Goal: Task Accomplishment & Management: Manage account settings

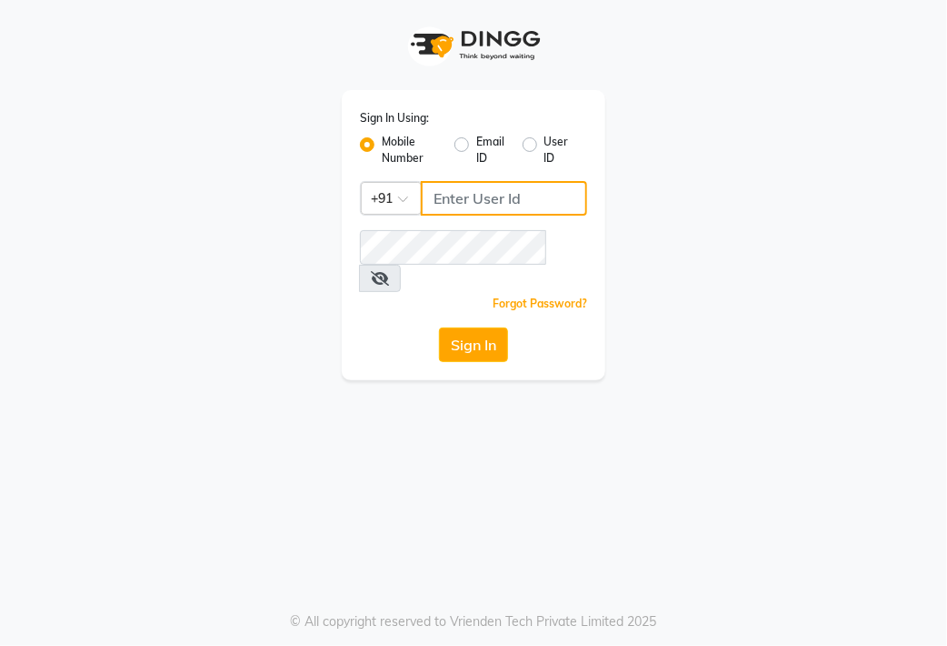
click at [462, 198] on input "Username" at bounding box center [504, 198] width 166 height 35
type input "9111223307"
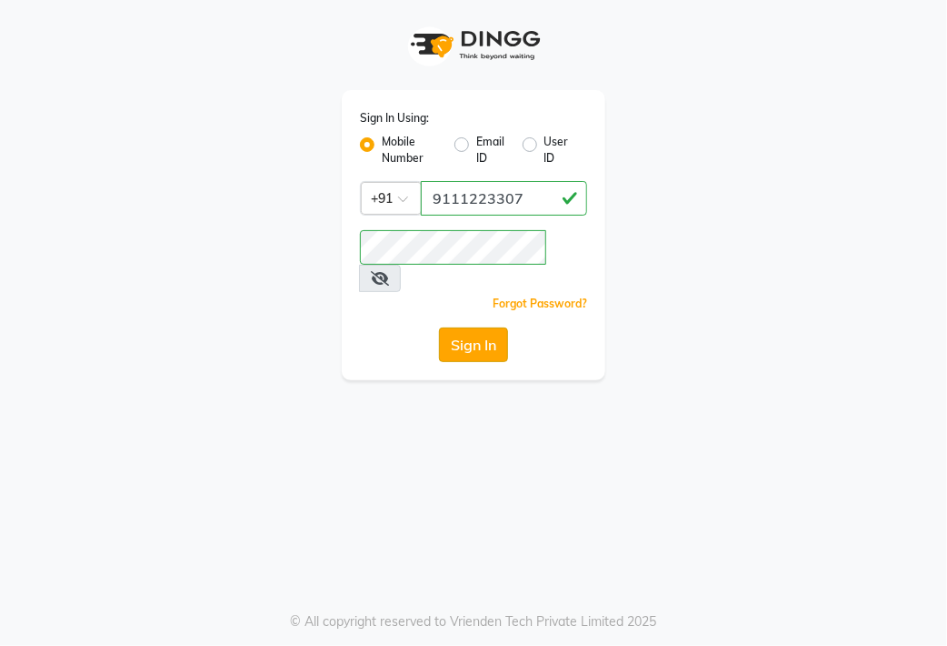
click at [473, 327] on button "Sign In" at bounding box center [473, 344] width 69 height 35
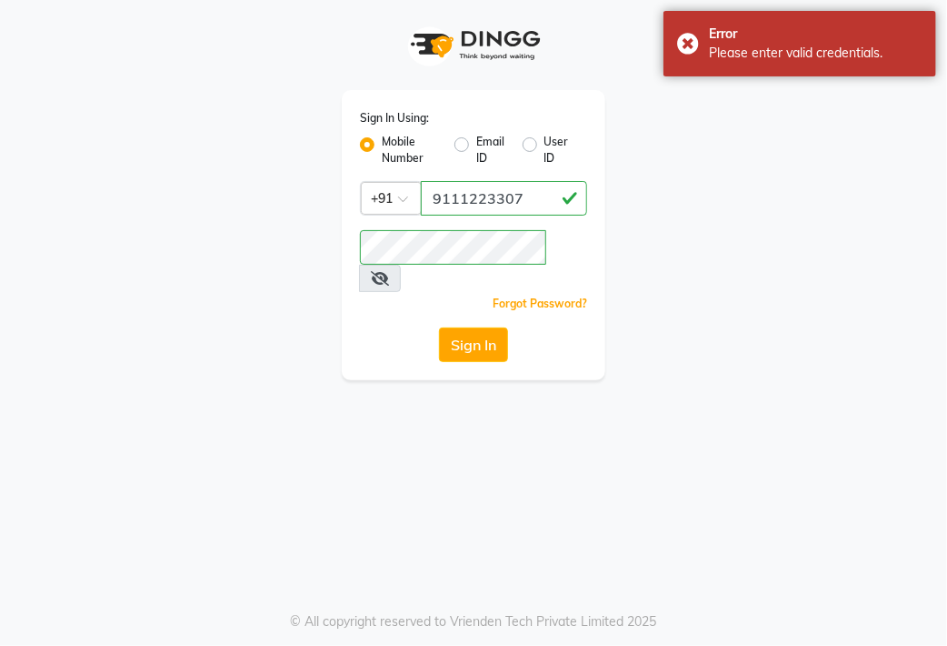
click at [389, 271] on icon at bounding box center [380, 278] width 18 height 15
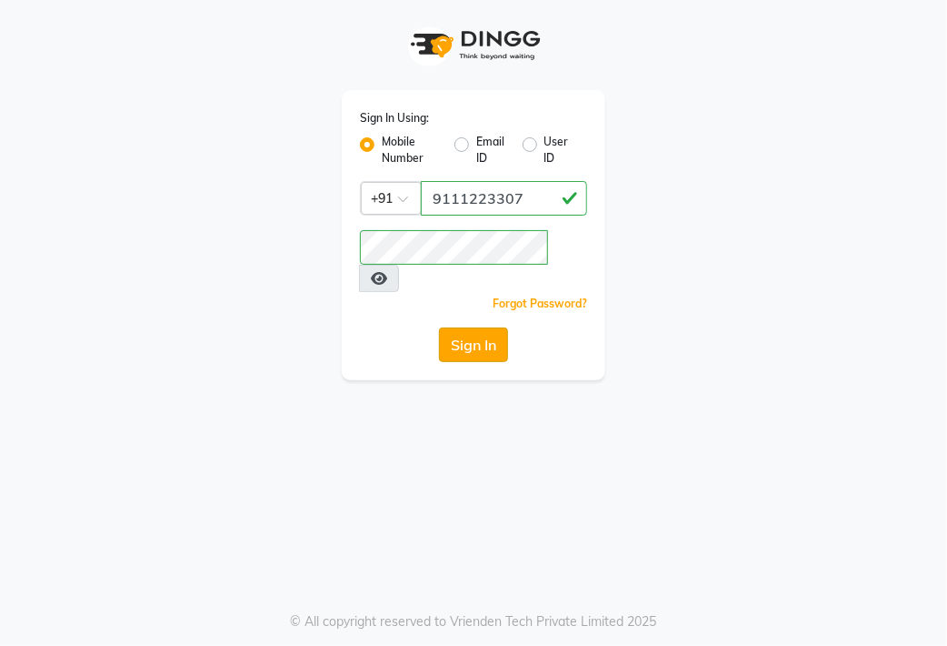
click at [463, 327] on button "Sign In" at bounding box center [473, 344] width 69 height 35
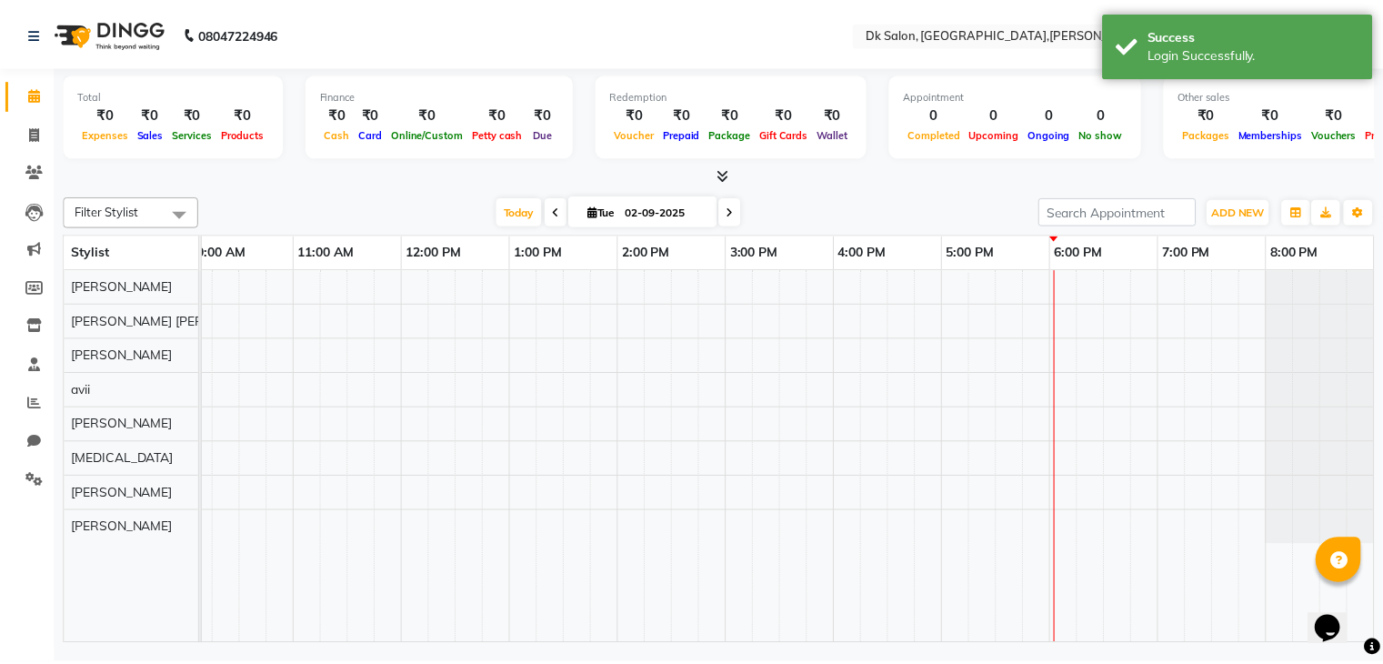
scroll to position [0, 235]
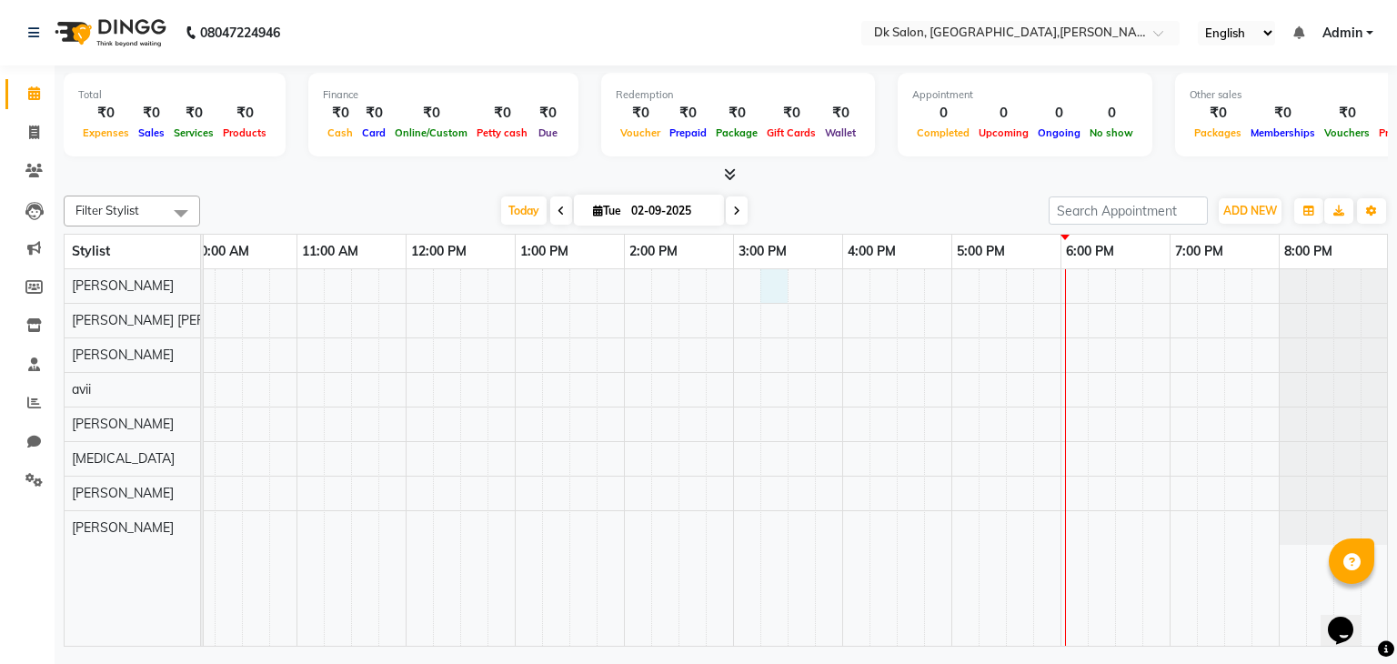
click at [775, 271] on div at bounding box center [678, 457] width 1418 height 377
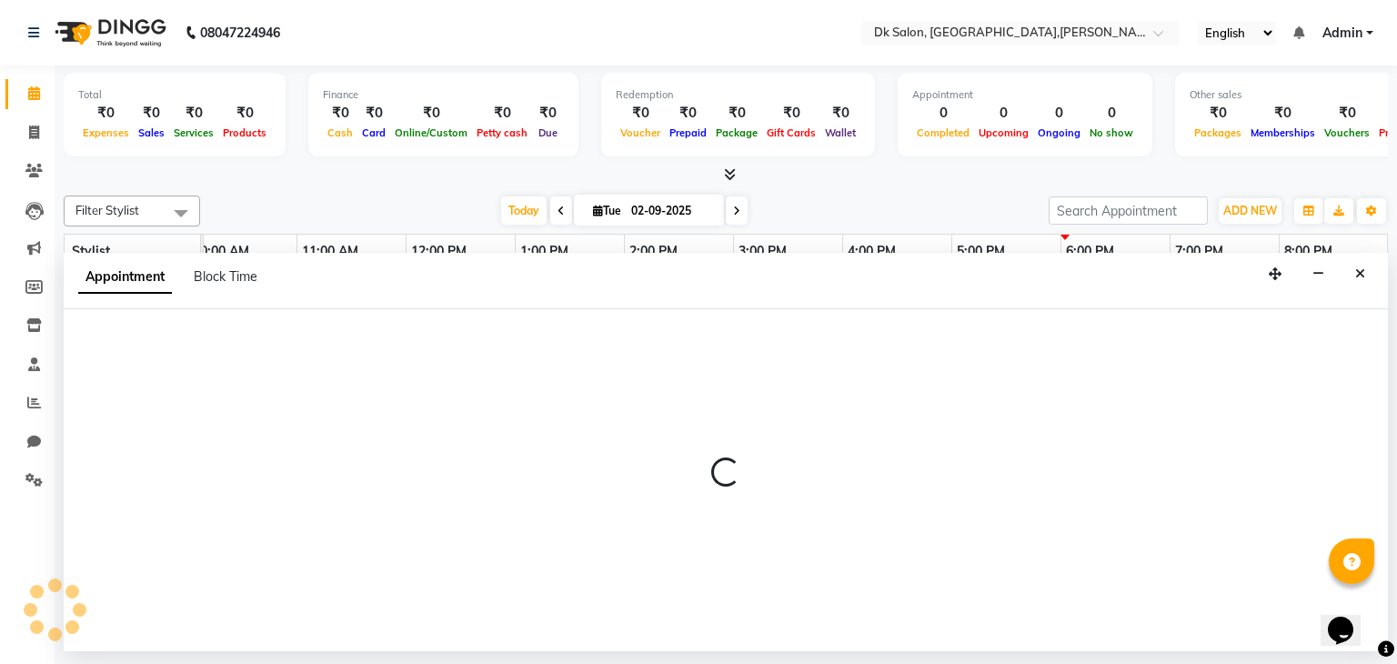
select select "90539"
select select "915"
select select "tentative"
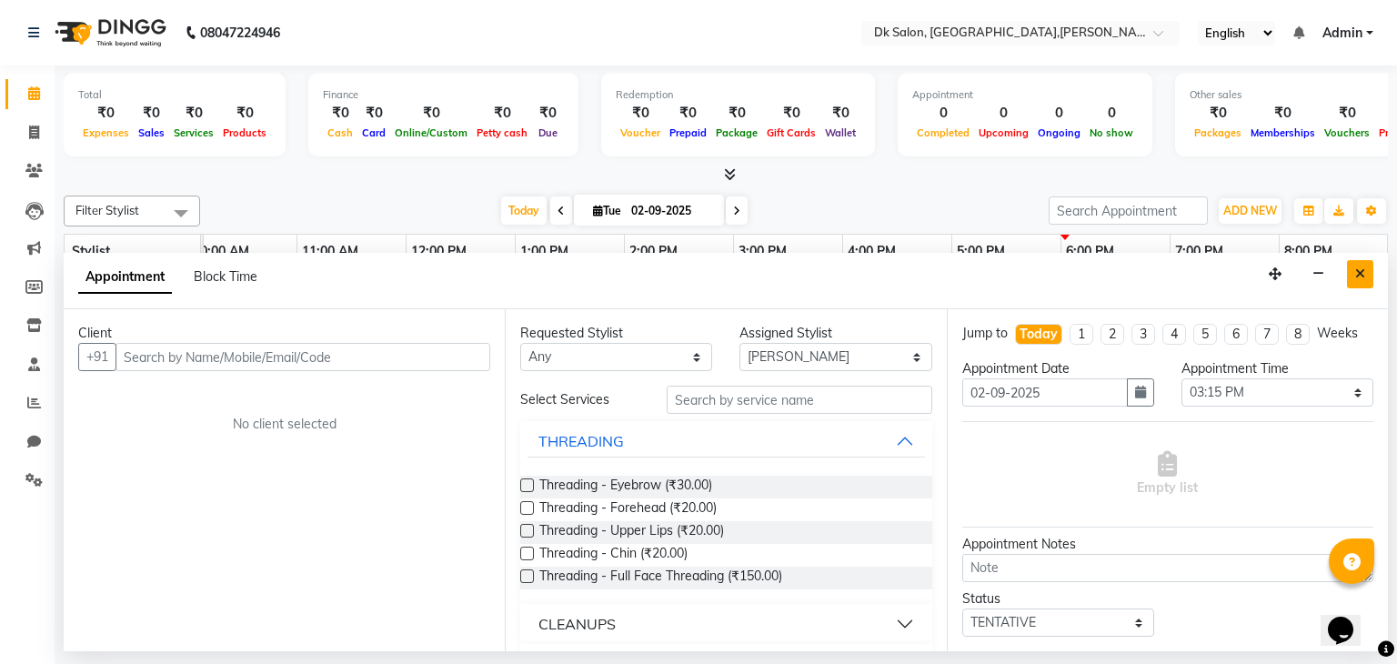
click at [946, 274] on icon "Close" at bounding box center [1360, 273] width 10 height 13
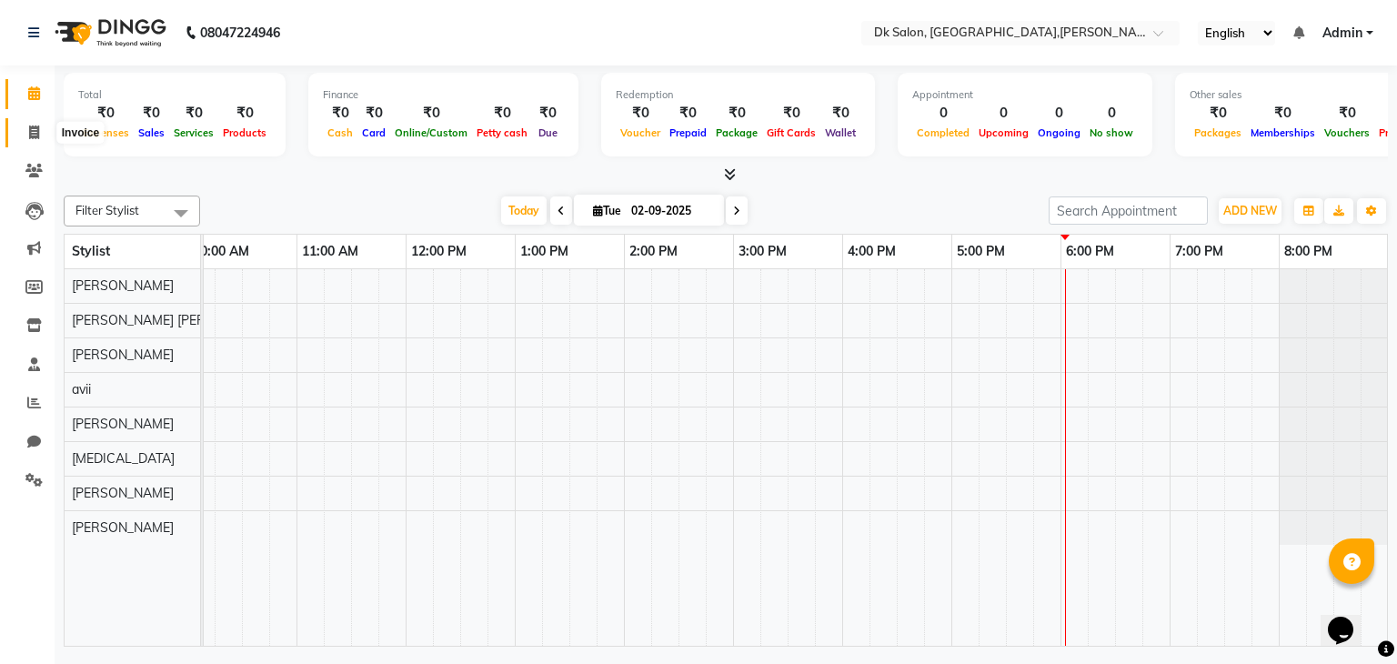
click at [32, 132] on icon at bounding box center [34, 132] width 10 height 14
select select "8913"
select select "service"
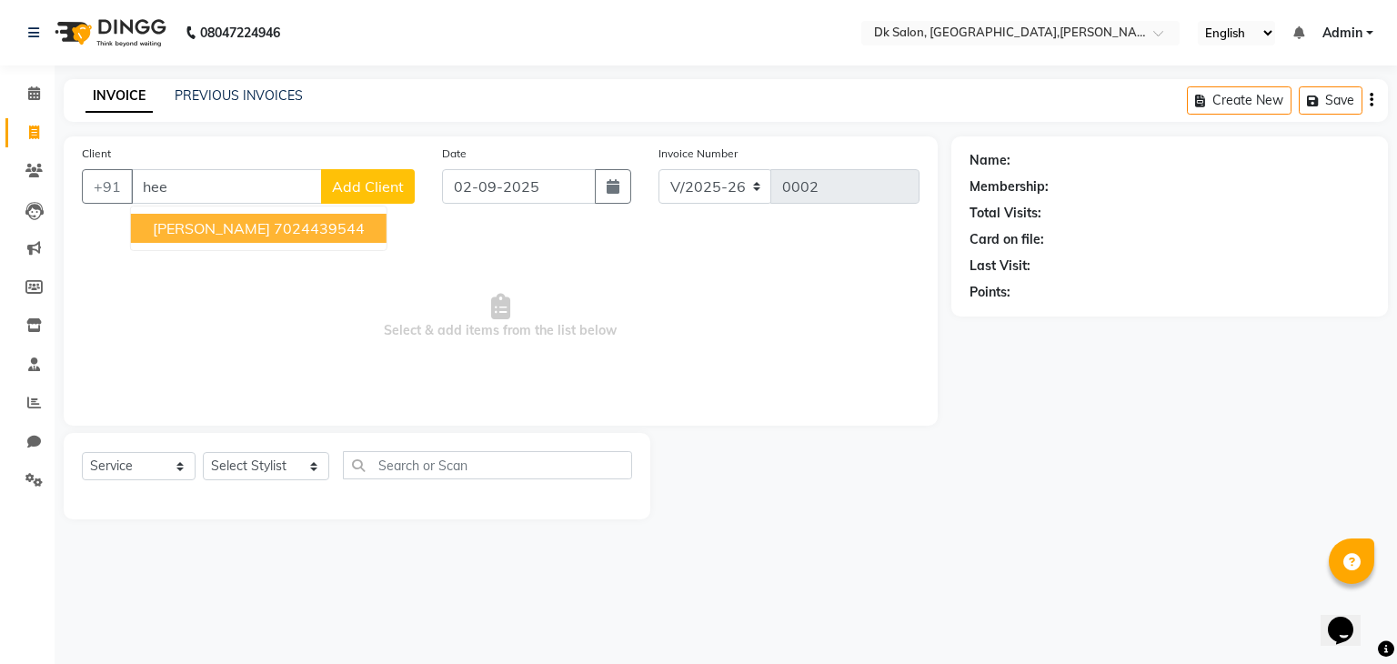
click at [227, 230] on span "[PERSON_NAME]" at bounding box center [211, 228] width 117 height 18
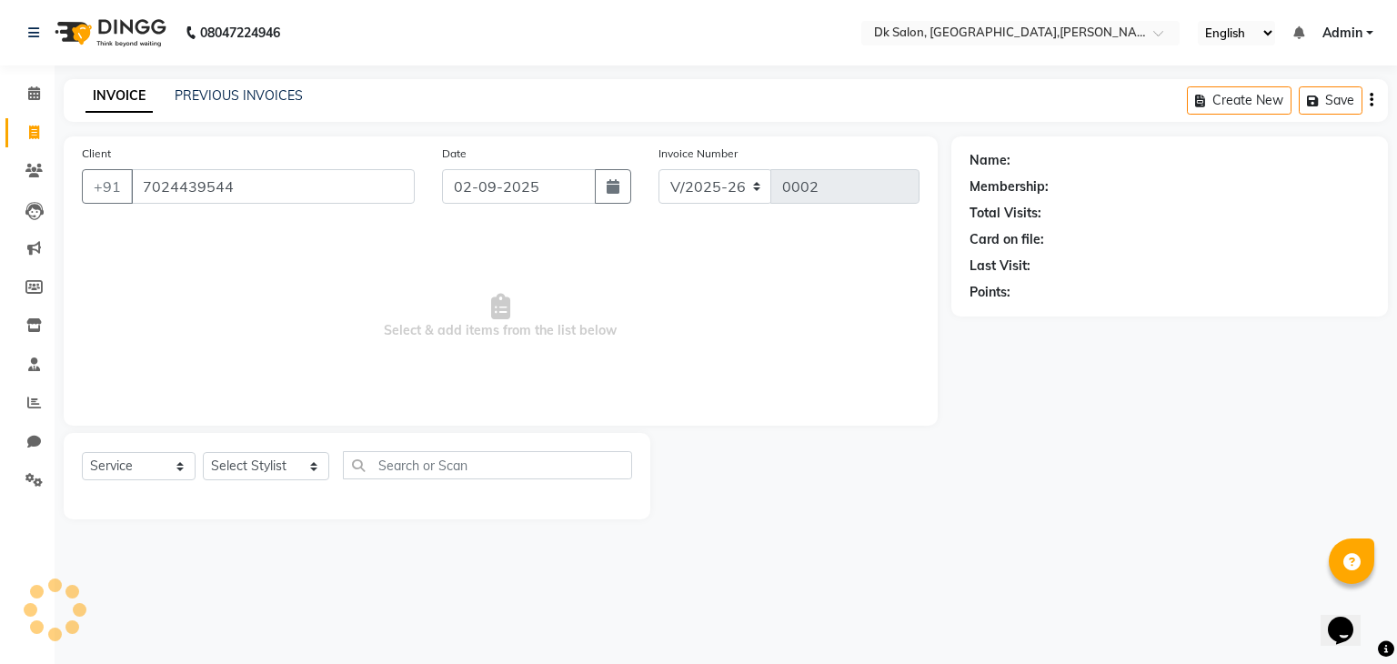
type input "7024439544"
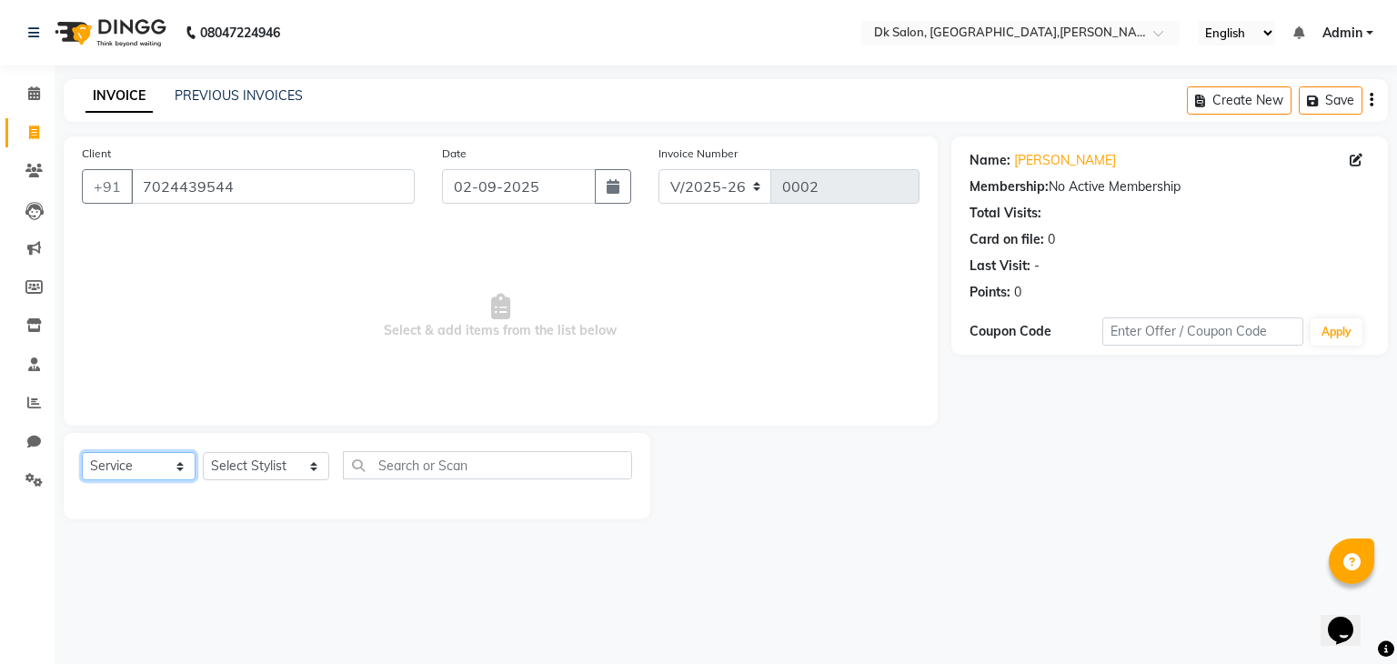
click at [189, 466] on select "Select Service Product Membership Package Voucher Prepaid Gift Card" at bounding box center [139, 466] width 114 height 28
click at [82, 453] on select "Select Service Product Membership Package Voucher Prepaid Gift Card" at bounding box center [139, 466] width 114 height 28
click at [295, 468] on select "Select Stylist [PERSON_NAME] [PERSON_NAME] [MEDICAL_DATA] [PERSON_NAME] [PERSON…" at bounding box center [266, 466] width 126 height 28
select select "90620"
click at [203, 453] on select "Select Stylist [PERSON_NAME] [PERSON_NAME] [MEDICAL_DATA] [PERSON_NAME] [PERSON…" at bounding box center [266, 466] width 126 height 28
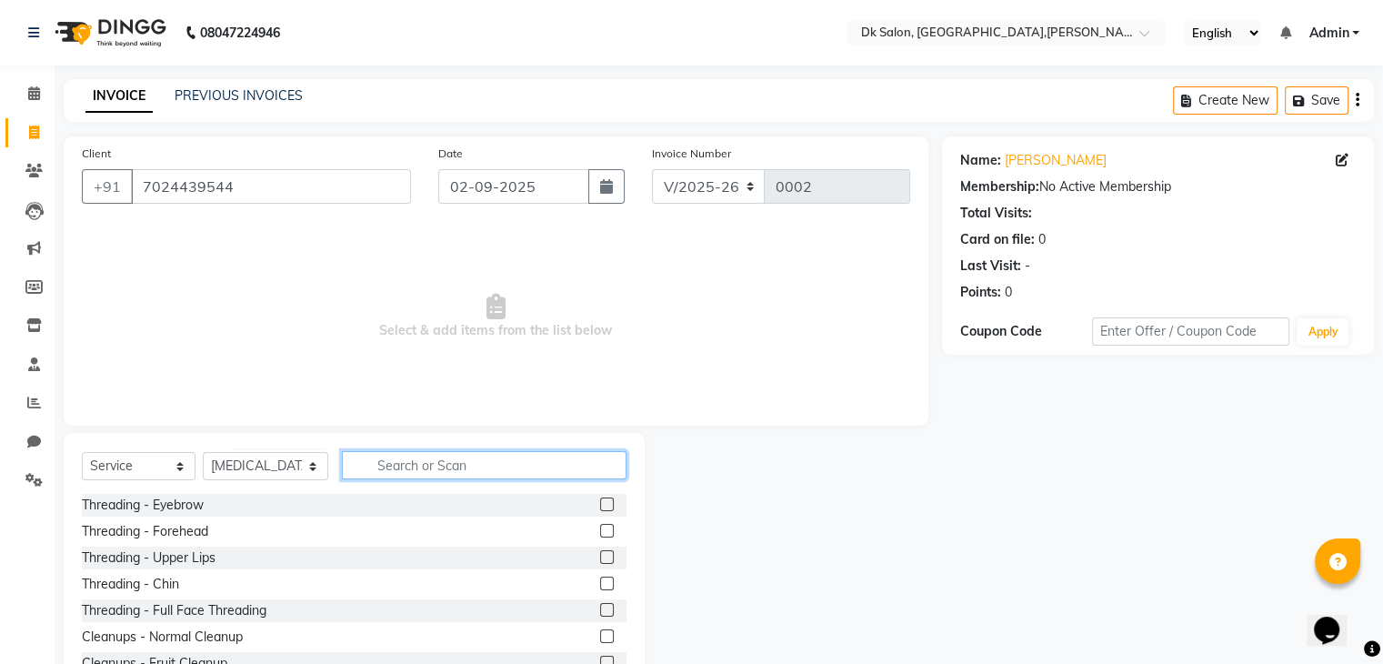
click at [403, 470] on input "text" at bounding box center [484, 465] width 284 height 28
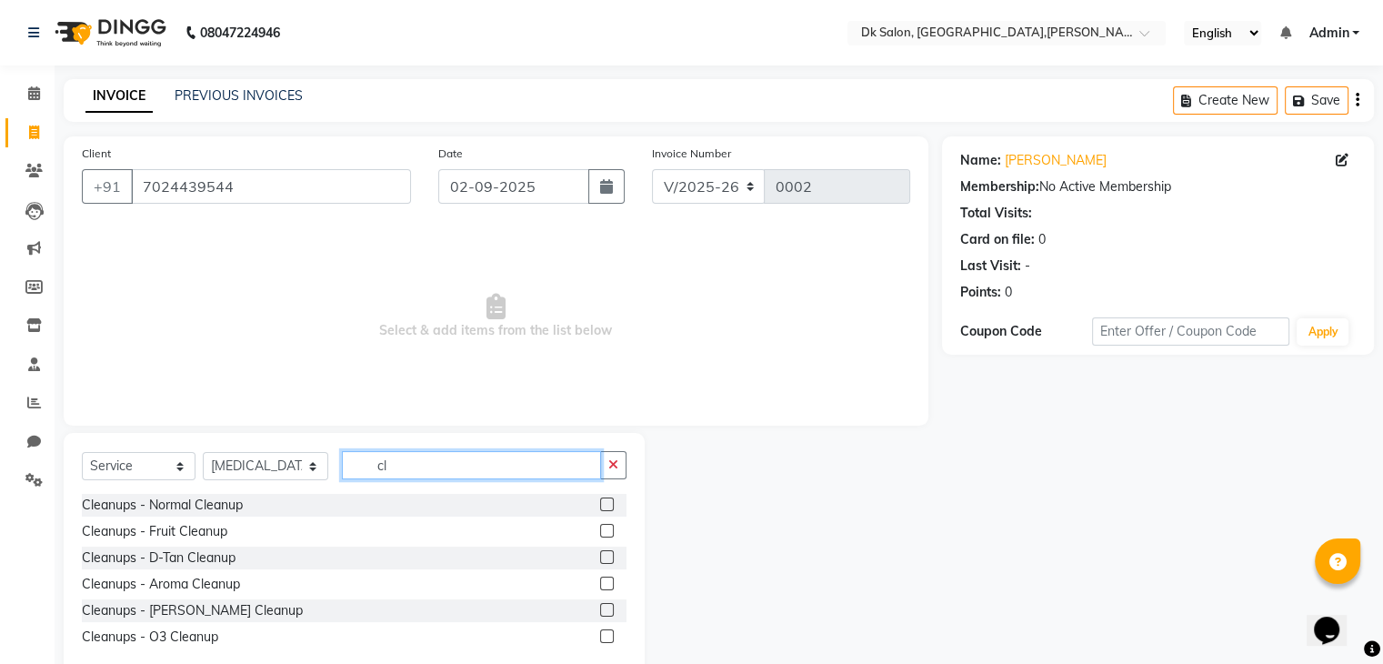
type input "cl"
click at [605, 505] on label at bounding box center [607, 504] width 14 height 14
click at [605, 505] on input "checkbox" at bounding box center [606, 505] width 12 height 12
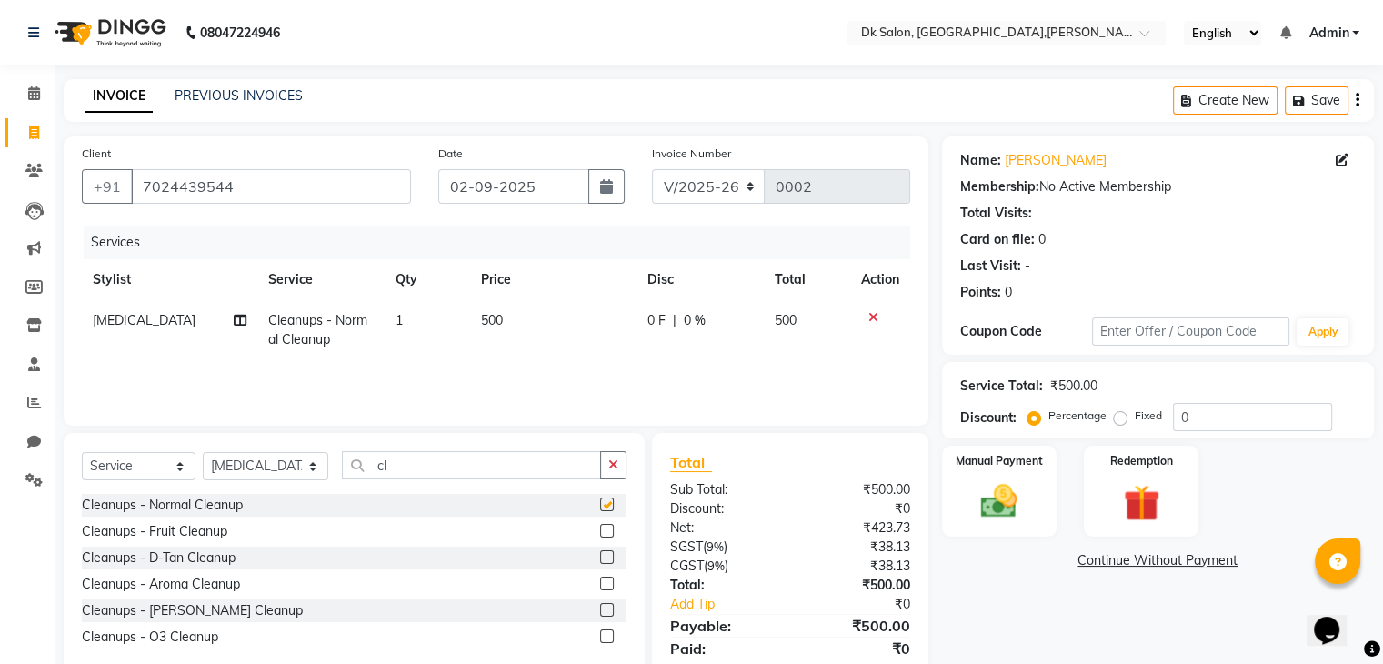
checkbox input "false"
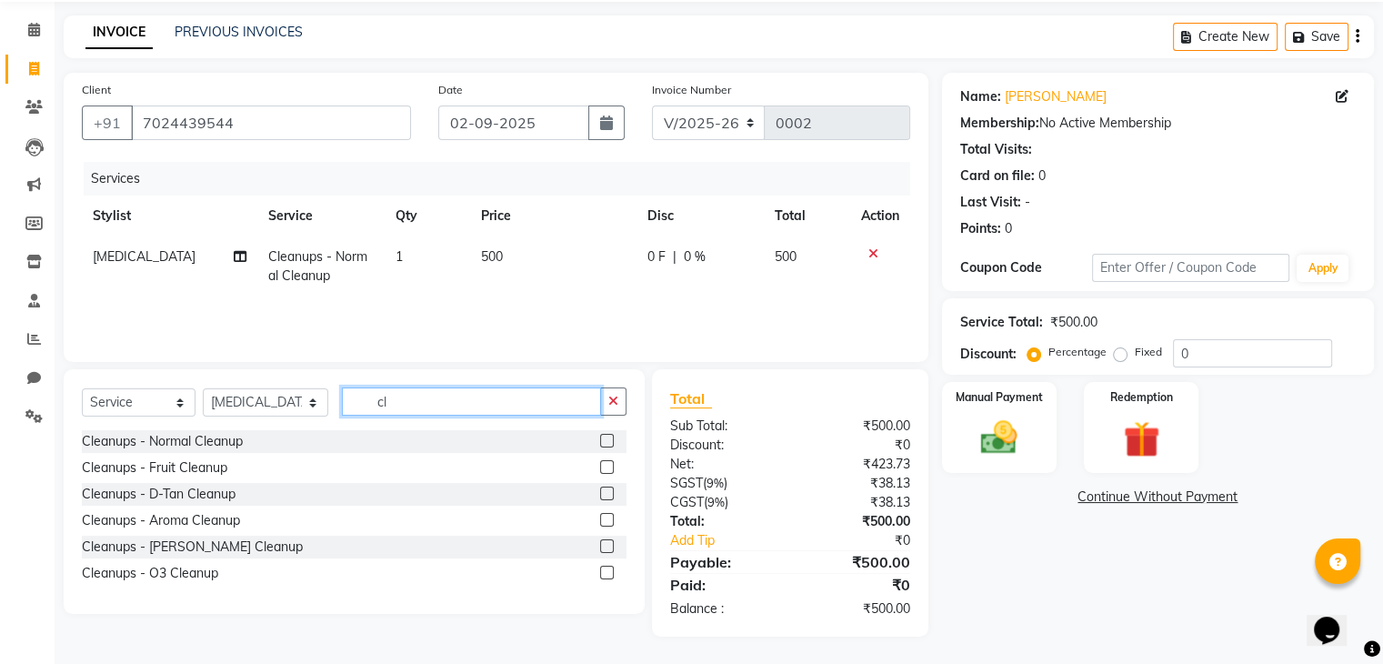
click at [423, 402] on input "cl" at bounding box center [471, 401] width 258 height 28
type input "c"
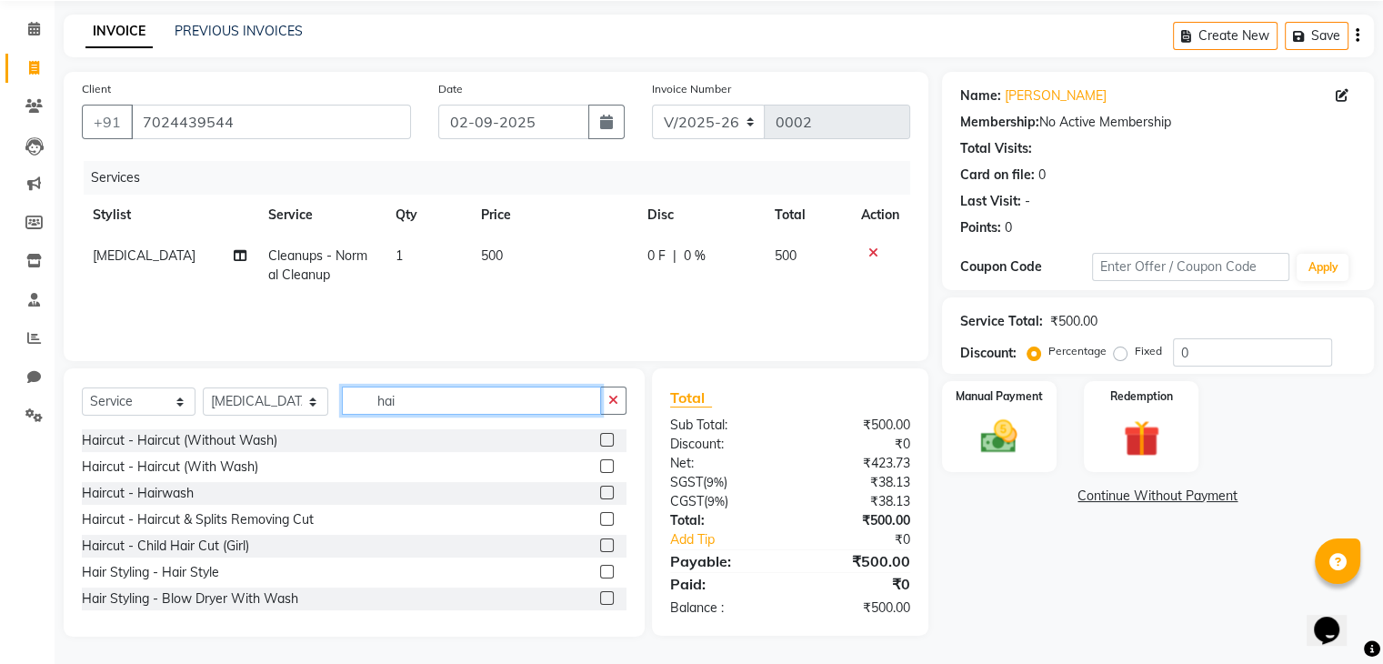
type input "hai"
click at [276, 492] on div "Haircut - Hairwash" at bounding box center [354, 493] width 545 height 23
click at [600, 487] on label at bounding box center [607, 493] width 14 height 14
click at [600, 487] on input "checkbox" at bounding box center [606, 493] width 12 height 12
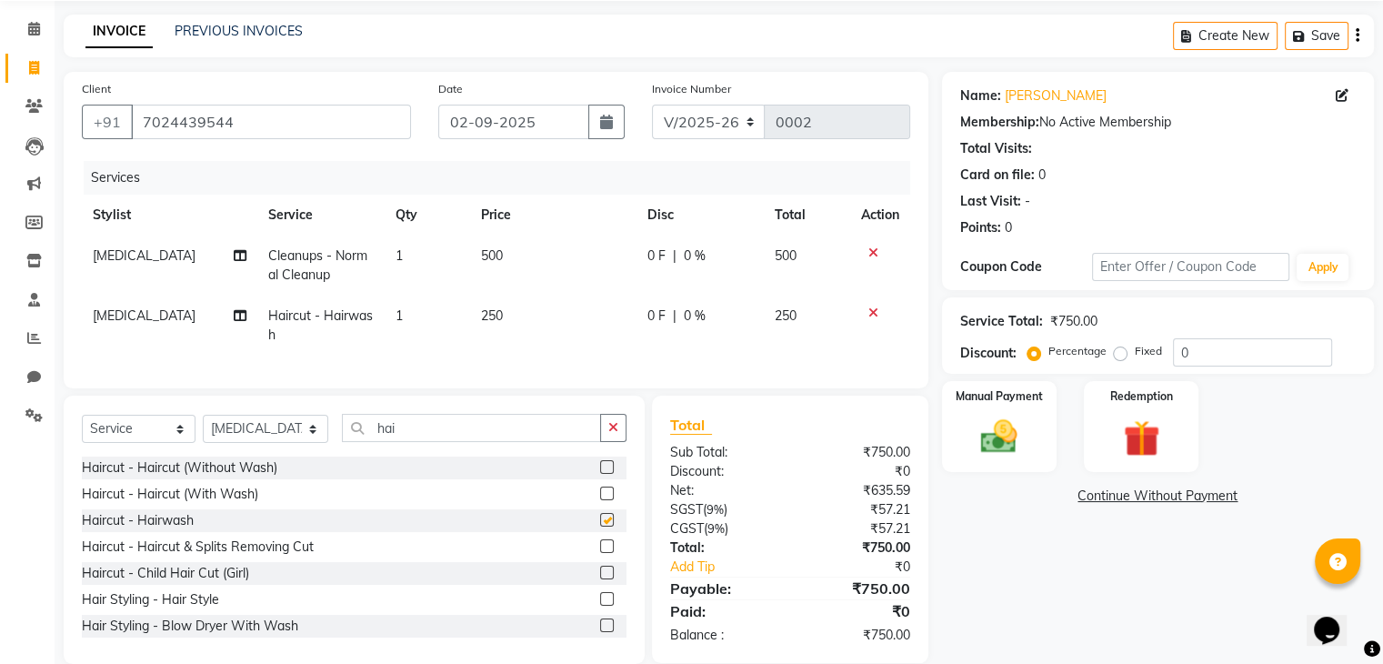
checkbox input "false"
click at [782, 314] on span "250" at bounding box center [786, 315] width 22 height 16
select select "90620"
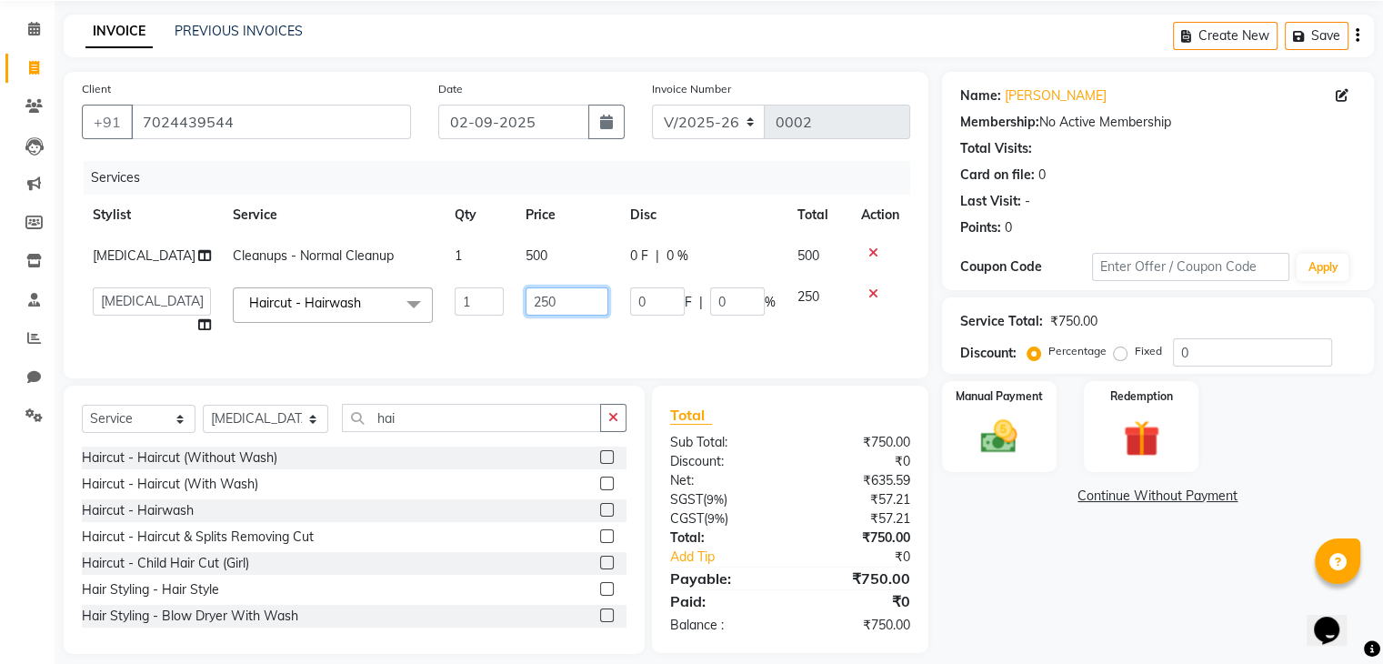
click at [556, 297] on input "250" at bounding box center [568, 301] width 84 height 28
type input "2"
type input "350"
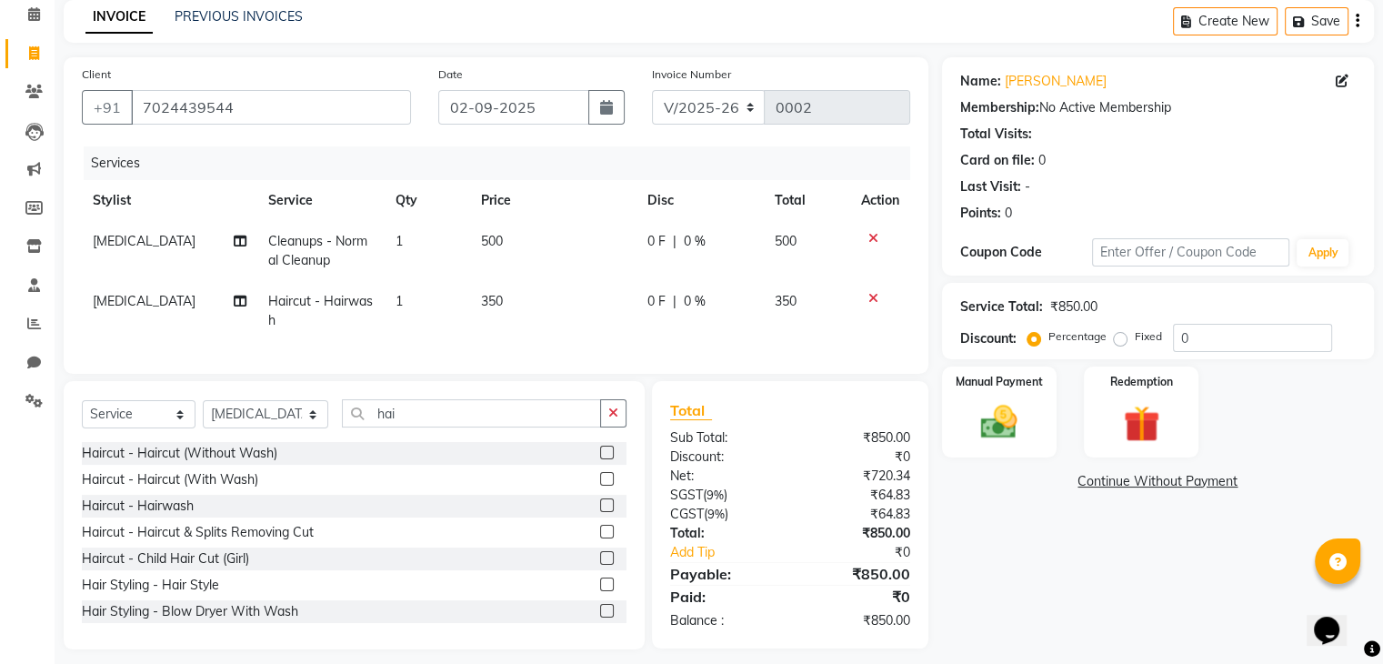
scroll to position [106, 0]
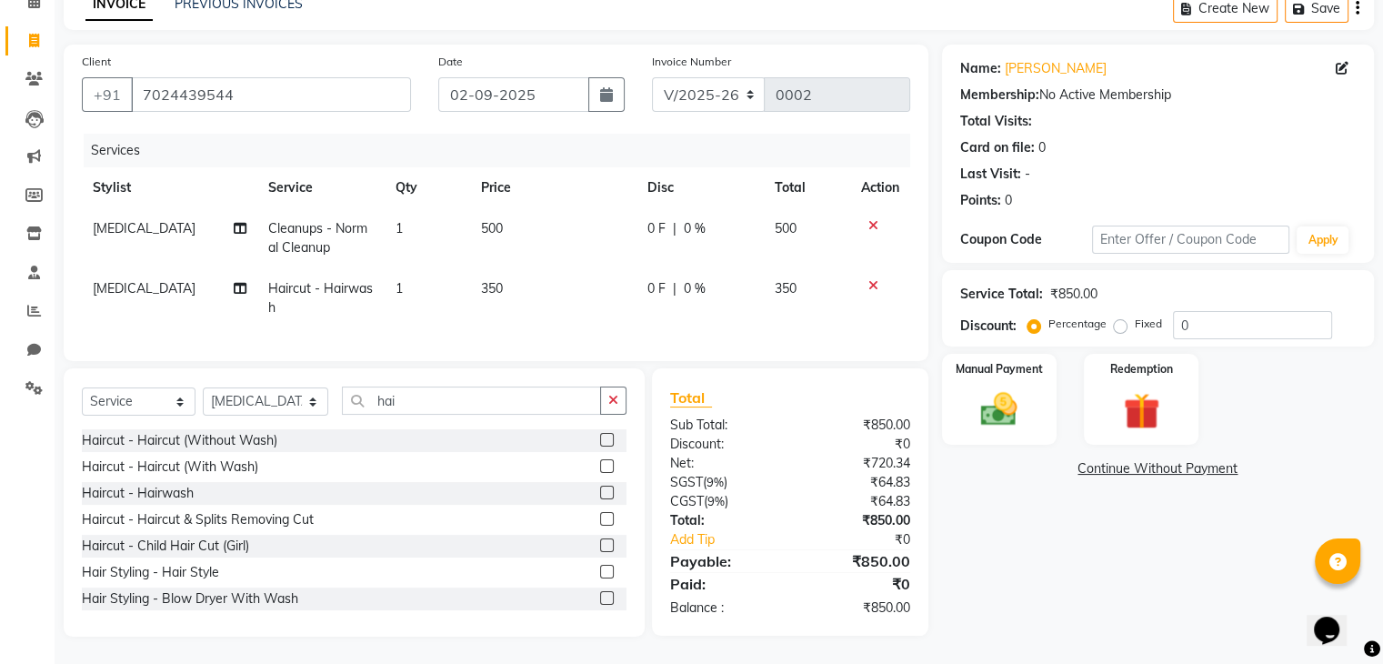
click at [115, 280] on span "[MEDICAL_DATA]" at bounding box center [144, 288] width 103 height 16
select select "90620"
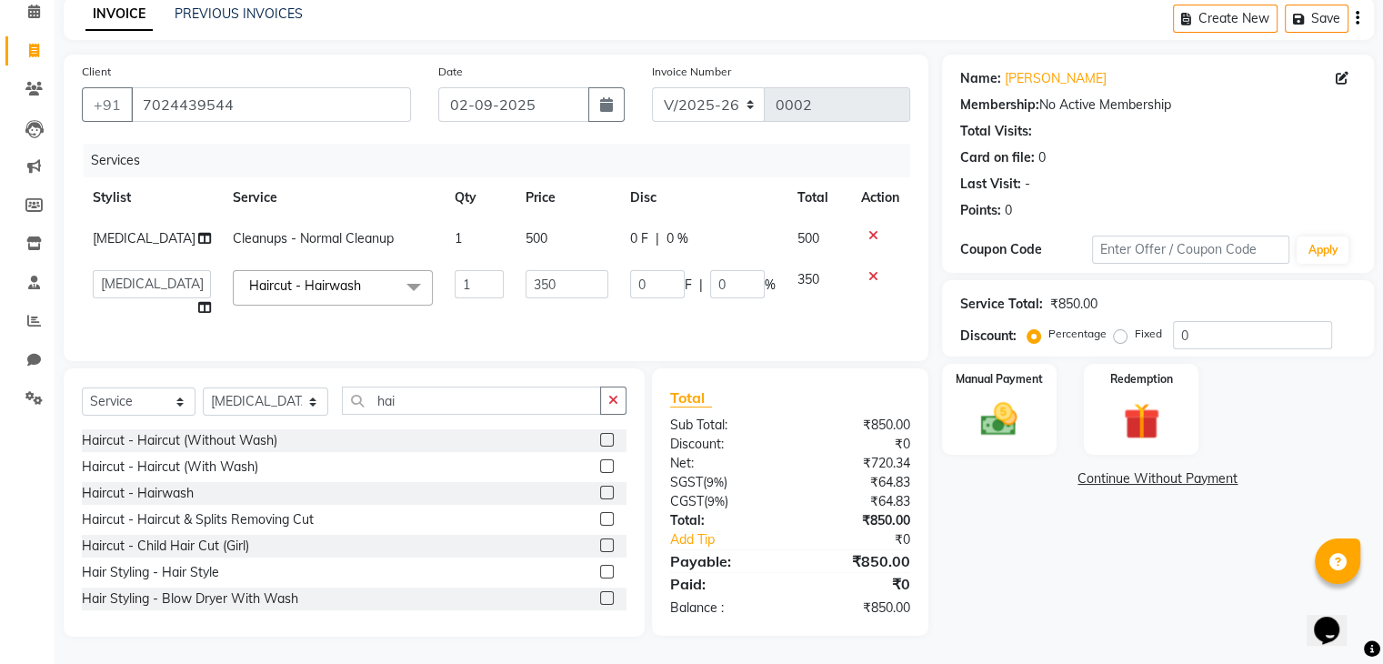
scroll to position [96, 0]
click at [198, 301] on icon at bounding box center [204, 307] width 13 height 13
select select "90620"
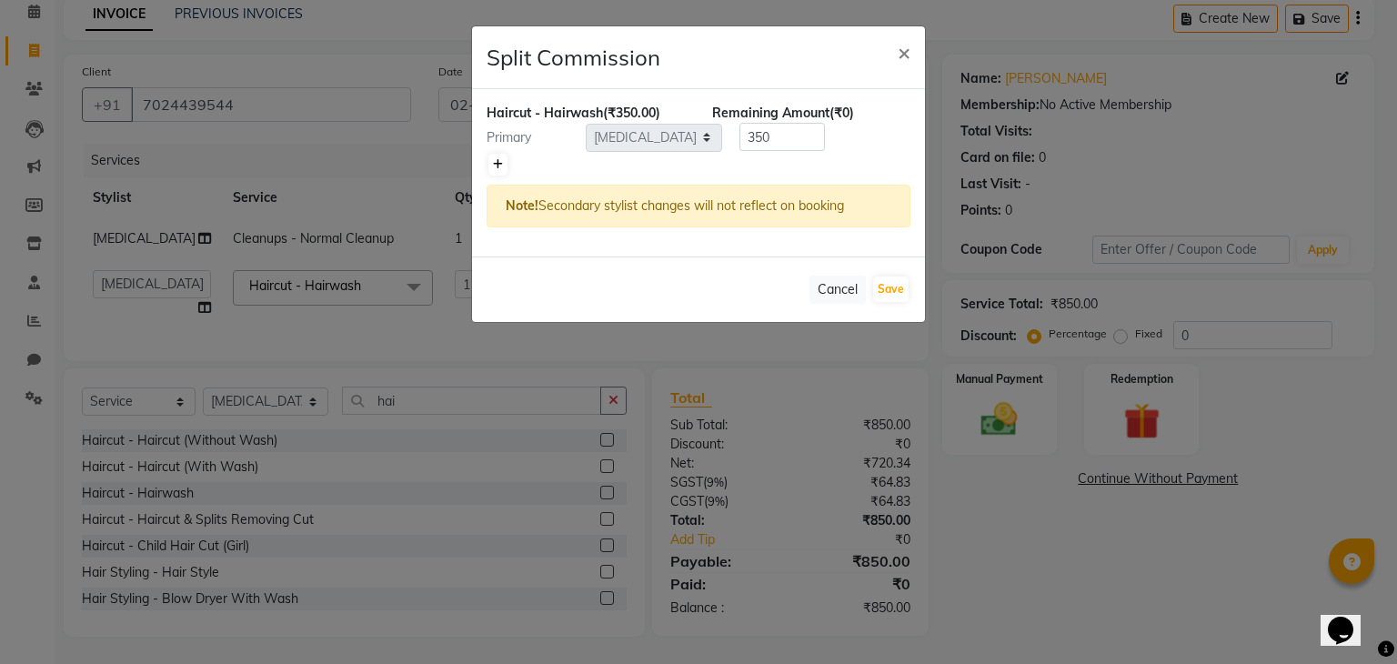
click at [496, 157] on div "Haircut - Hairwash (₹350.00) Remaining Amount (₹0) Primary Select [PERSON_NAME]…" at bounding box center [698, 172] width 453 height 167
click at [496, 159] on icon at bounding box center [498, 164] width 10 height 11
type input "175"
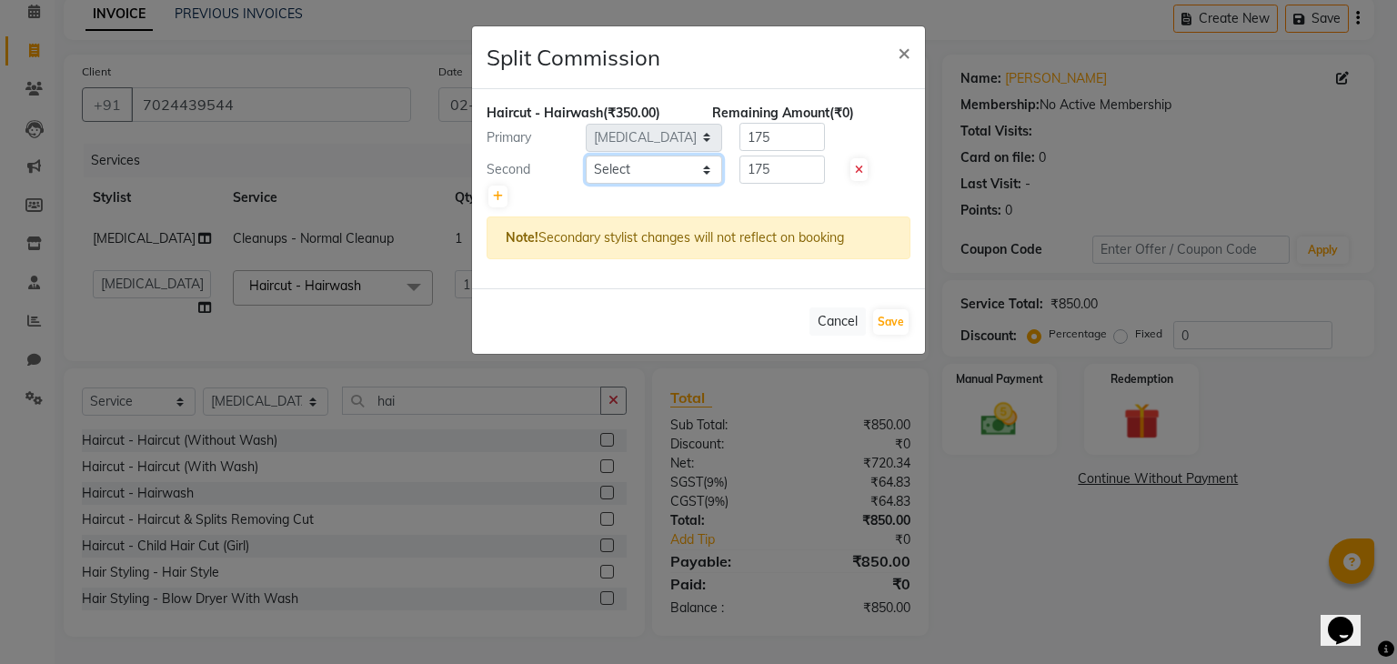
click at [712, 165] on select "Select [PERSON_NAME] [PERSON_NAME] [MEDICAL_DATA] [PERSON_NAME] [PERSON_NAME] […" at bounding box center [654, 169] width 136 height 28
select select "90540"
click at [586, 155] on select "Select [PERSON_NAME] [PERSON_NAME] [MEDICAL_DATA] [PERSON_NAME] [PERSON_NAME] […" at bounding box center [654, 169] width 136 height 28
click at [896, 314] on button "Save" at bounding box center [890, 321] width 35 height 25
select select "Select"
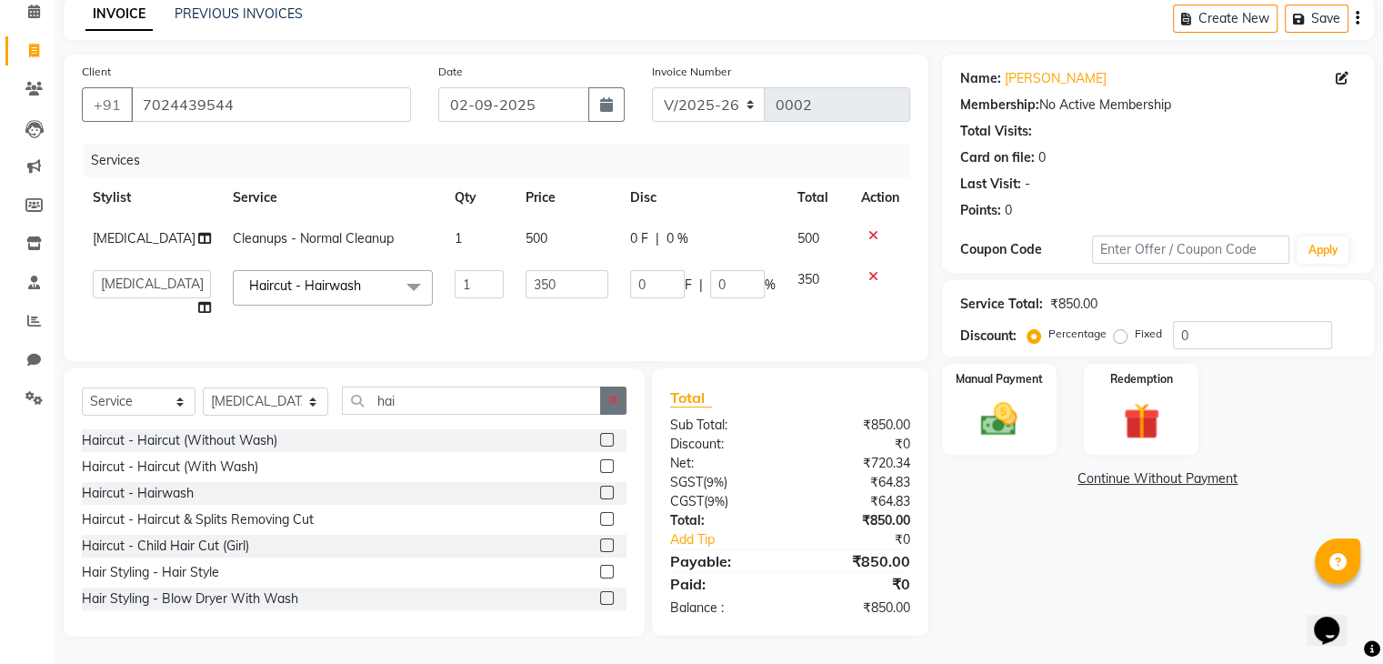
click at [608, 396] on icon "button" at bounding box center [613, 400] width 10 height 13
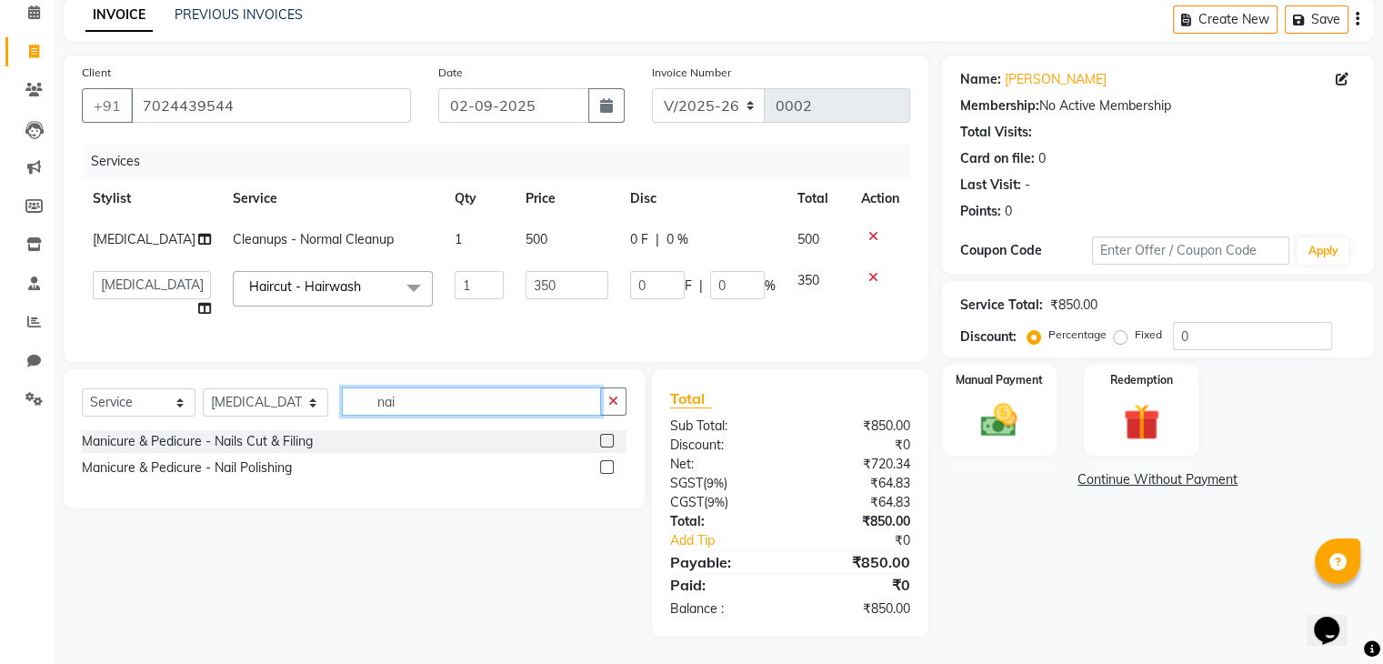
scroll to position [95, 0]
type input "nail"
click at [498, 433] on div "Manicure & Pedicure - Nails Cut & Filing" at bounding box center [354, 441] width 545 height 23
click at [603, 466] on label at bounding box center [607, 467] width 14 height 14
click at [603, 466] on input "checkbox" at bounding box center [606, 468] width 12 height 12
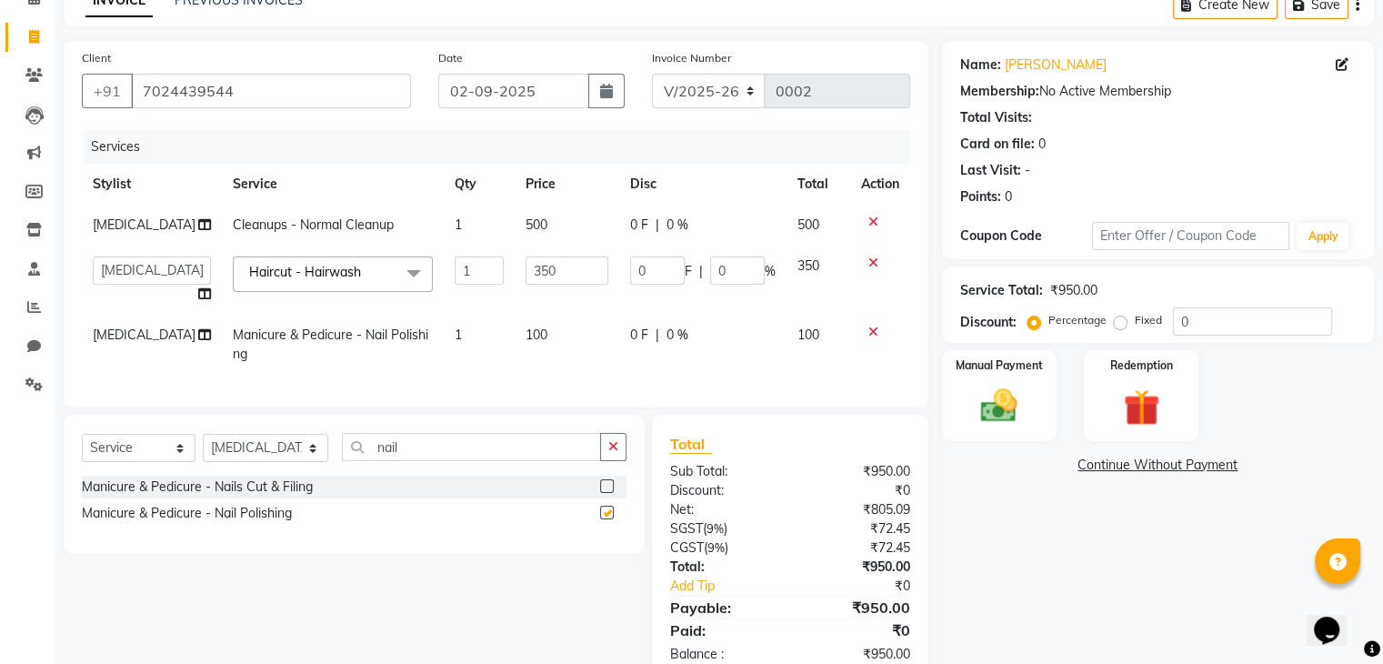
checkbox input "false"
click at [526, 335] on span "100" at bounding box center [537, 334] width 22 height 16
select select "90620"
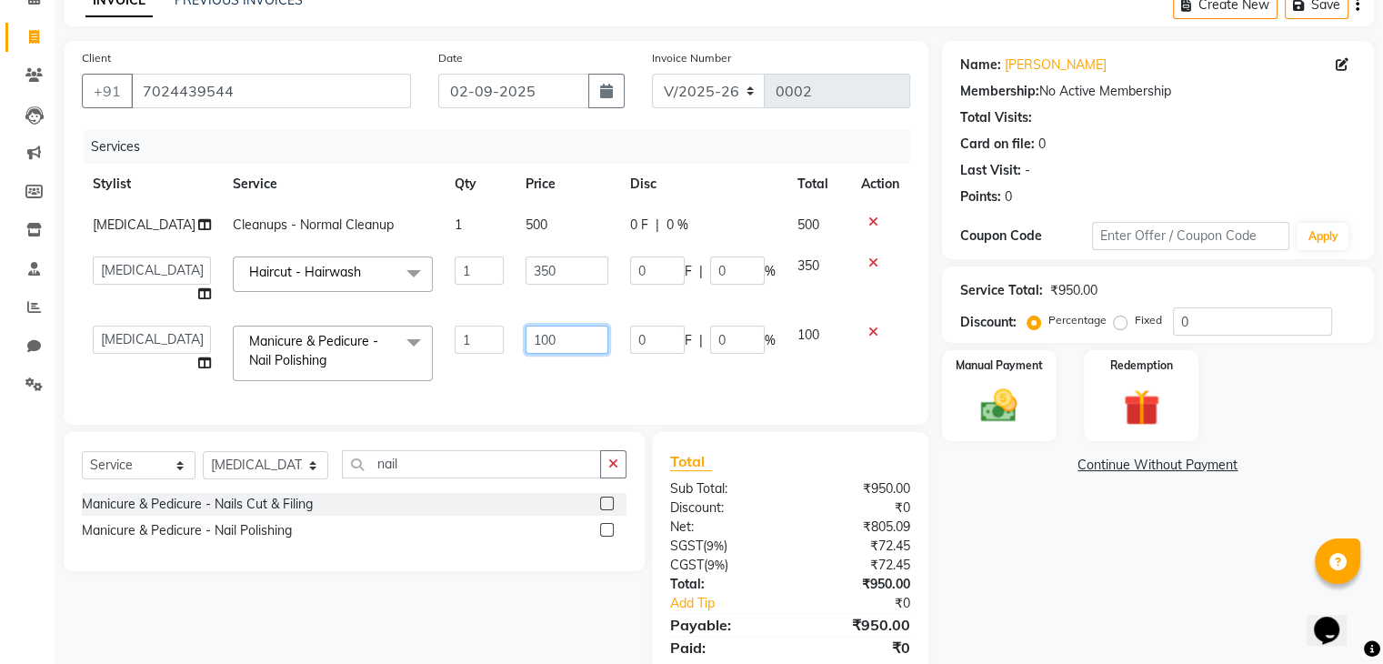
click at [538, 339] on input "100" at bounding box center [568, 339] width 84 height 28
type input "150"
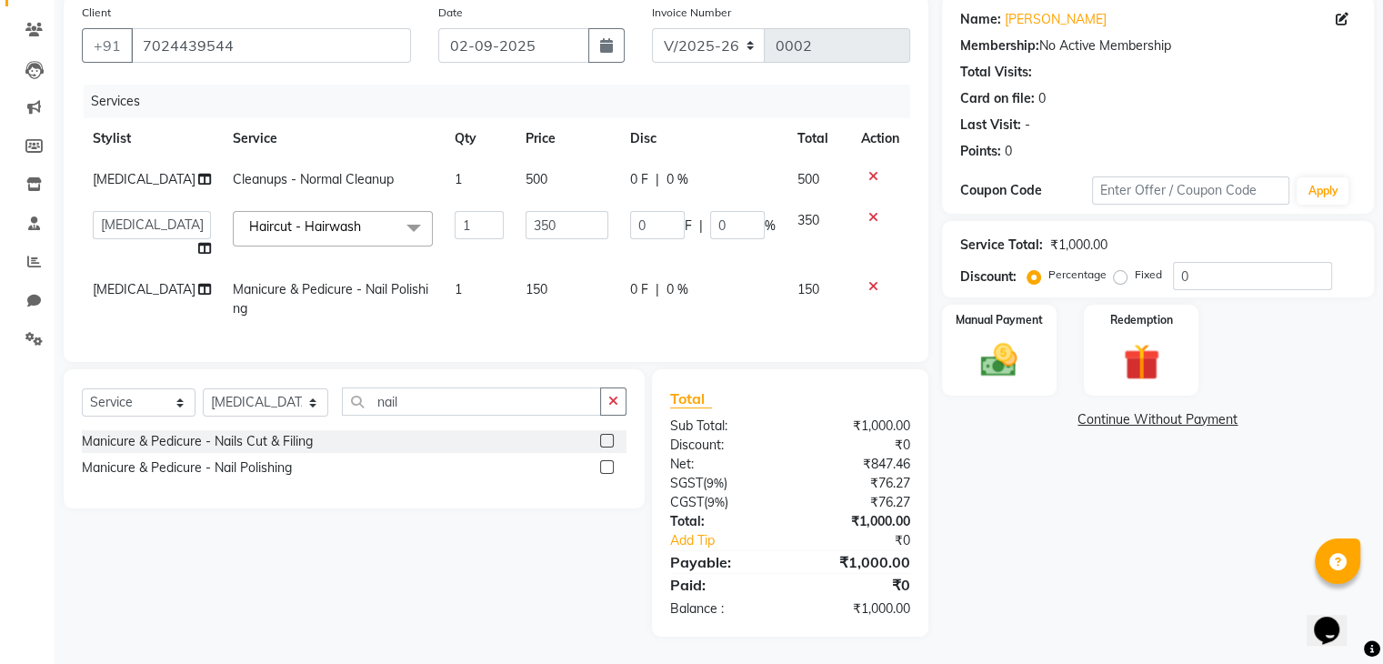
click at [820, 299] on td "150" at bounding box center [817, 299] width 63 height 60
select select "90620"
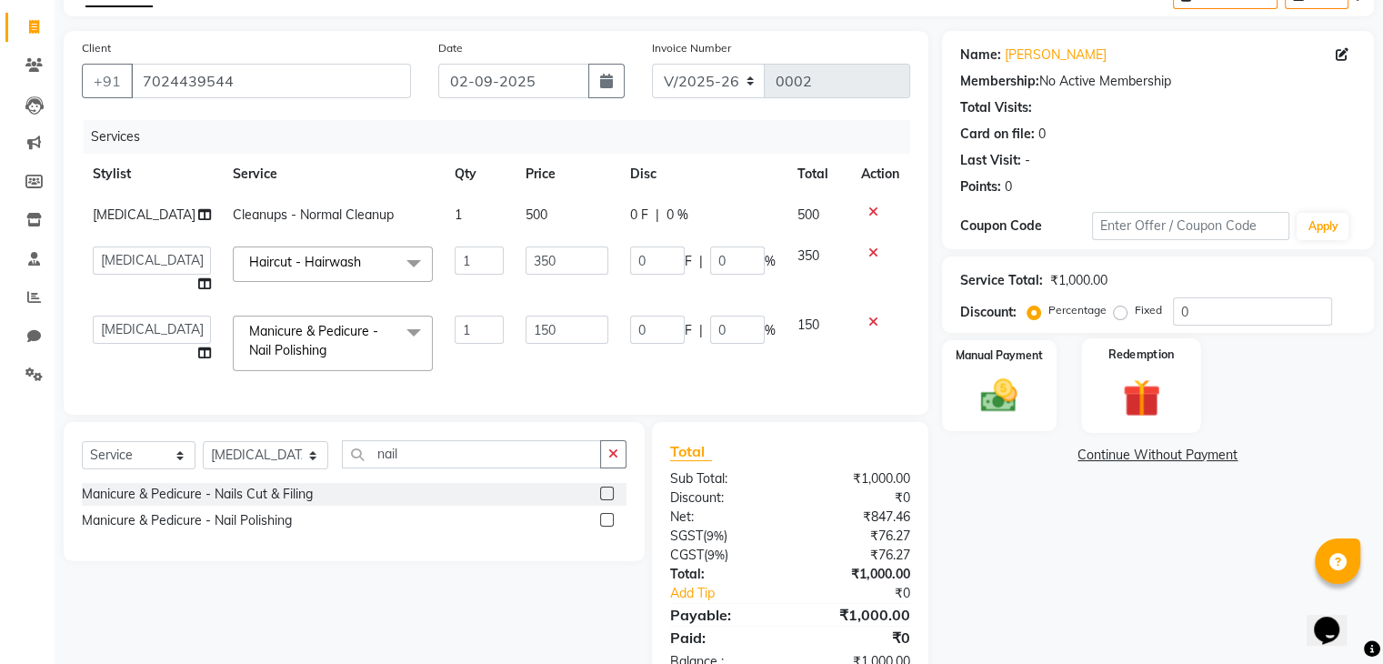
scroll to position [80, 0]
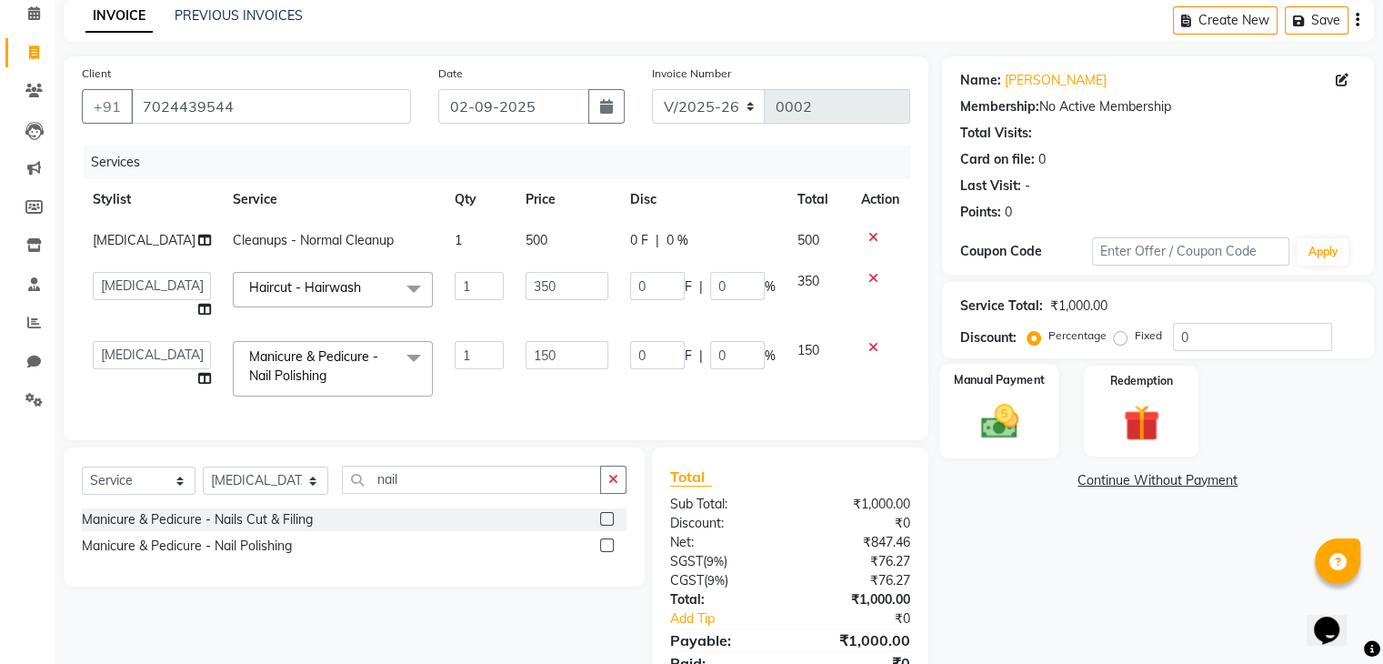
click at [946, 404] on img at bounding box center [998, 422] width 61 height 44
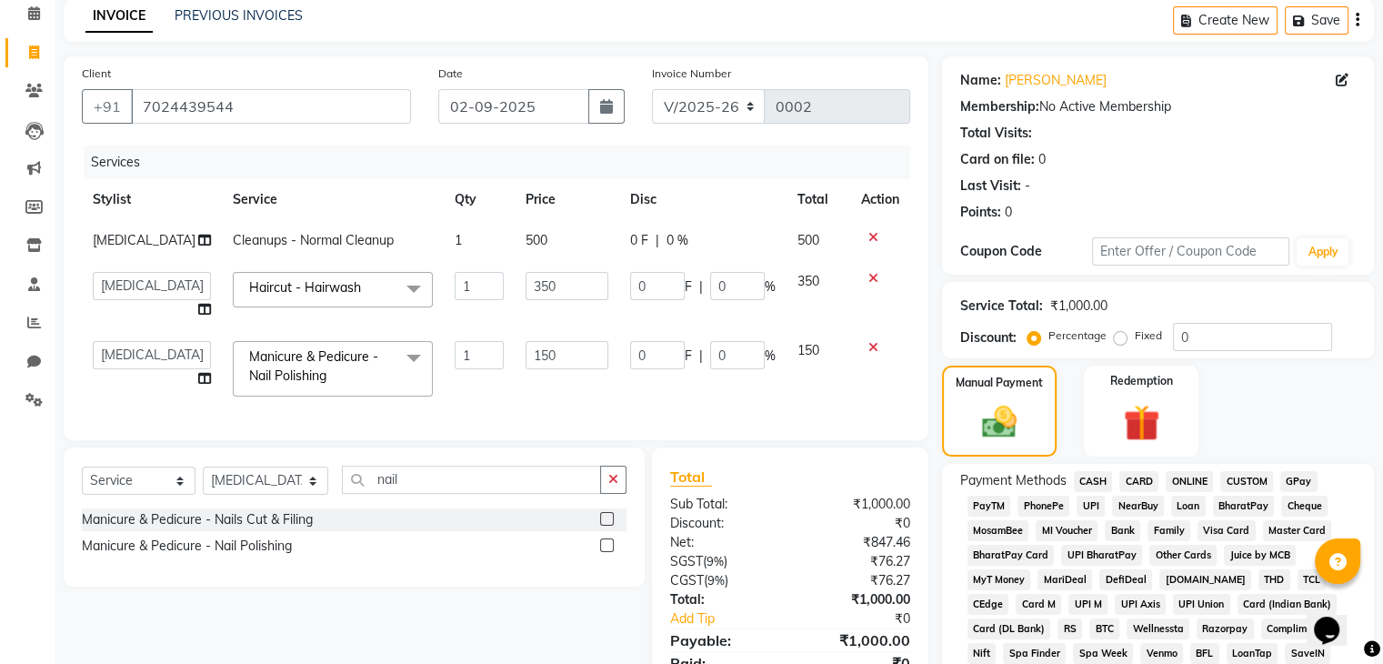
click at [946, 478] on span "CASH" at bounding box center [1093, 481] width 39 height 21
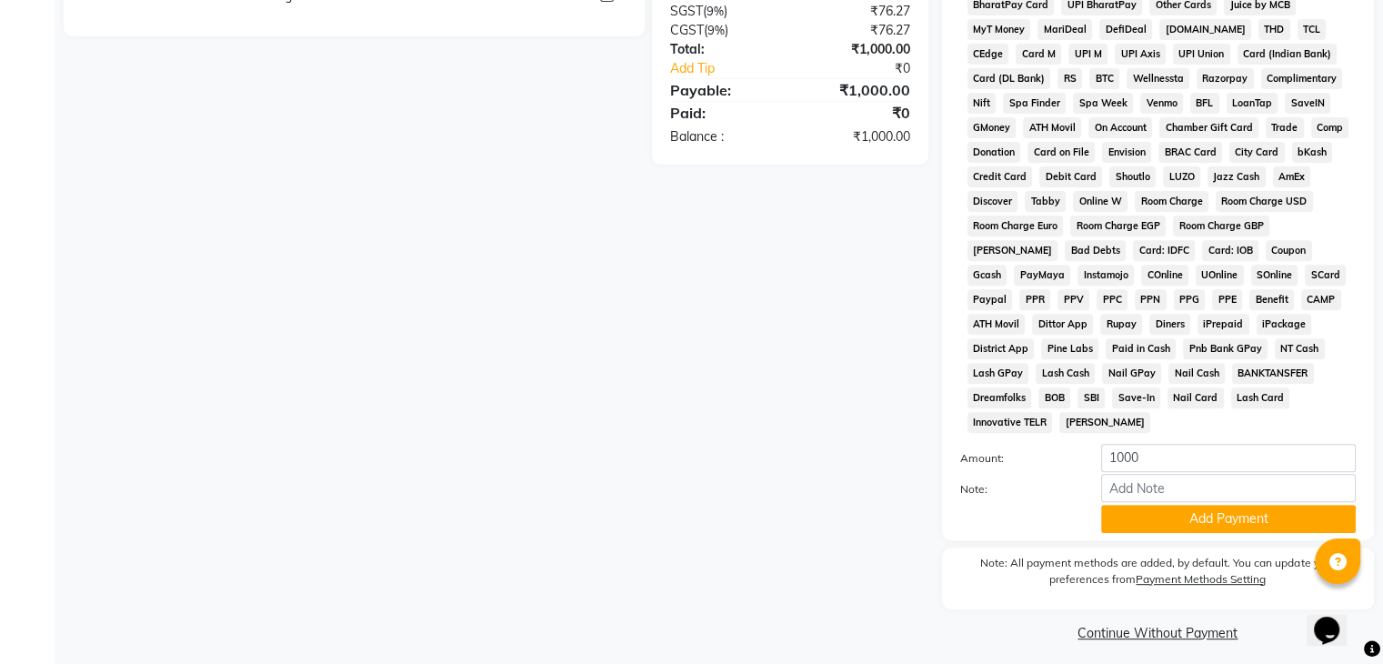
scroll to position [629, 0]
click at [946, 507] on button "Add Payment" at bounding box center [1228, 520] width 255 height 28
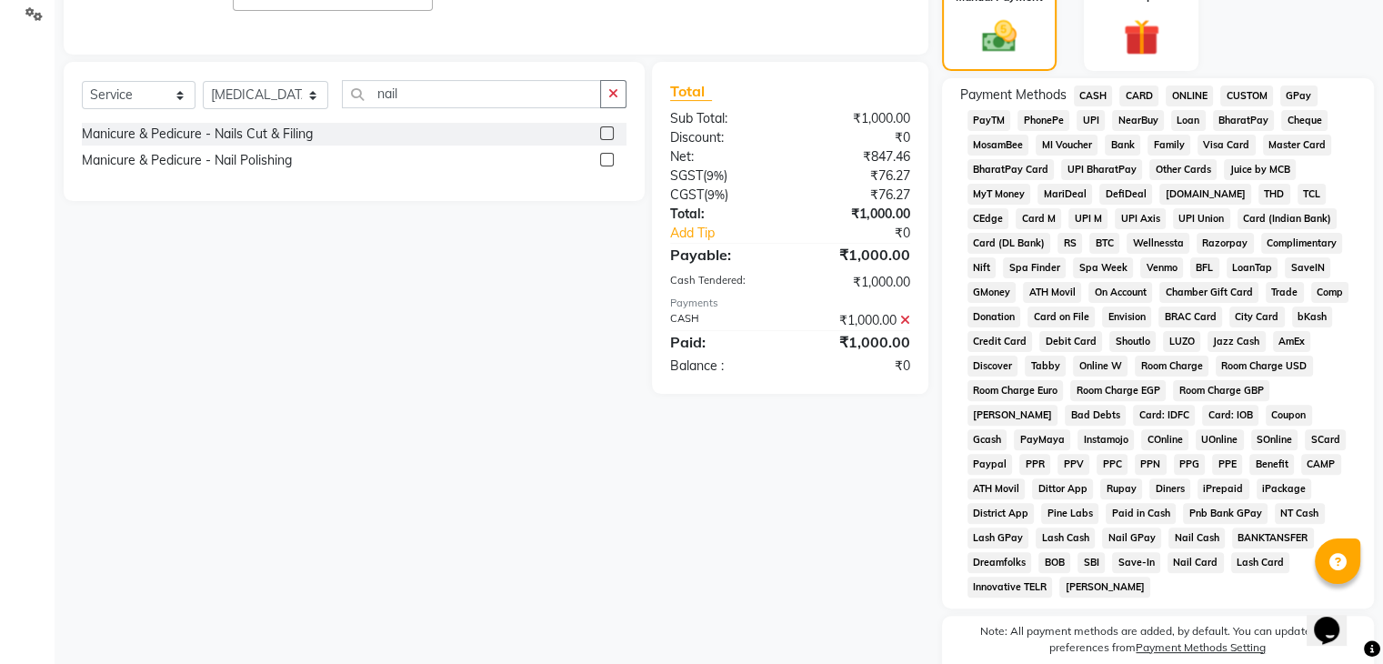
scroll to position [464, 0]
click at [946, 123] on span "PayTM" at bounding box center [989, 122] width 44 height 21
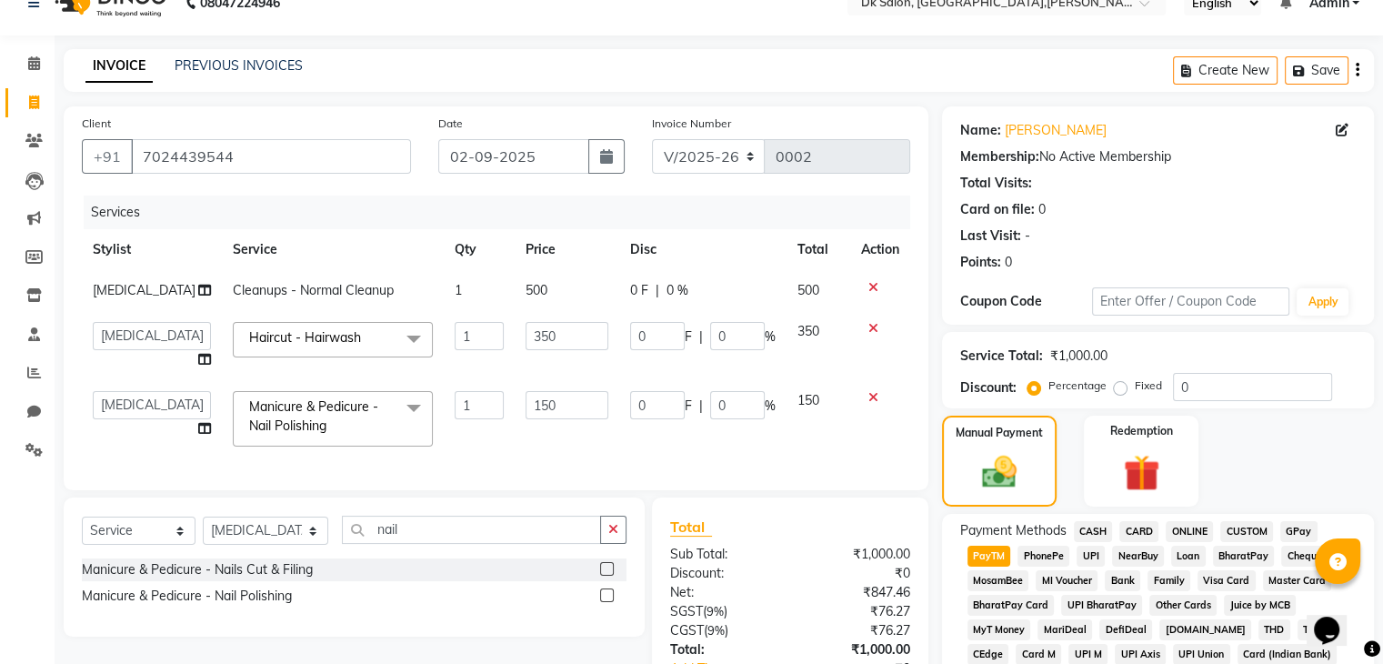
scroll to position [0, 0]
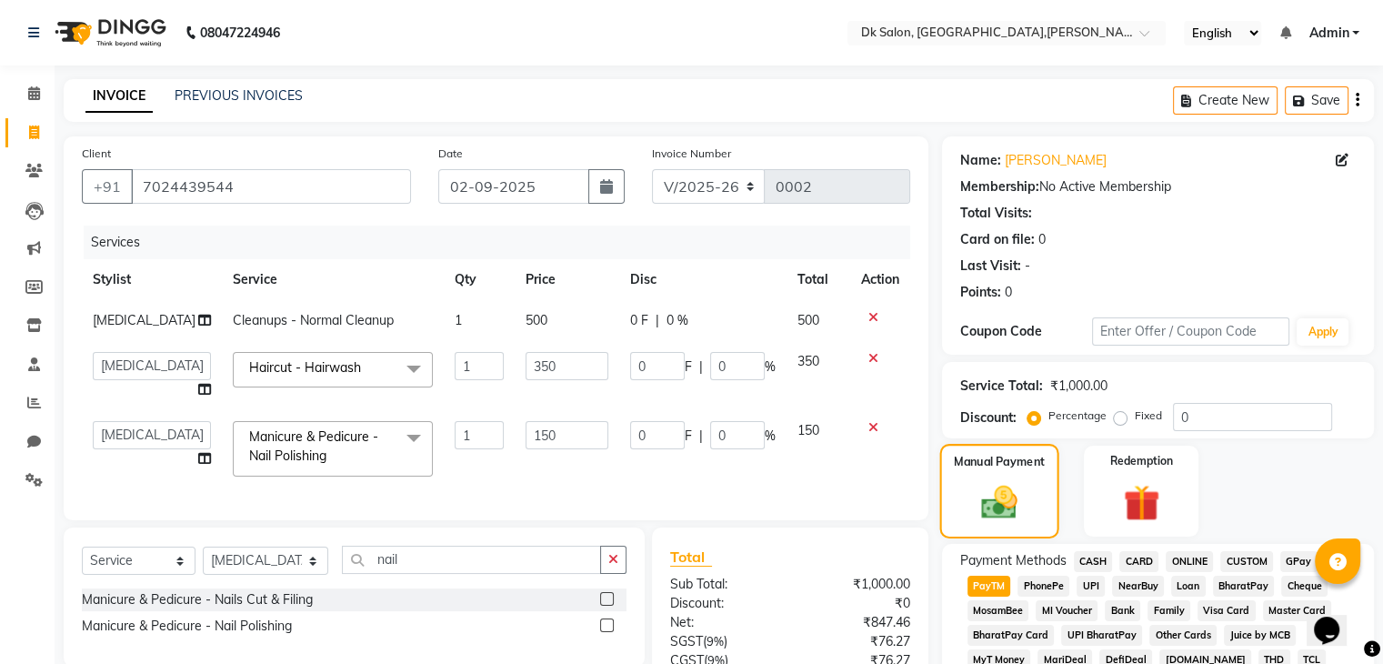
click at [946, 468] on label "Manual Payment" at bounding box center [999, 461] width 91 height 17
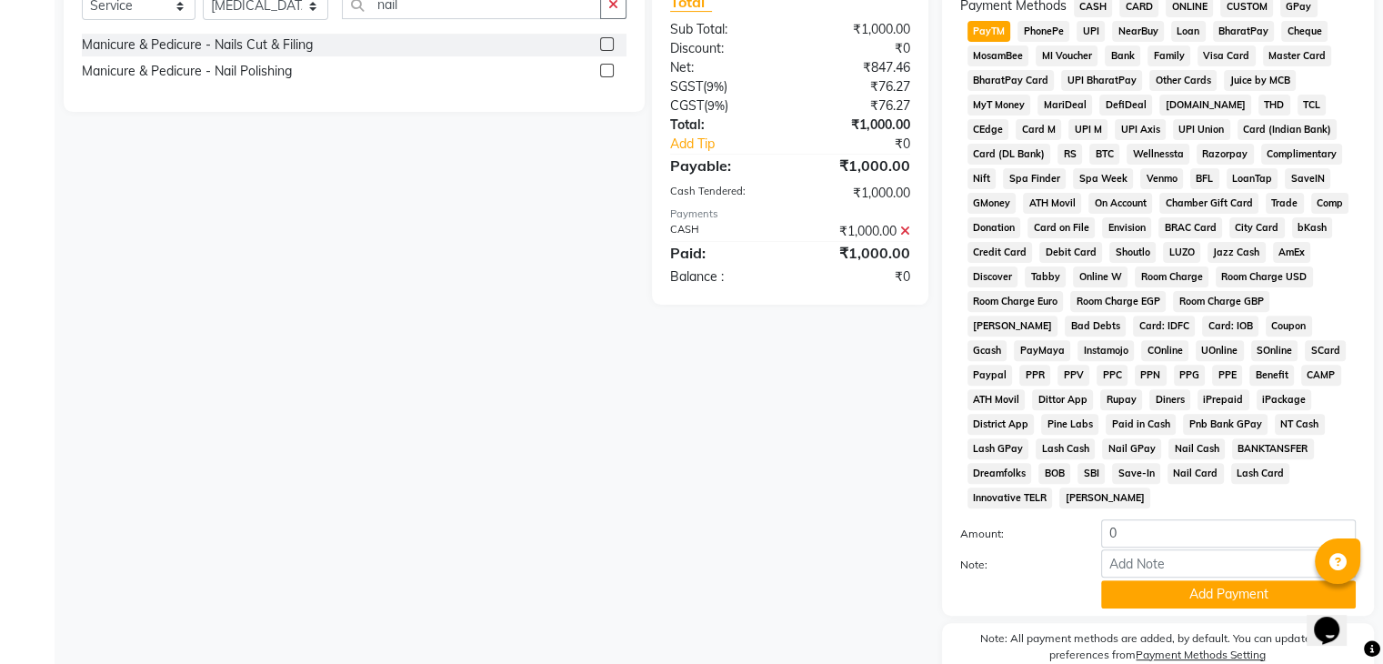
scroll to position [620, 0]
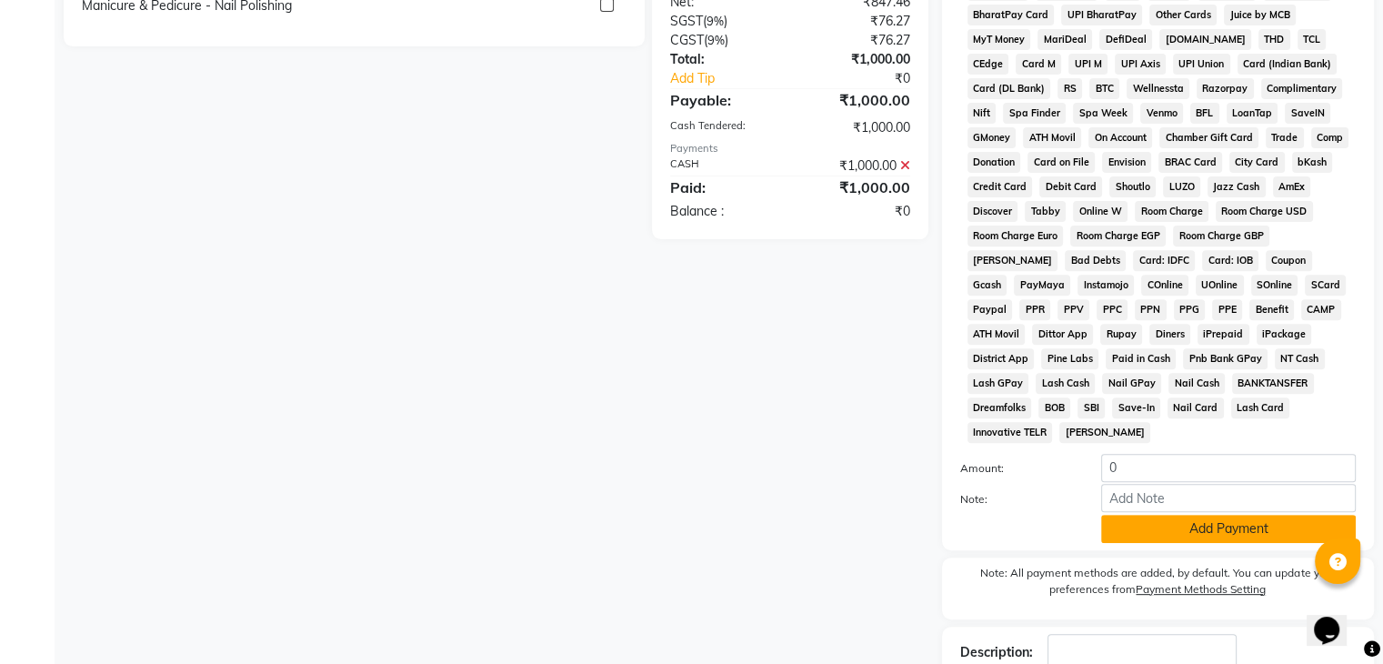
click at [946, 532] on button "Add Payment" at bounding box center [1228, 529] width 255 height 28
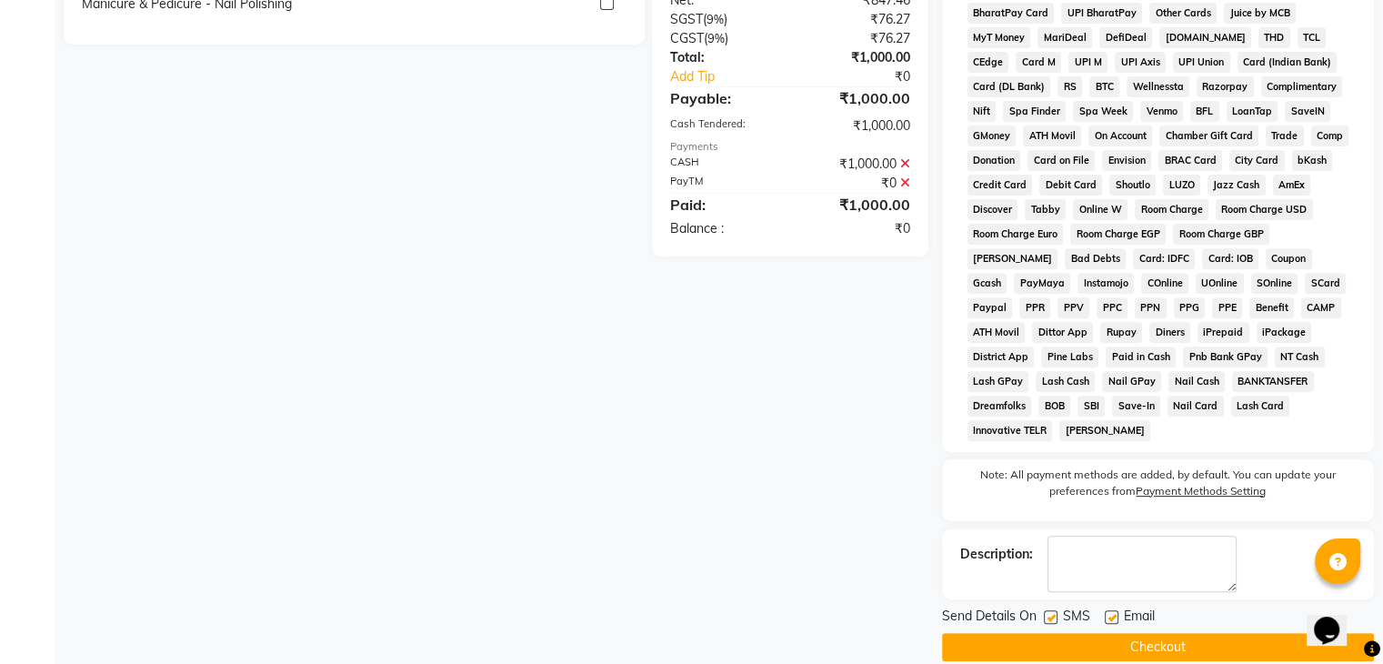
scroll to position [636, 0]
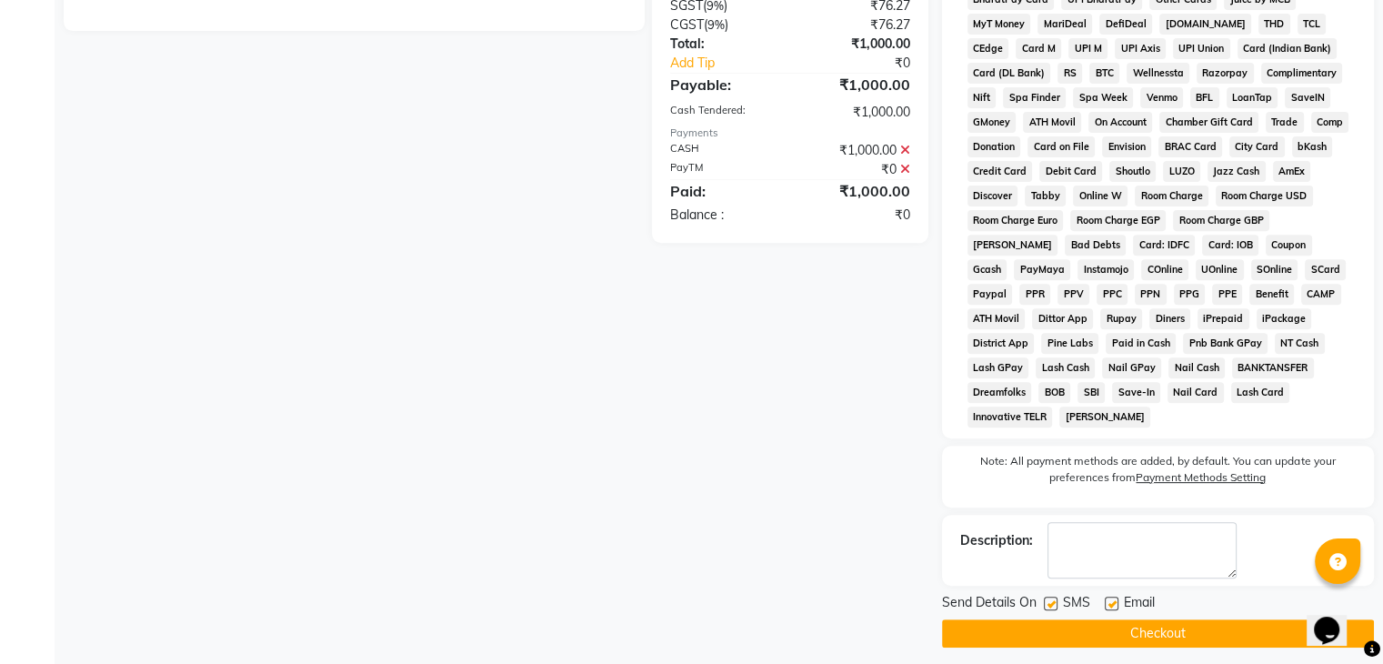
click at [946, 596] on label at bounding box center [1112, 603] width 14 height 14
click at [946, 598] on input "checkbox" at bounding box center [1111, 604] width 12 height 12
checkbox input "false"
click at [946, 623] on button "Checkout" at bounding box center [1158, 633] width 432 height 28
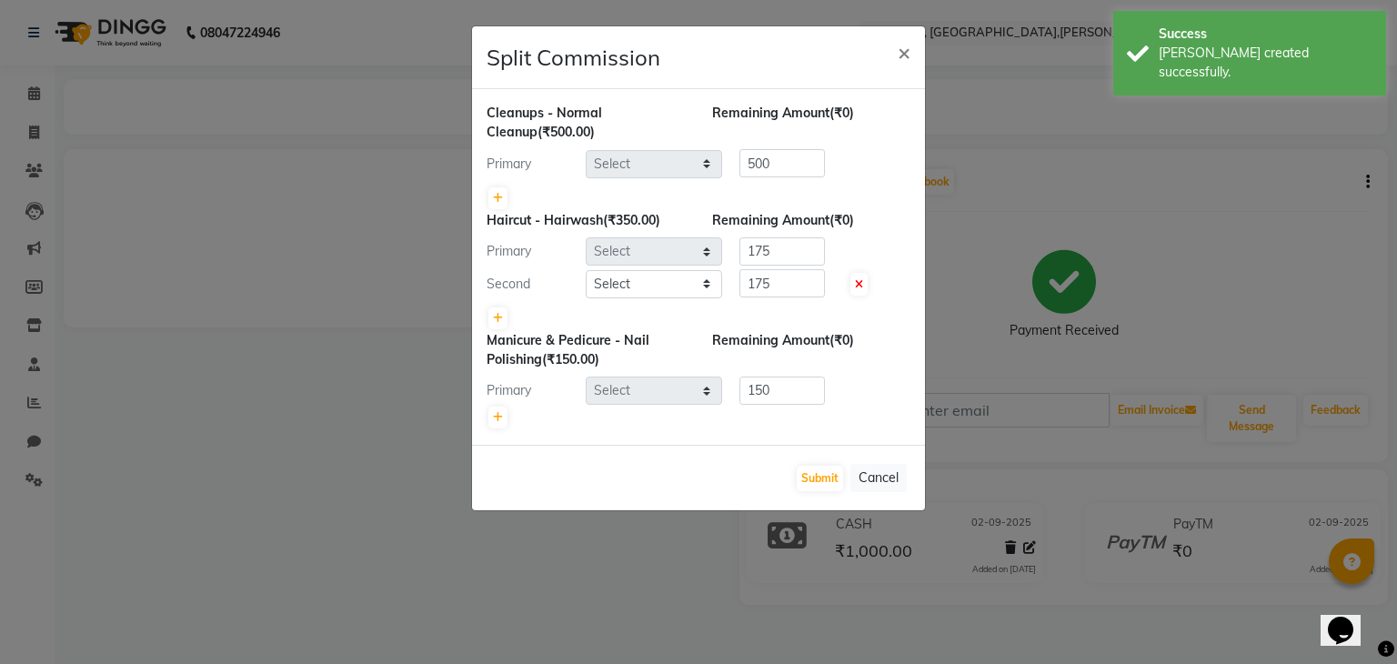
select select "90620"
select select "90540"
select select "90620"
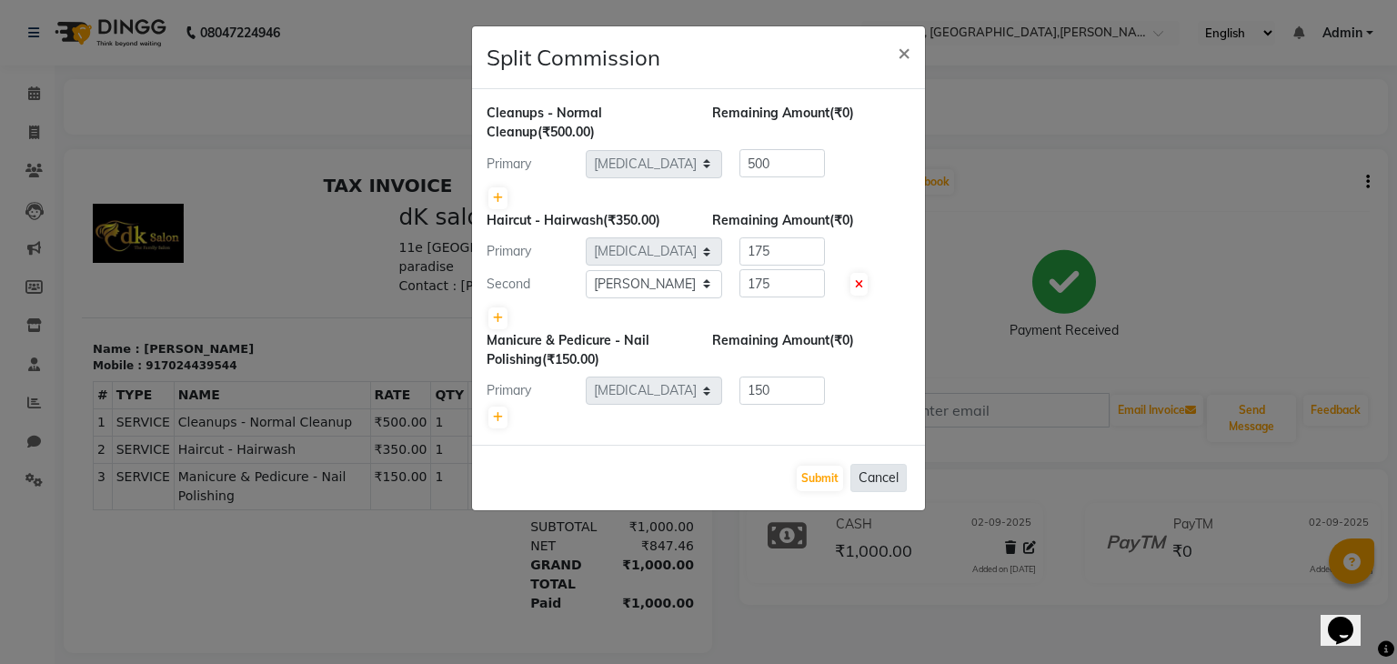
click at [866, 477] on button "Cancel" at bounding box center [878, 478] width 56 height 28
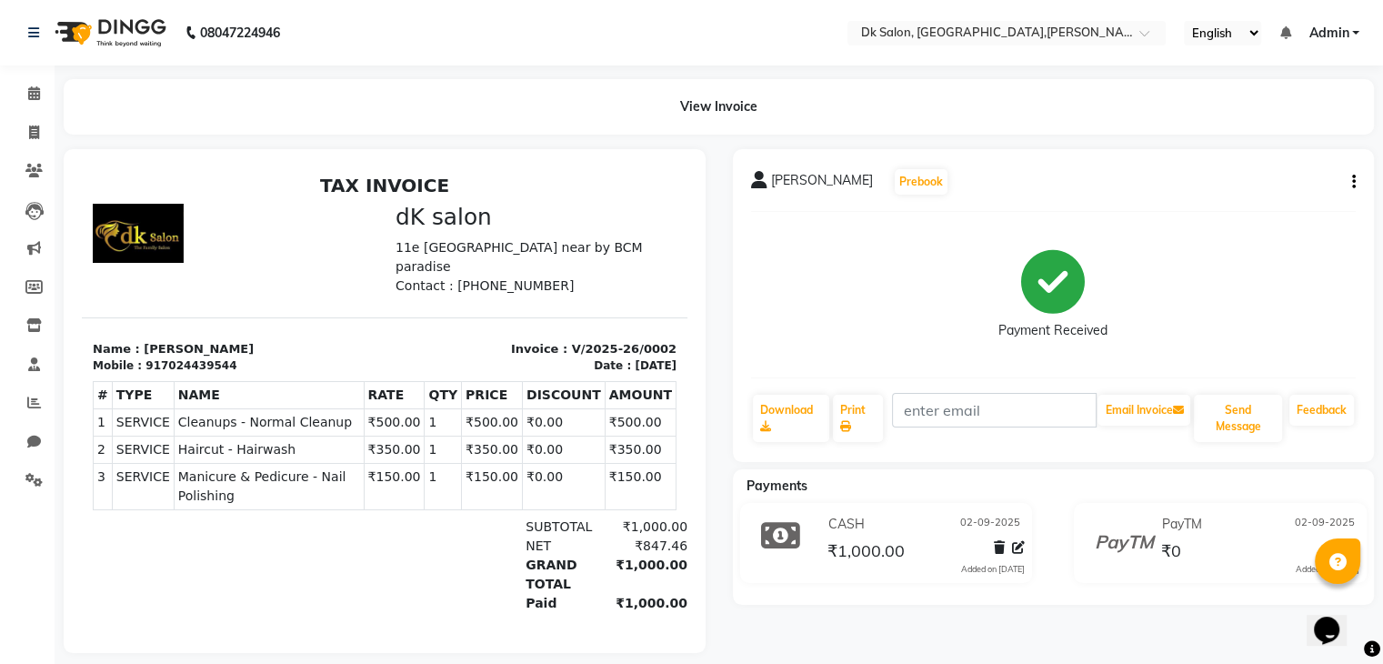
scroll to position [29, 0]
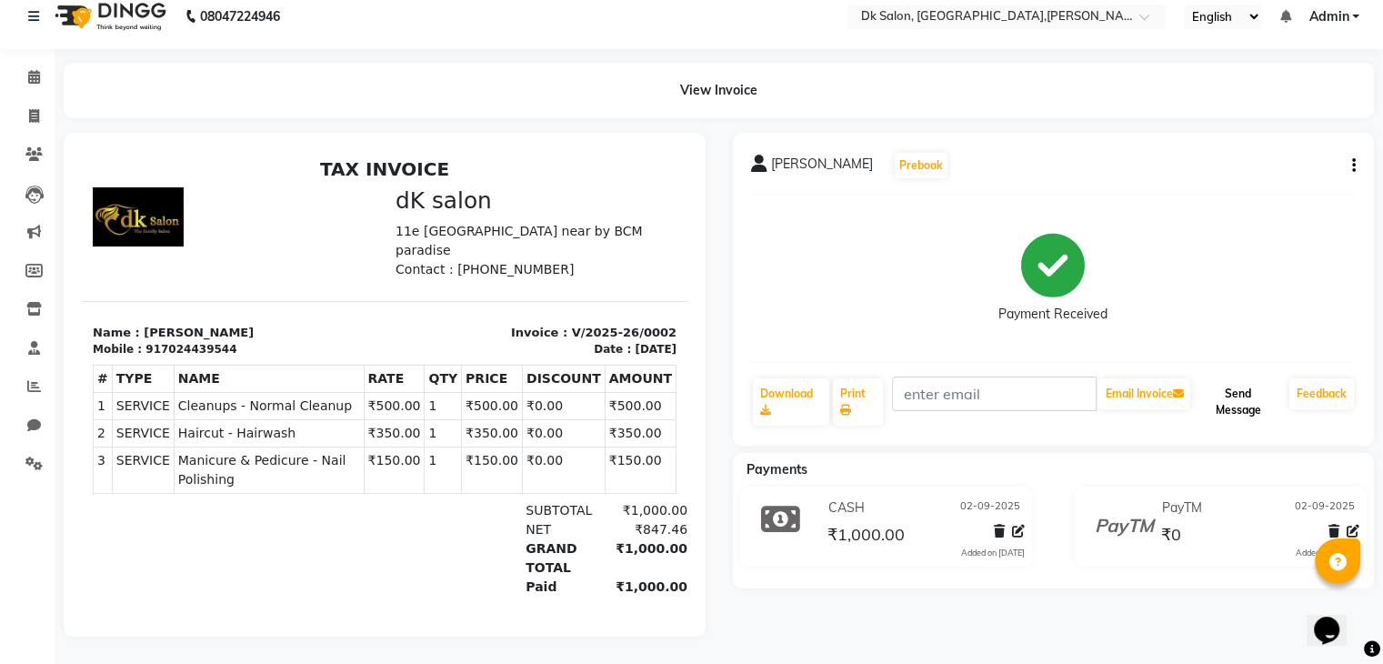
click at [946, 410] on button "Send Message" at bounding box center [1238, 401] width 88 height 47
click at [403, 178] on h2 "TAX INVOICE" at bounding box center [385, 169] width 584 height 22
click at [396, 159] on h2 "TAX INVOICE" at bounding box center [385, 169] width 584 height 22
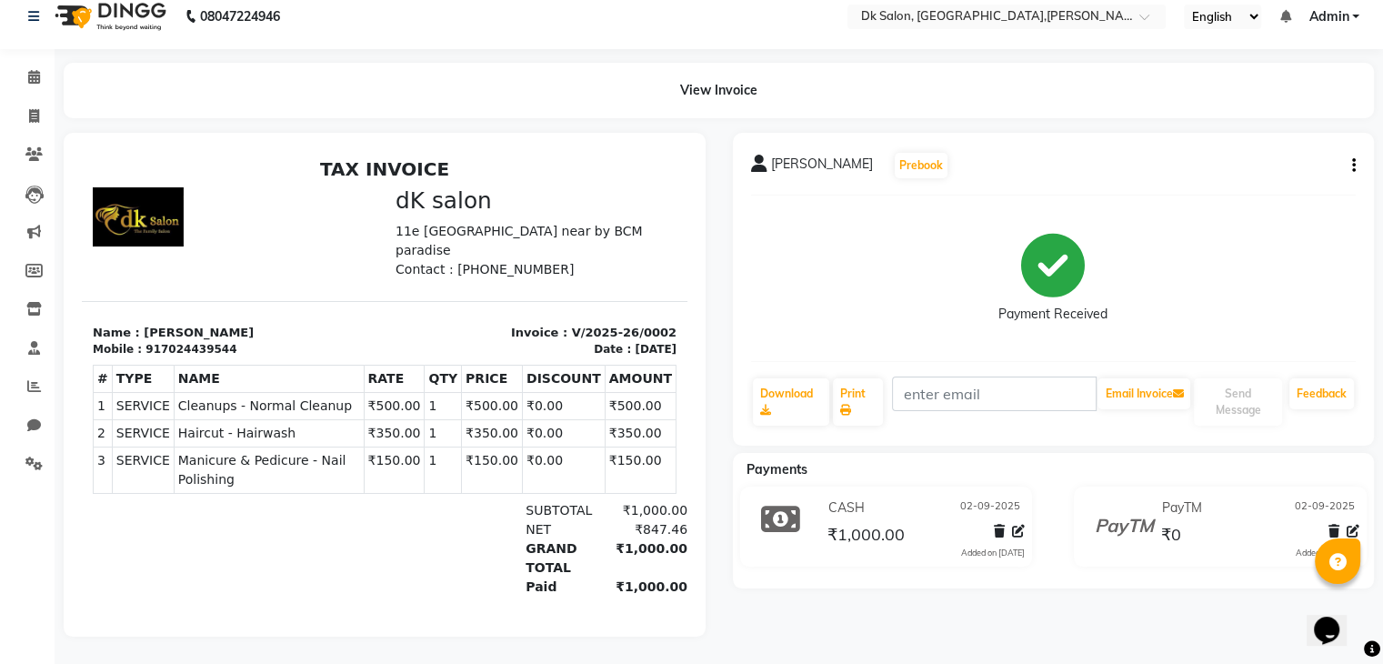
click at [396, 159] on h2 "TAX INVOICE" at bounding box center [385, 169] width 584 height 22
click at [337, 172] on h2 "TAX INVOICE" at bounding box center [385, 169] width 584 height 22
drag, startPoint x: 327, startPoint y: 165, endPoint x: 435, endPoint y: 166, distance: 107.3
click at [435, 166] on h2 "TAX INVOICE" at bounding box center [385, 169] width 584 height 22
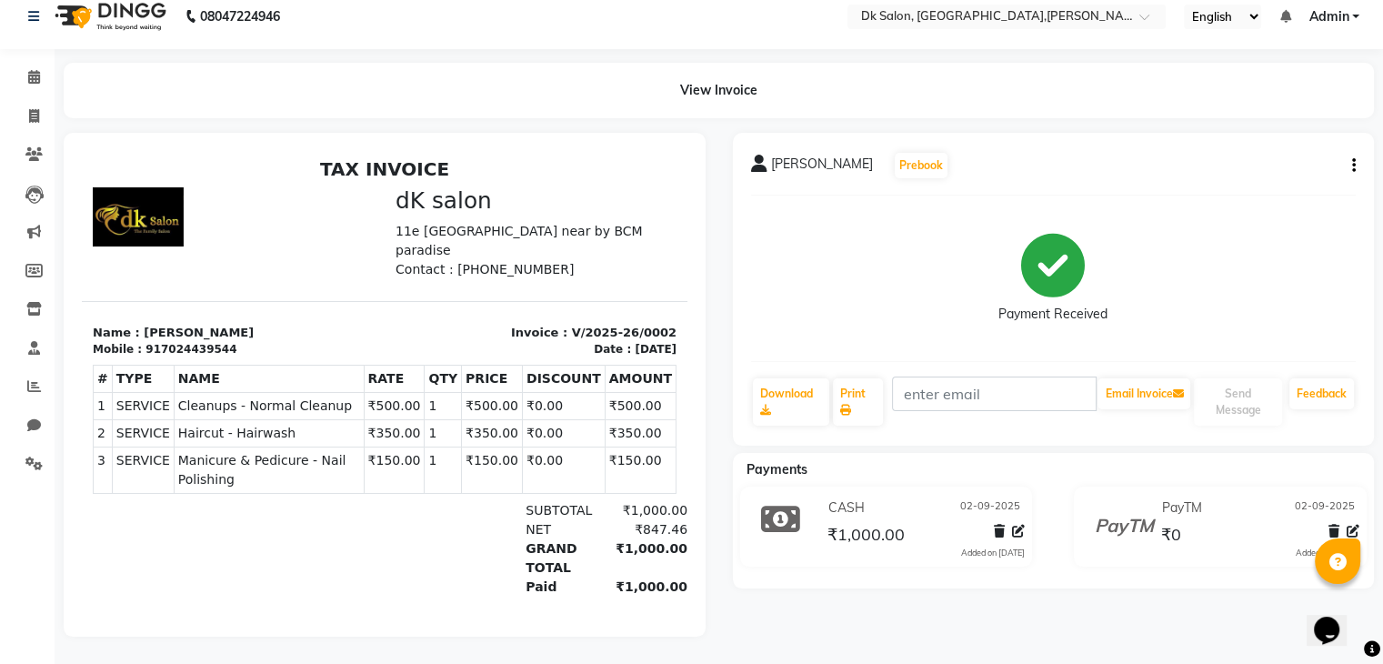
click at [316, 171] on h2 "TAX INVOICE" at bounding box center [385, 169] width 584 height 22
click at [317, 165] on h2 "TAX INVOICE" at bounding box center [385, 169] width 584 height 22
click at [294, 165] on h2 "TAX INVOICE" at bounding box center [385, 169] width 584 height 22
click at [369, 166] on h2 "TAX INVOICE" at bounding box center [385, 169] width 584 height 22
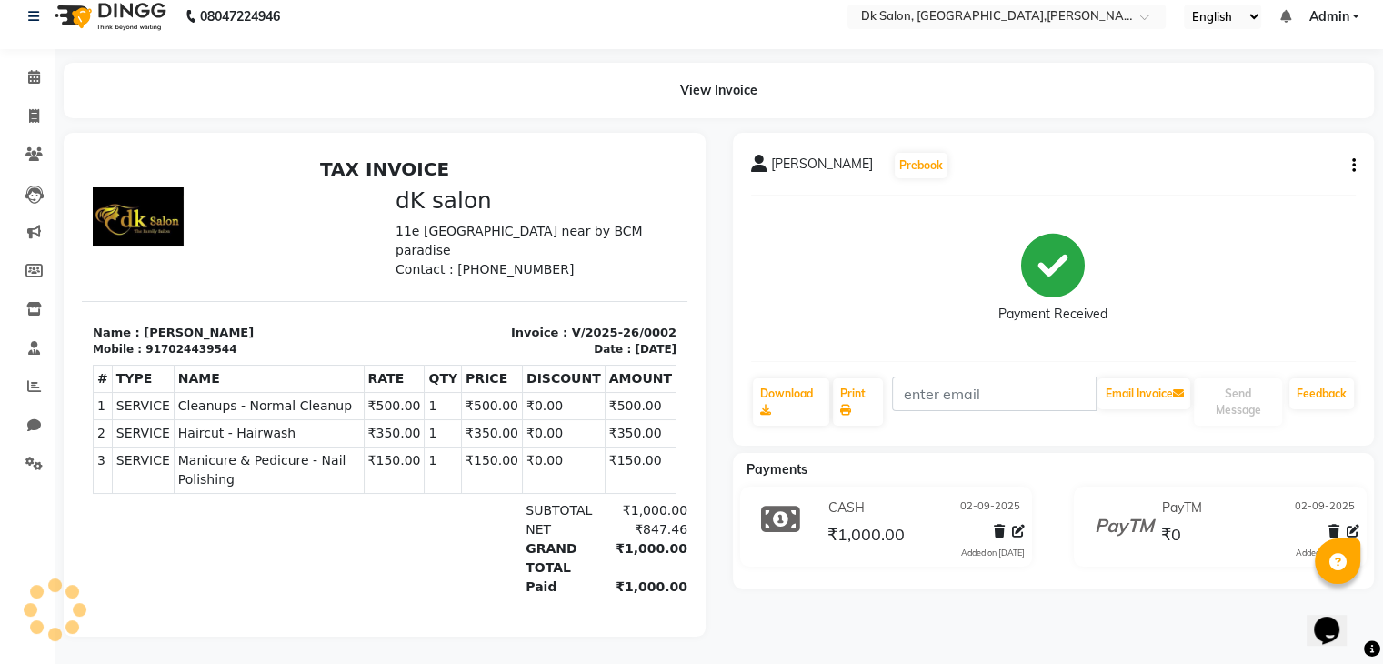
click at [369, 166] on h2 "TAX INVOICE" at bounding box center [385, 169] width 584 height 22
click at [320, 165] on h2 "TAX INVOICE" at bounding box center [385, 169] width 584 height 22
click at [368, 171] on h2 "TAX INVOICE" at bounding box center [385, 169] width 584 height 22
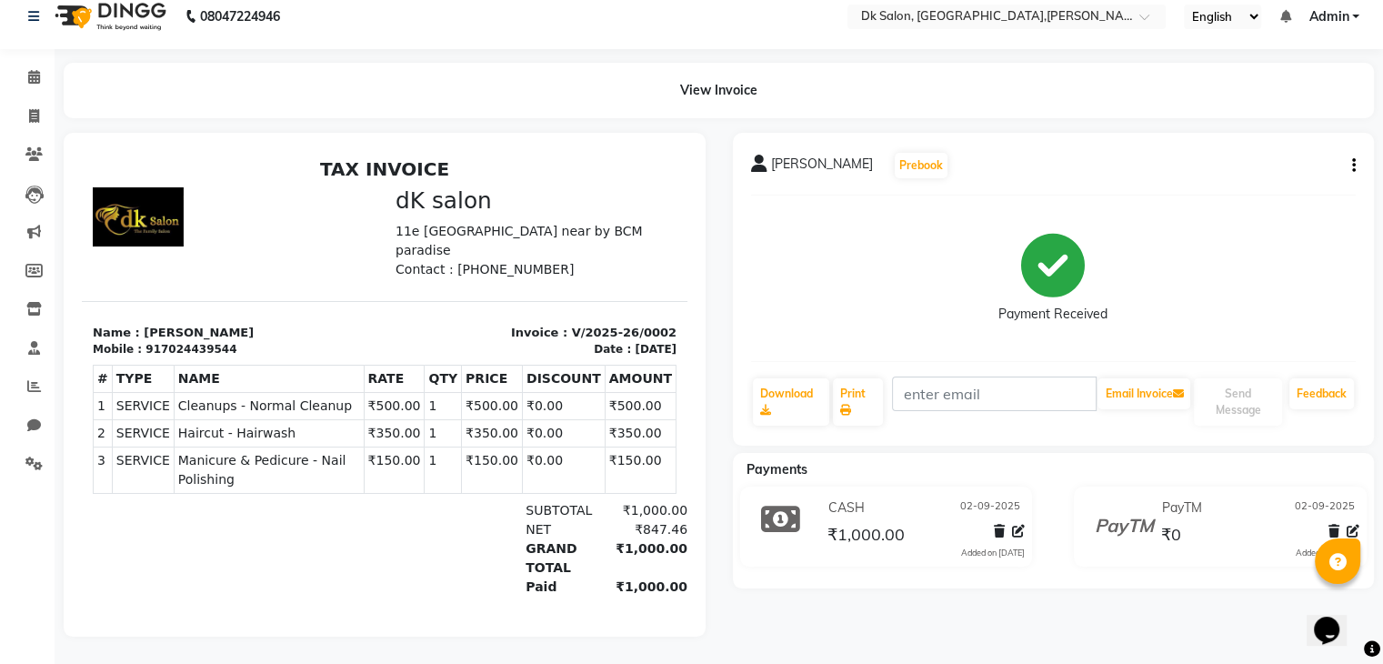
click at [368, 171] on h2 "TAX INVOICE" at bounding box center [385, 169] width 584 height 22
click at [371, 165] on h2 "TAX INVOICE" at bounding box center [385, 169] width 584 height 22
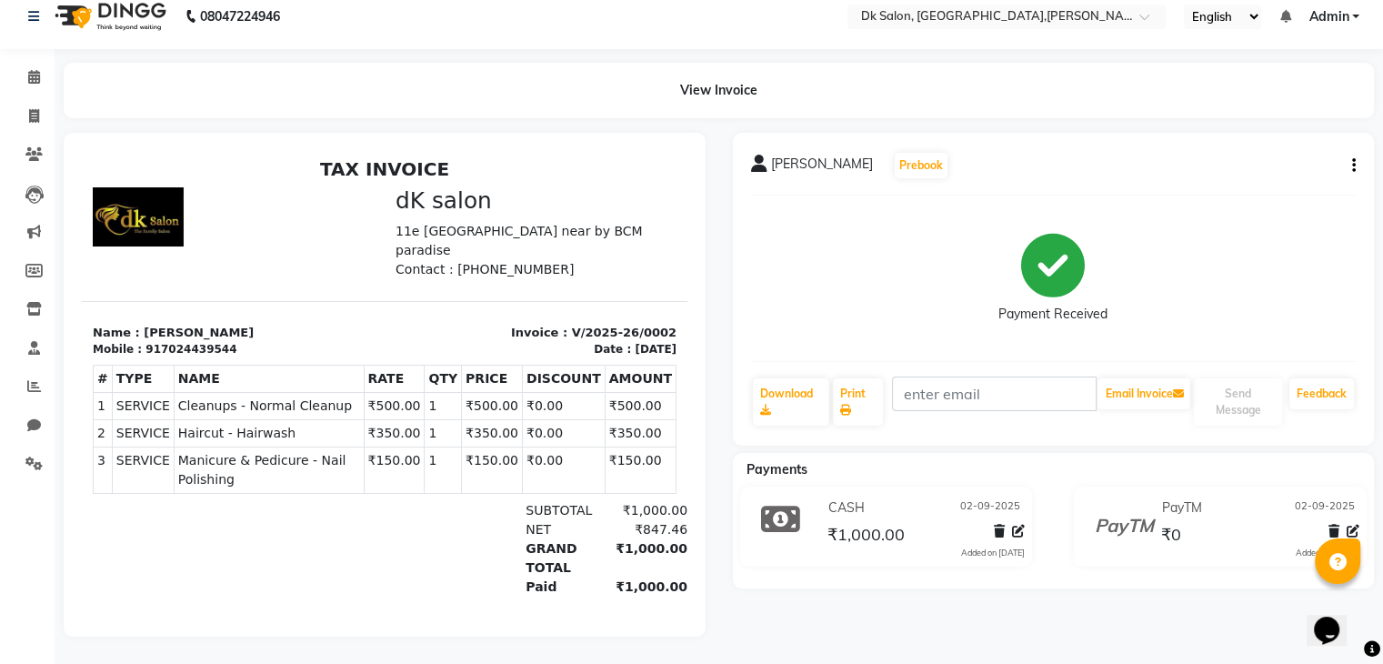
click at [371, 165] on h2 "TAX INVOICE" at bounding box center [385, 169] width 584 height 22
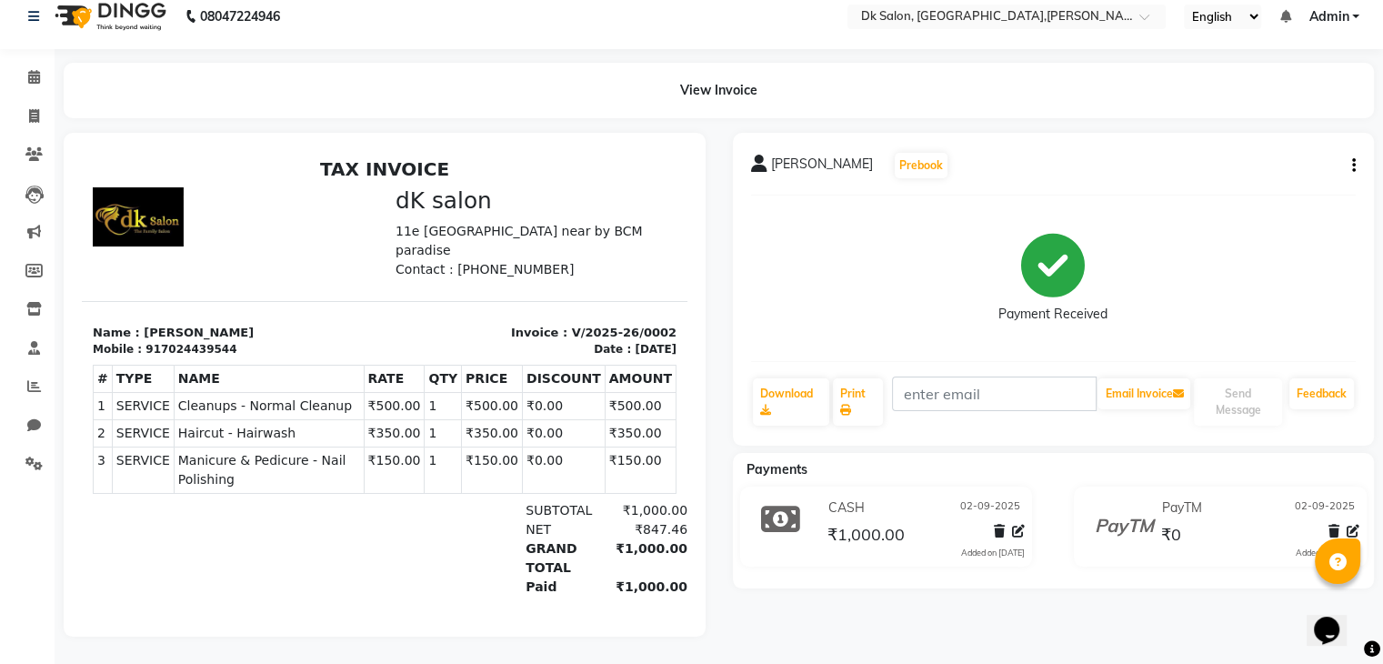
drag, startPoint x: 374, startPoint y: 160, endPoint x: 312, endPoint y: 182, distance: 65.6
click at [312, 182] on div "TAX INVOICE dK salon 11e [GEOGRAPHIC_DATA] near by BCM paradise Contact : [PHON…" at bounding box center [385, 408] width 606 height 501
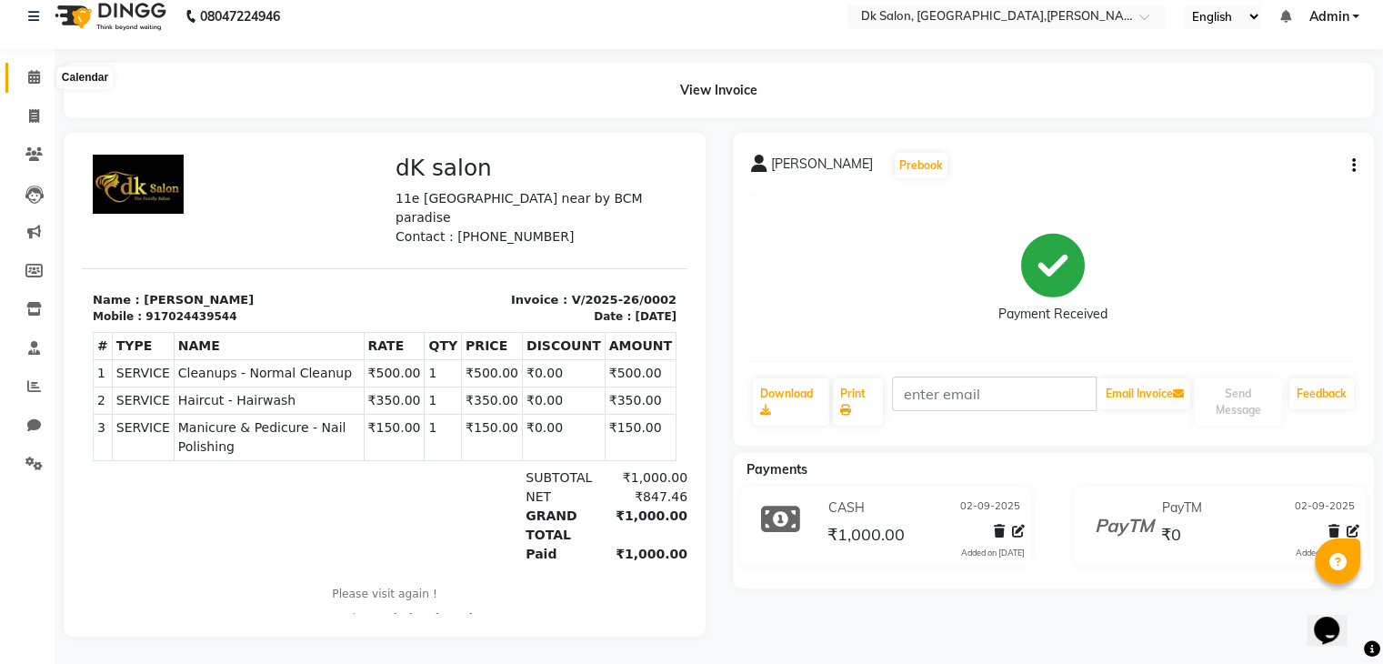
click at [32, 70] on icon at bounding box center [34, 77] width 12 height 14
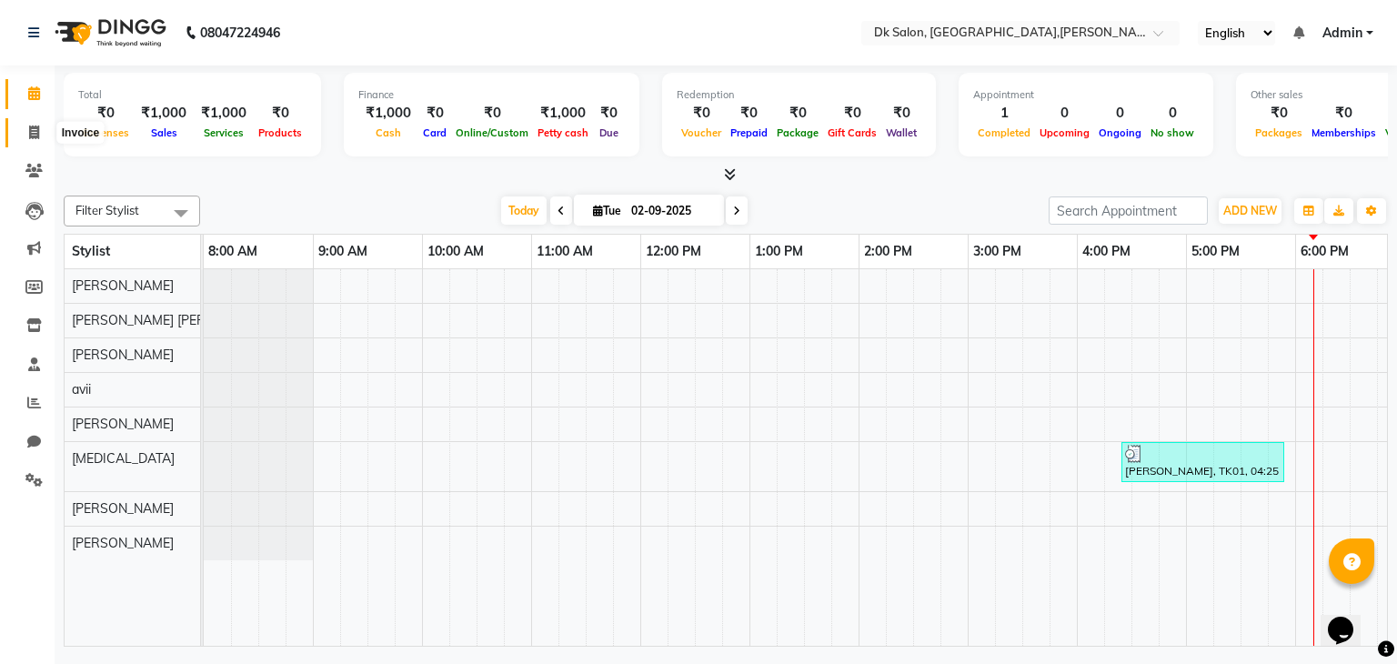
click at [33, 133] on icon at bounding box center [34, 132] width 10 height 14
select select "8913"
select select "service"
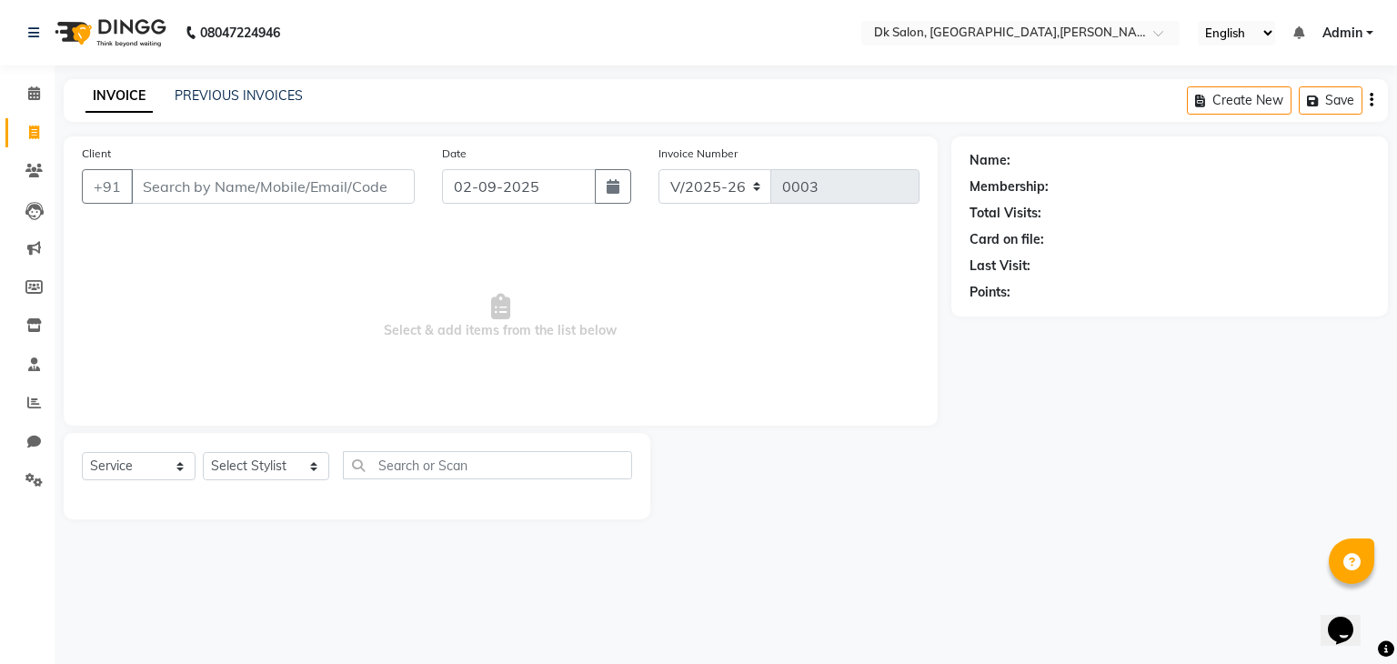
click at [224, 183] on input "Client" at bounding box center [273, 186] width 284 height 35
drag, startPoint x: 224, startPoint y: 183, endPoint x: 342, endPoint y: 185, distance: 118.2
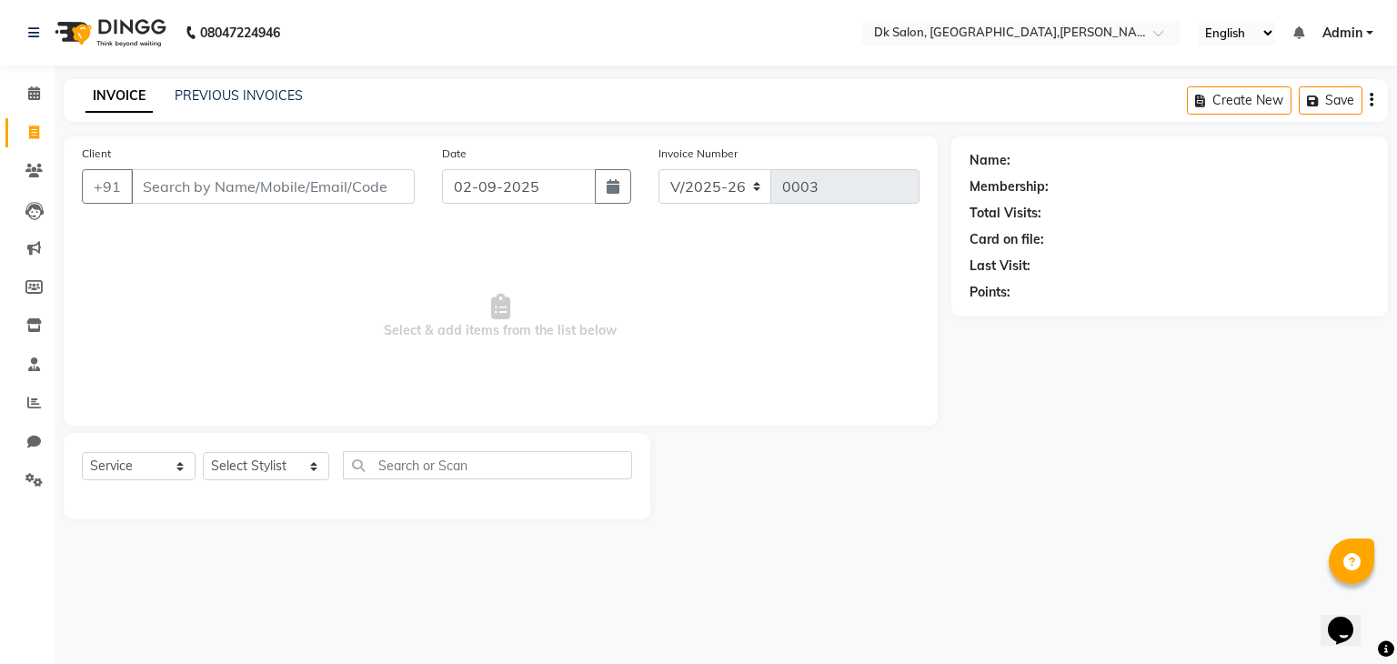
click at [342, 185] on input "Client" at bounding box center [273, 186] width 284 height 35
click at [946, 107] on button "Create New" at bounding box center [1239, 100] width 105 height 28
select select "8913"
select select "service"
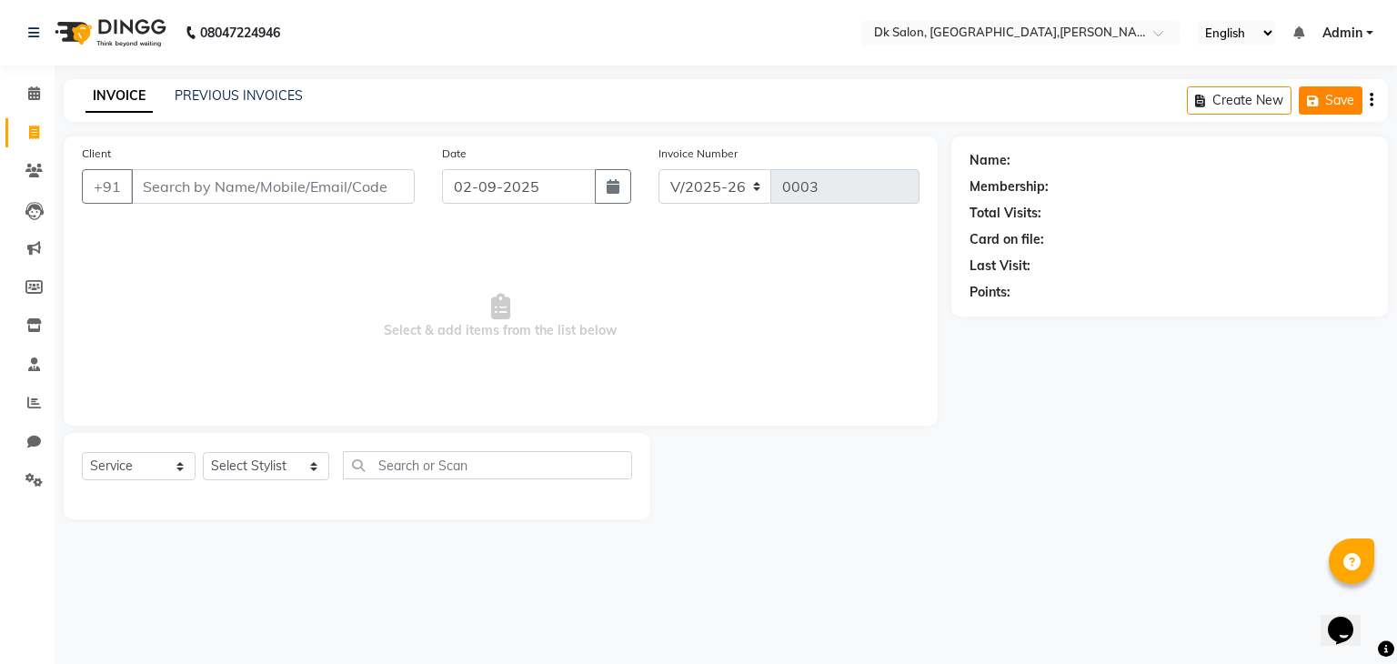
click at [946, 100] on button "Save" at bounding box center [1330, 100] width 64 height 28
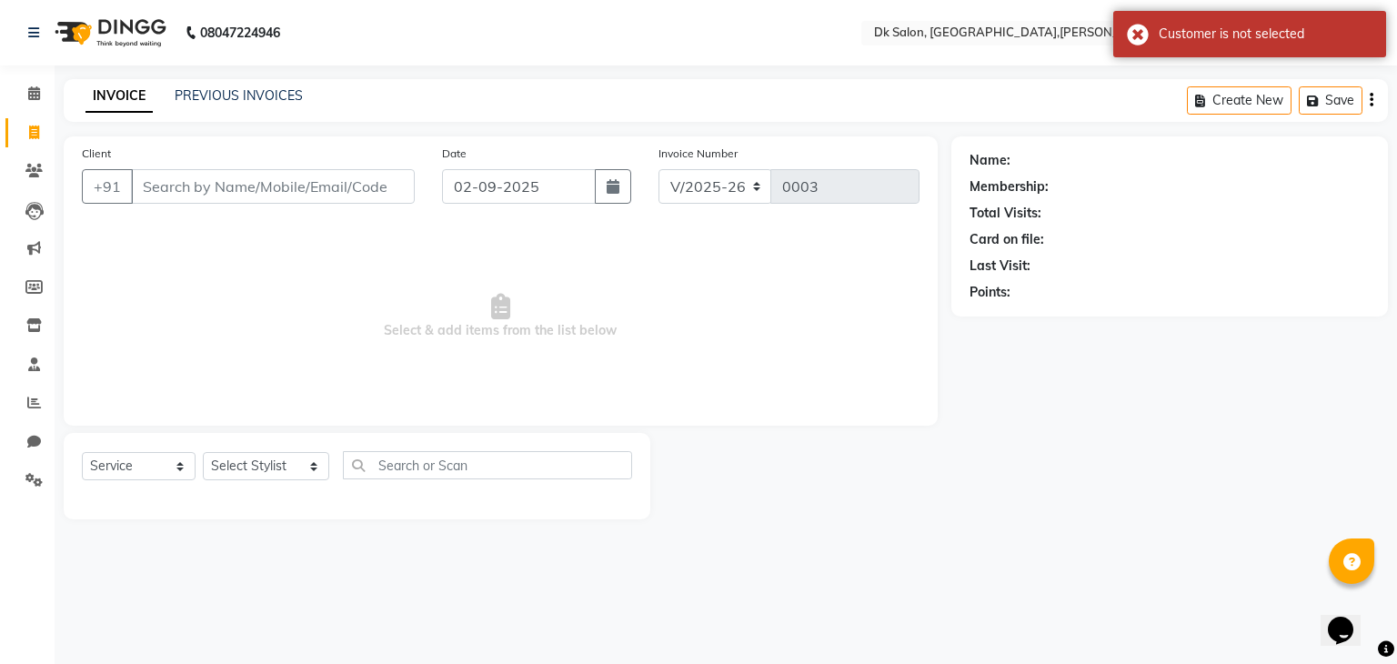
click at [946, 98] on div "Create New Save" at bounding box center [1287, 100] width 201 height 43
click at [946, 99] on div "Create New Save" at bounding box center [1287, 100] width 201 height 43
click at [946, 25] on div "Customer is not selected" at bounding box center [1249, 34] width 273 height 46
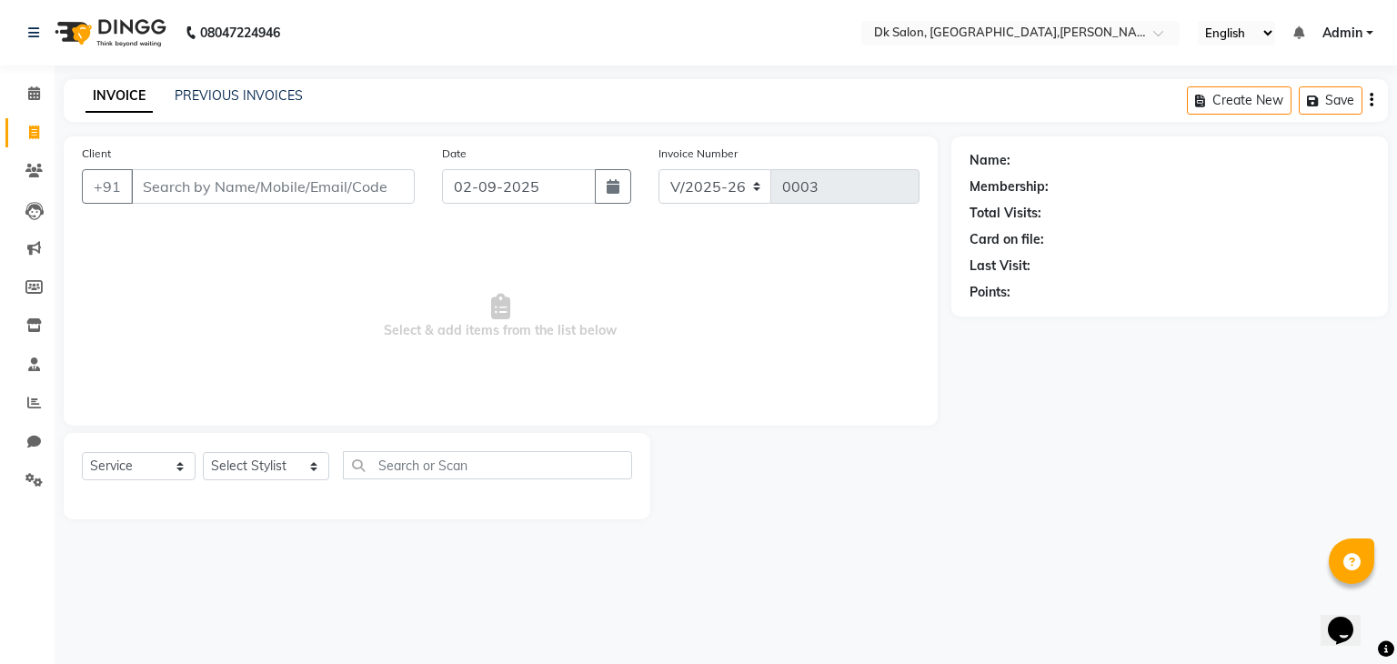
click at [946, 100] on icon "button" at bounding box center [1371, 100] width 4 height 1
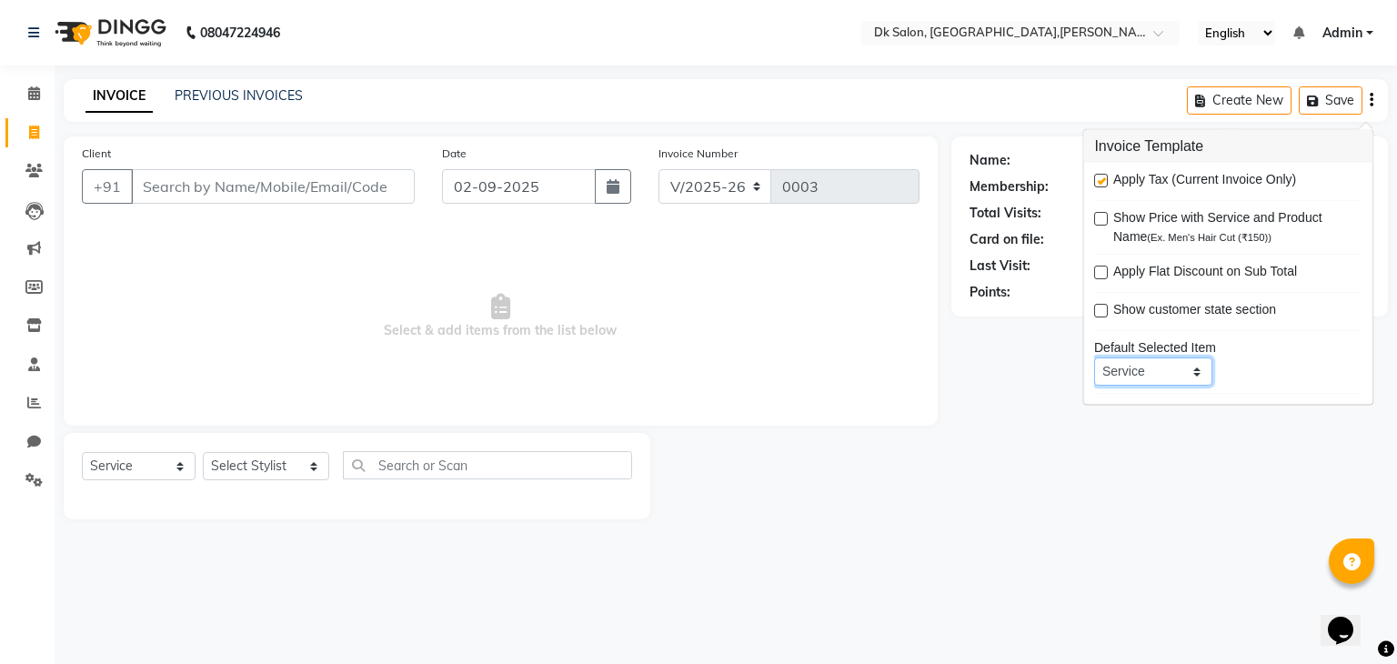
click at [946, 372] on select "Service Product Membership Package Voucher Prepaid Gift Card" at bounding box center [1153, 371] width 118 height 28
click at [946, 432] on div "Name: Membership: Total Visits: Card on file: Last Visit: Points:" at bounding box center [1176, 327] width 450 height 383
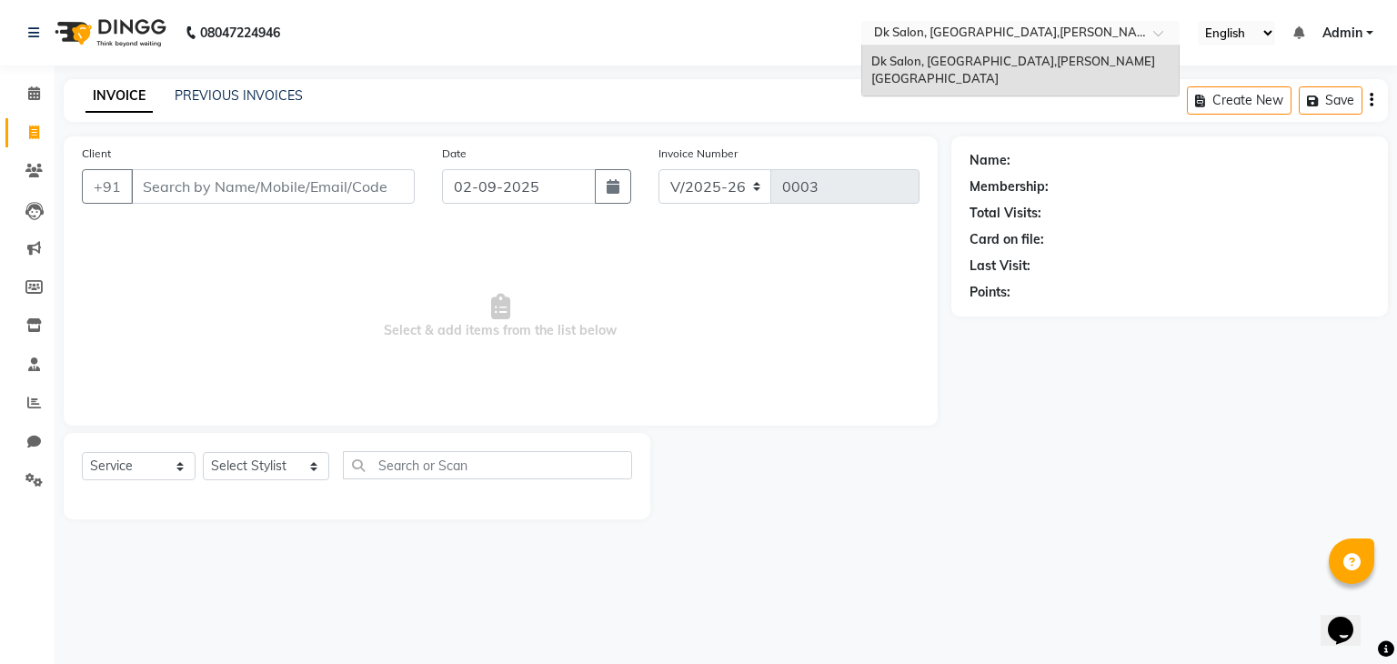
click at [946, 34] on span at bounding box center [1164, 38] width 23 height 18
click at [218, 29] on b "08047224946" at bounding box center [240, 32] width 80 height 51
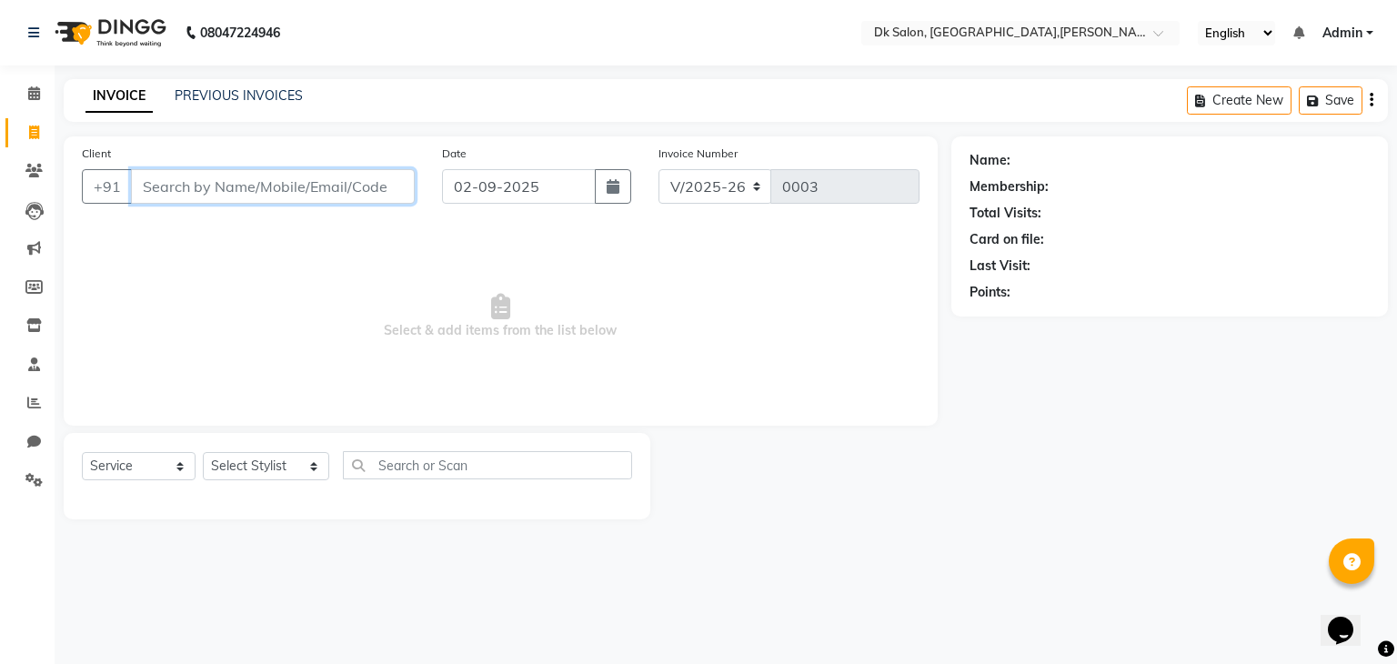
click at [200, 189] on input "Client" at bounding box center [273, 186] width 284 height 35
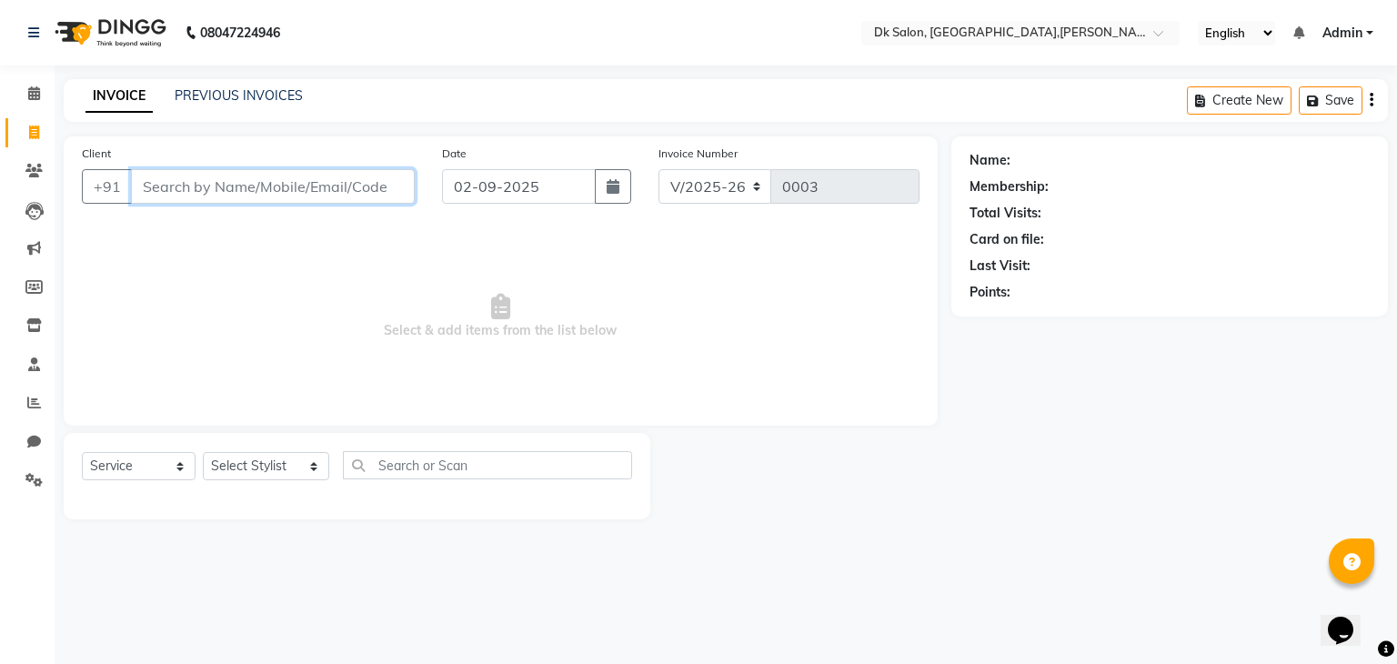
click at [200, 189] on input "Client" at bounding box center [273, 186] width 284 height 35
click at [946, 552] on div at bounding box center [1350, 560] width 45 height 45
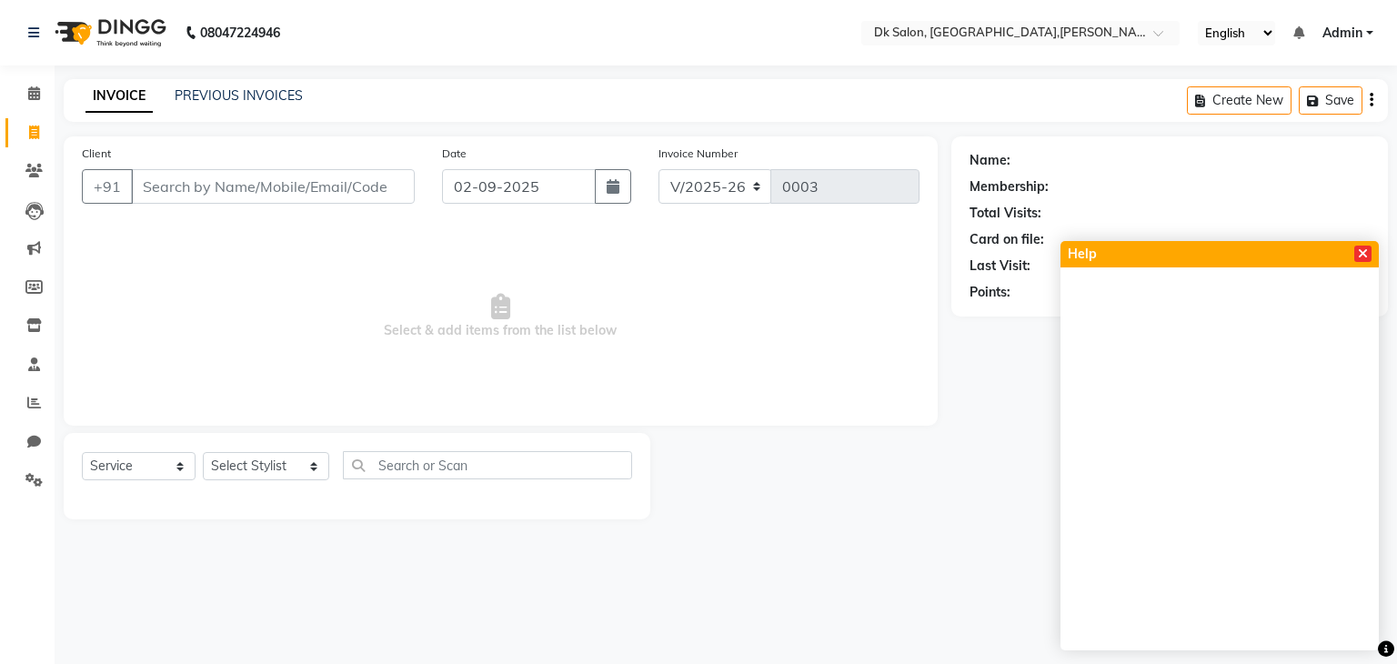
click at [946, 250] on icon at bounding box center [1362, 253] width 10 height 13
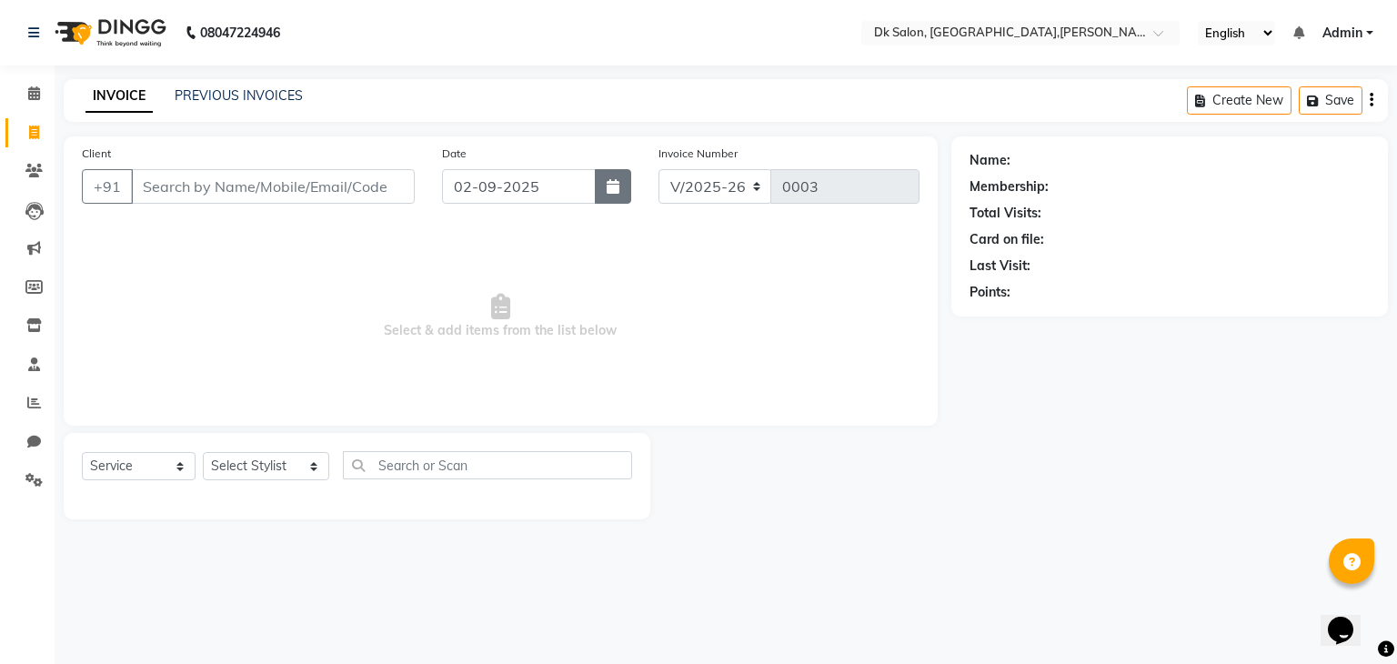
click at [604, 199] on button "button" at bounding box center [613, 186] width 36 height 35
select select "9"
select select "2025"
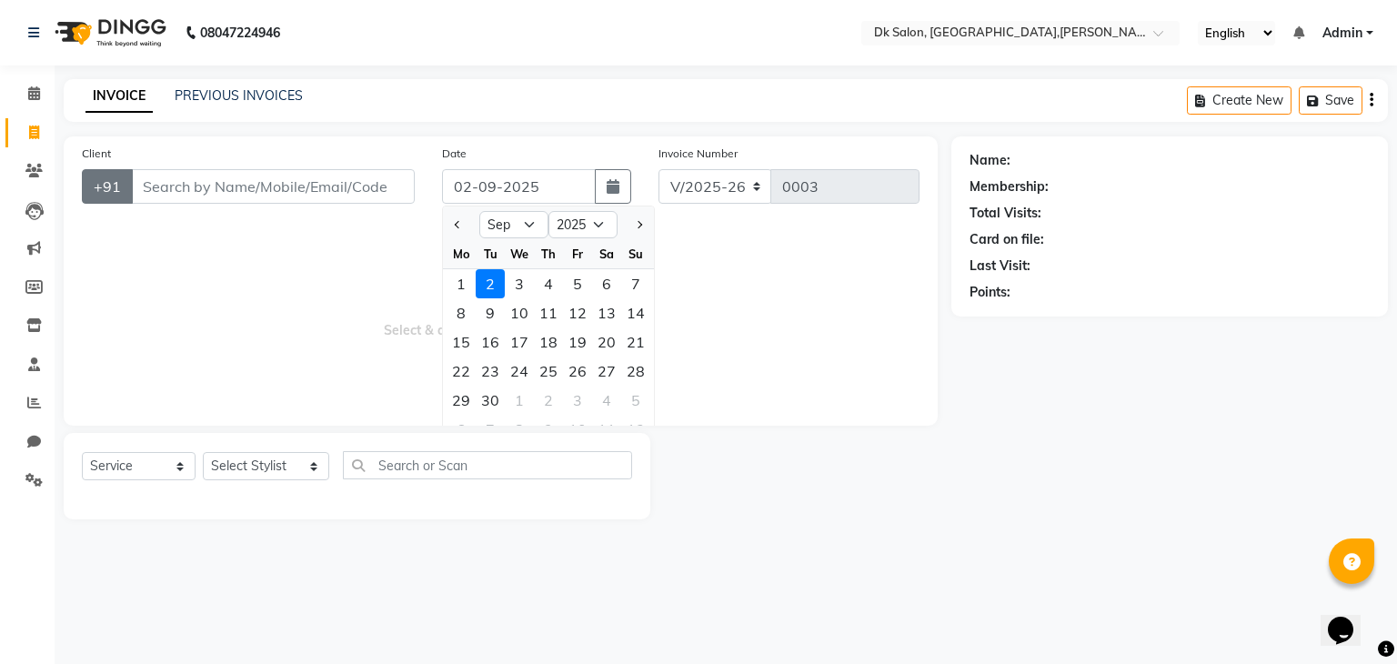
click at [108, 179] on button "+91" at bounding box center [107, 186] width 51 height 35
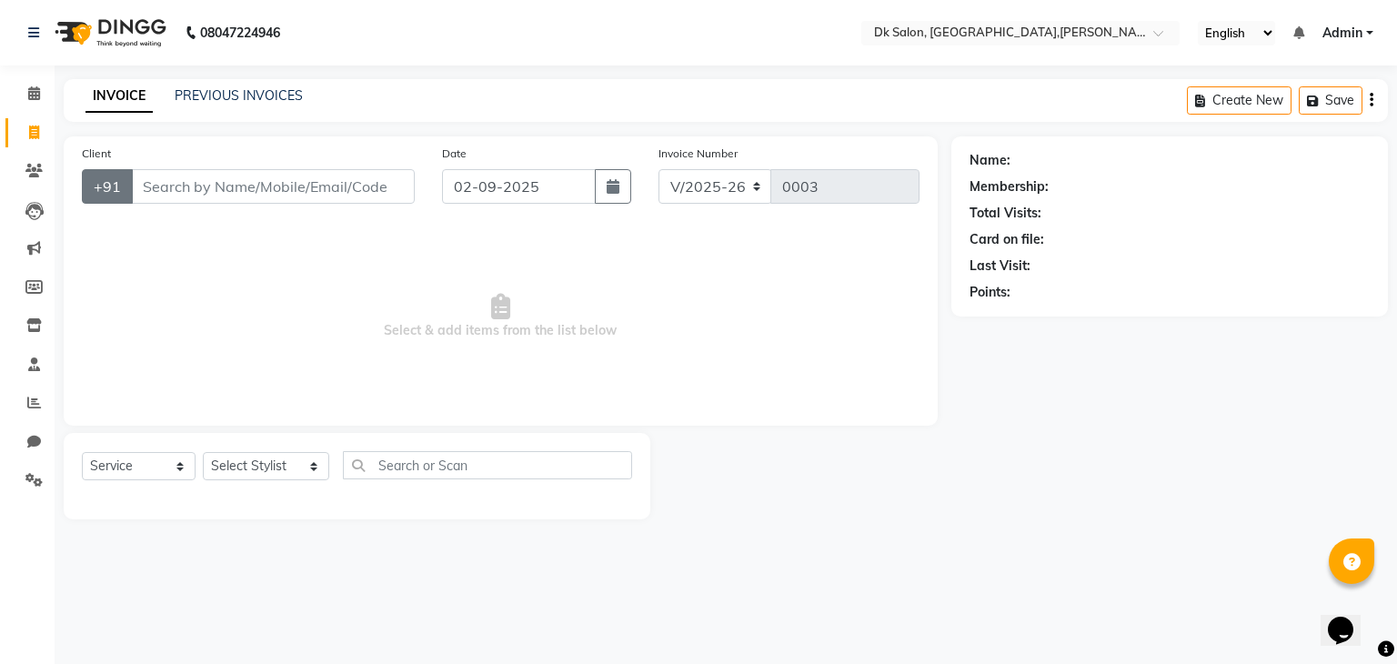
click at [108, 179] on button "+91" at bounding box center [107, 186] width 51 height 35
click at [946, 30] on link "Admin" at bounding box center [1347, 33] width 51 height 19
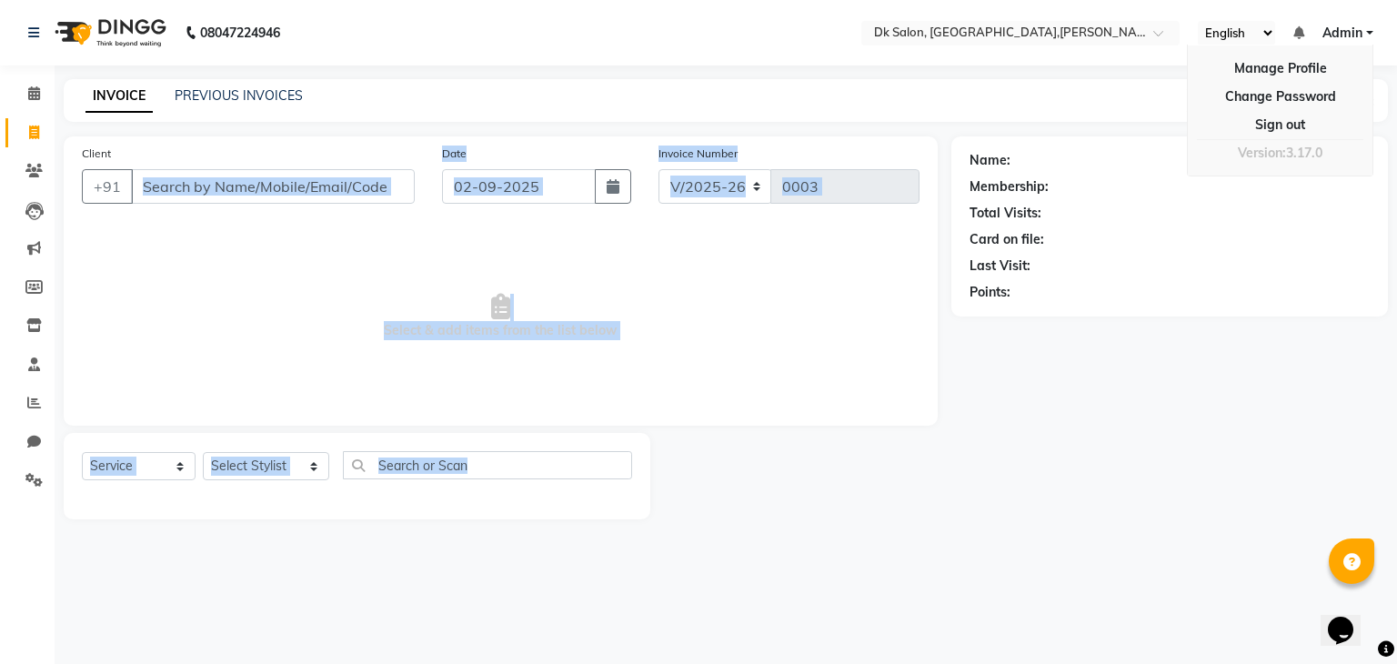
drag, startPoint x: 783, startPoint y: 464, endPoint x: 322, endPoint y: 210, distance: 526.2
click at [322, 210] on div "Client +91 Date [DATE] Invoice Number V/2025 V/[PHONE_NUMBER] Select & add item…" at bounding box center [500, 327] width 901 height 383
click at [838, 331] on span "Select & add items from the list below" at bounding box center [500, 316] width 837 height 182
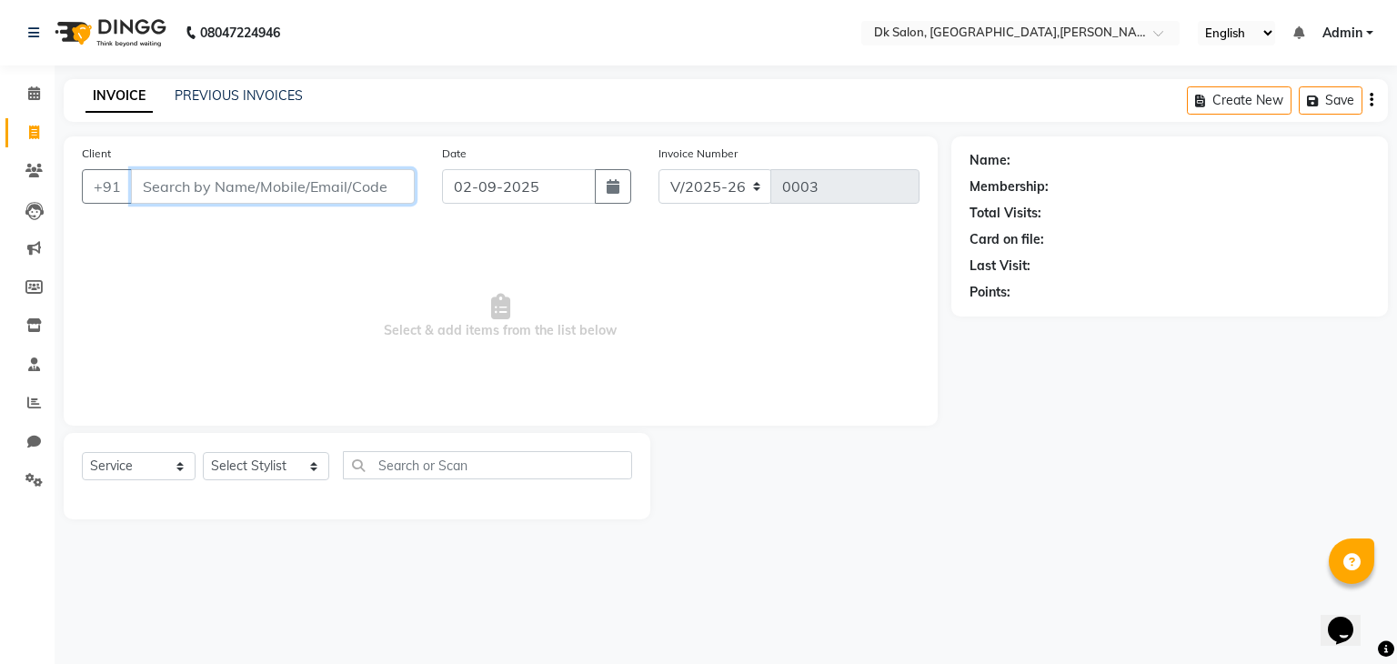
click at [266, 192] on input "Client" at bounding box center [273, 186] width 284 height 35
type input "7828880618"
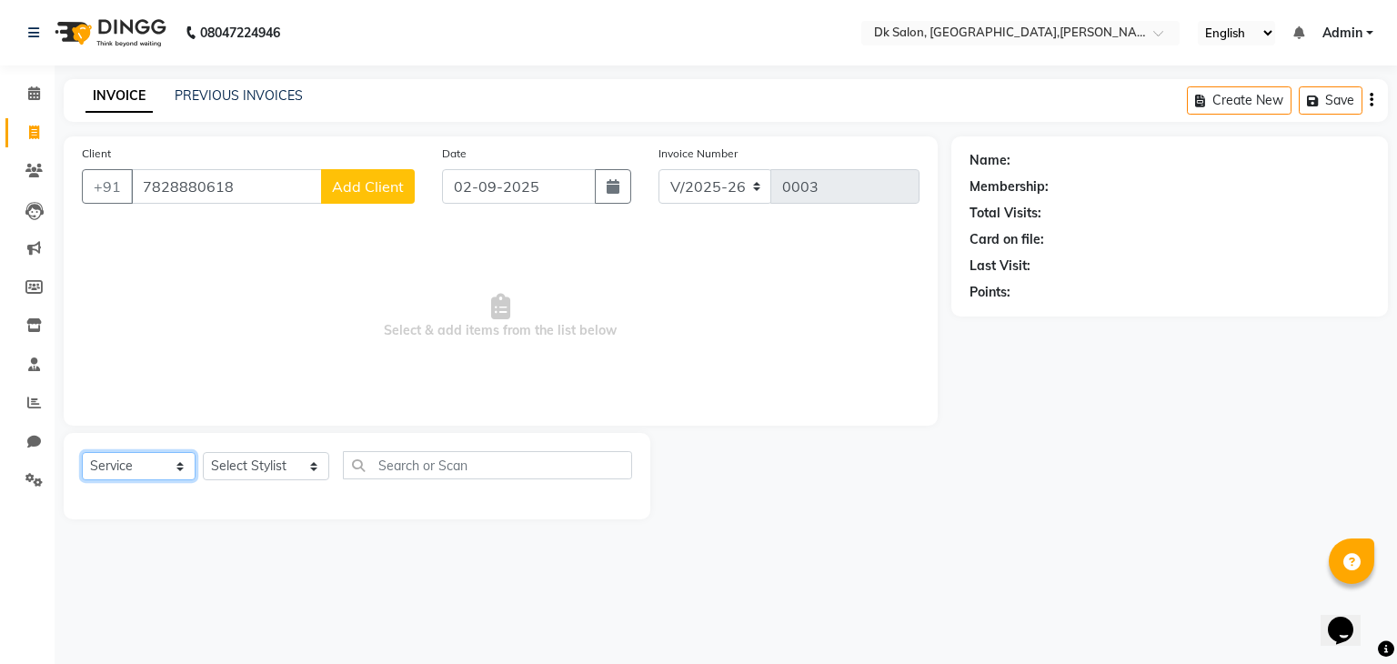
click at [179, 464] on select "Select Service Product Membership Package Voucher Prepaid Gift Card" at bounding box center [139, 466] width 114 height 28
click at [82, 453] on select "Select Service Product Membership Package Voucher Prepaid Gift Card" at bounding box center [139, 466] width 114 height 28
click at [946, 95] on button "Create New" at bounding box center [1239, 100] width 105 height 28
click at [295, 465] on select "Select Stylist [PERSON_NAME] [PERSON_NAME] [MEDICAL_DATA] [PERSON_NAME] [PERSON…" at bounding box center [266, 466] width 126 height 28
select select "90617"
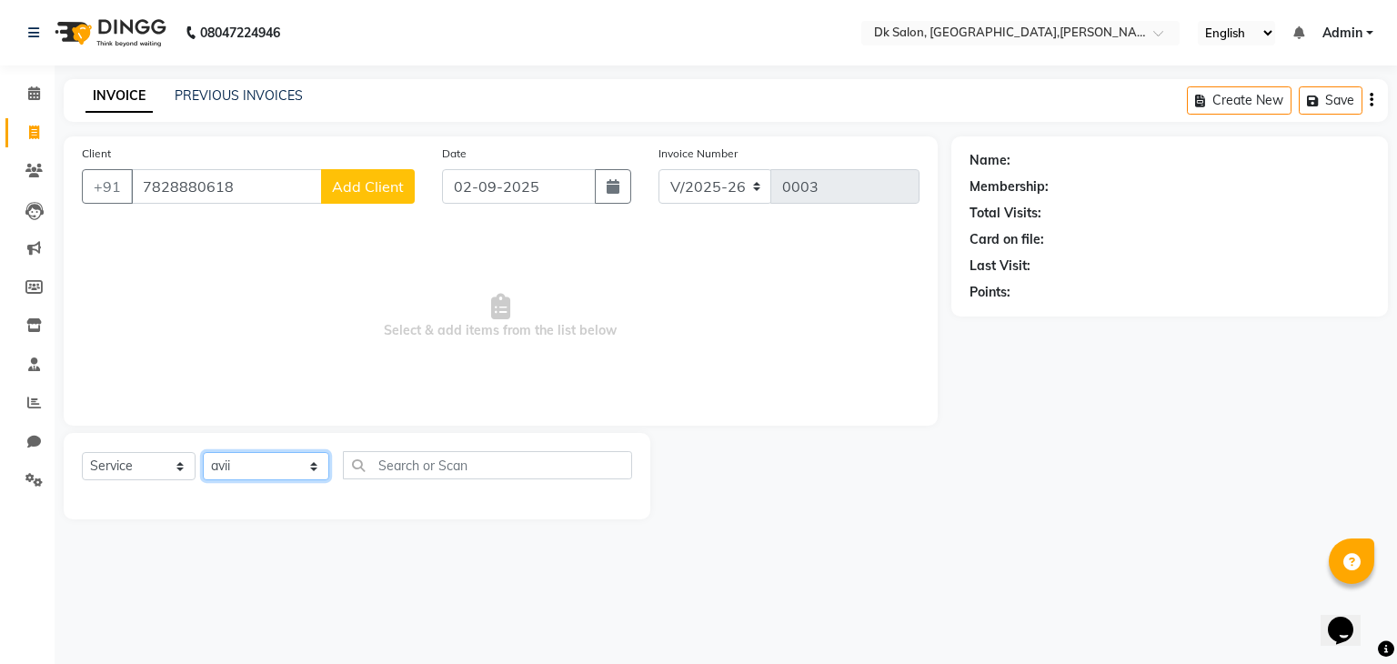
click at [203, 453] on select "Select Stylist [PERSON_NAME] [PERSON_NAME] [MEDICAL_DATA] [PERSON_NAME] [PERSON…" at bounding box center [266, 466] width 126 height 28
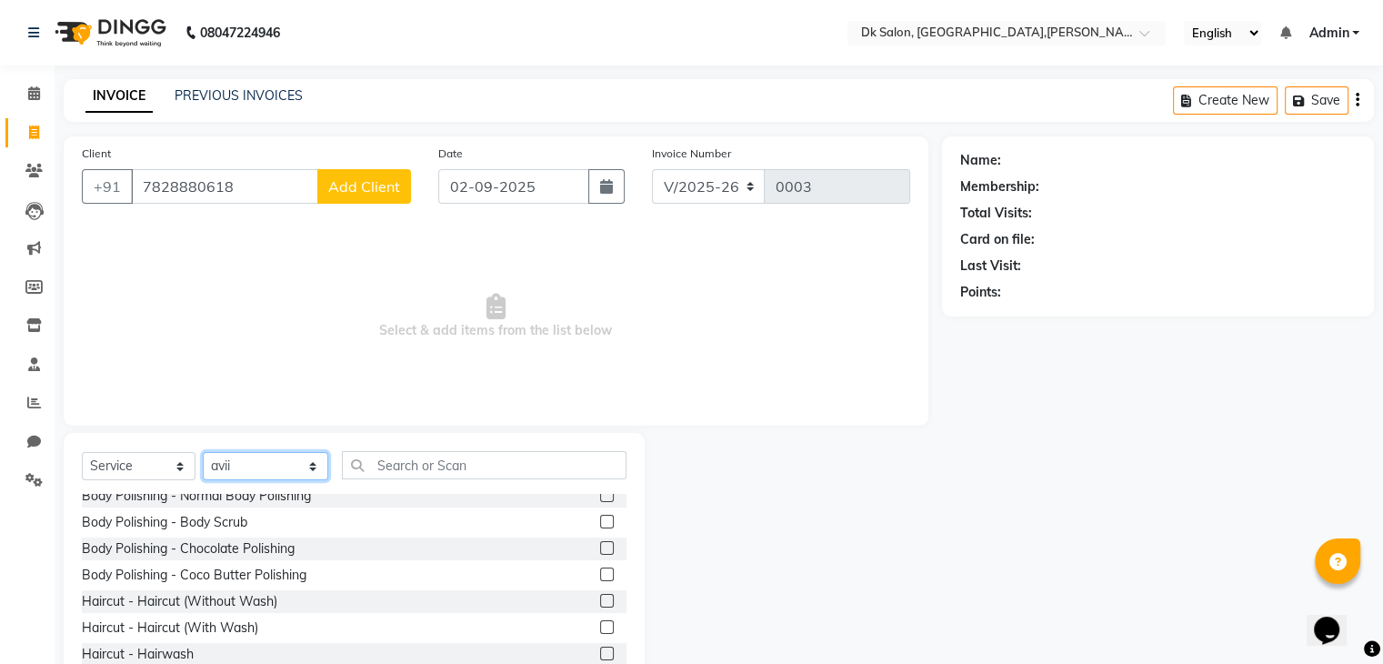
scroll to position [1647, 0]
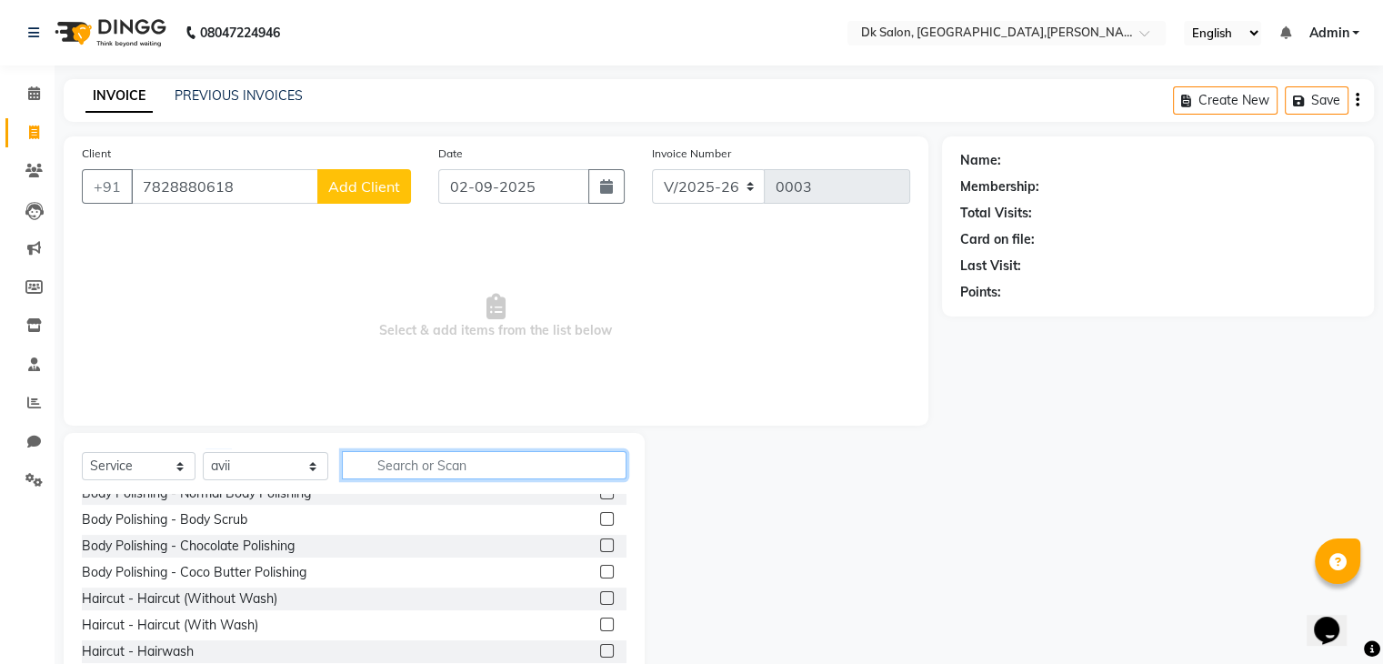
click at [400, 463] on input "text" at bounding box center [484, 465] width 284 height 28
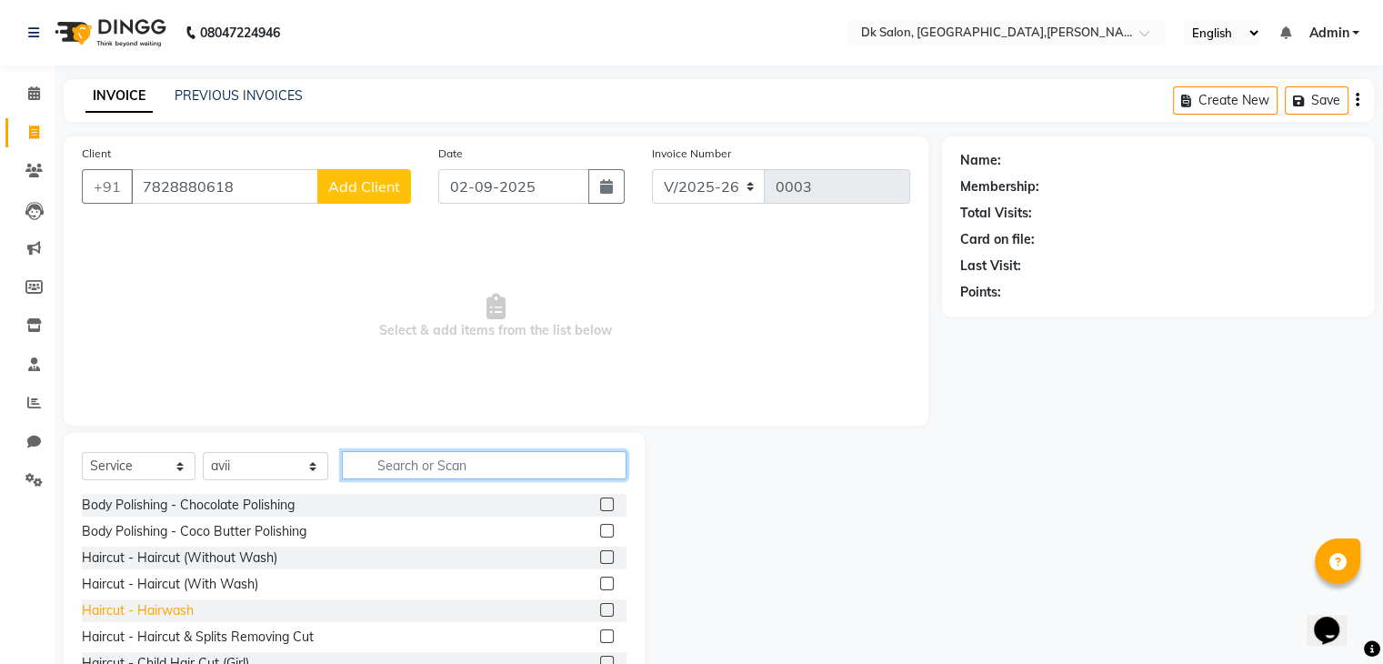
scroll to position [1695, 0]
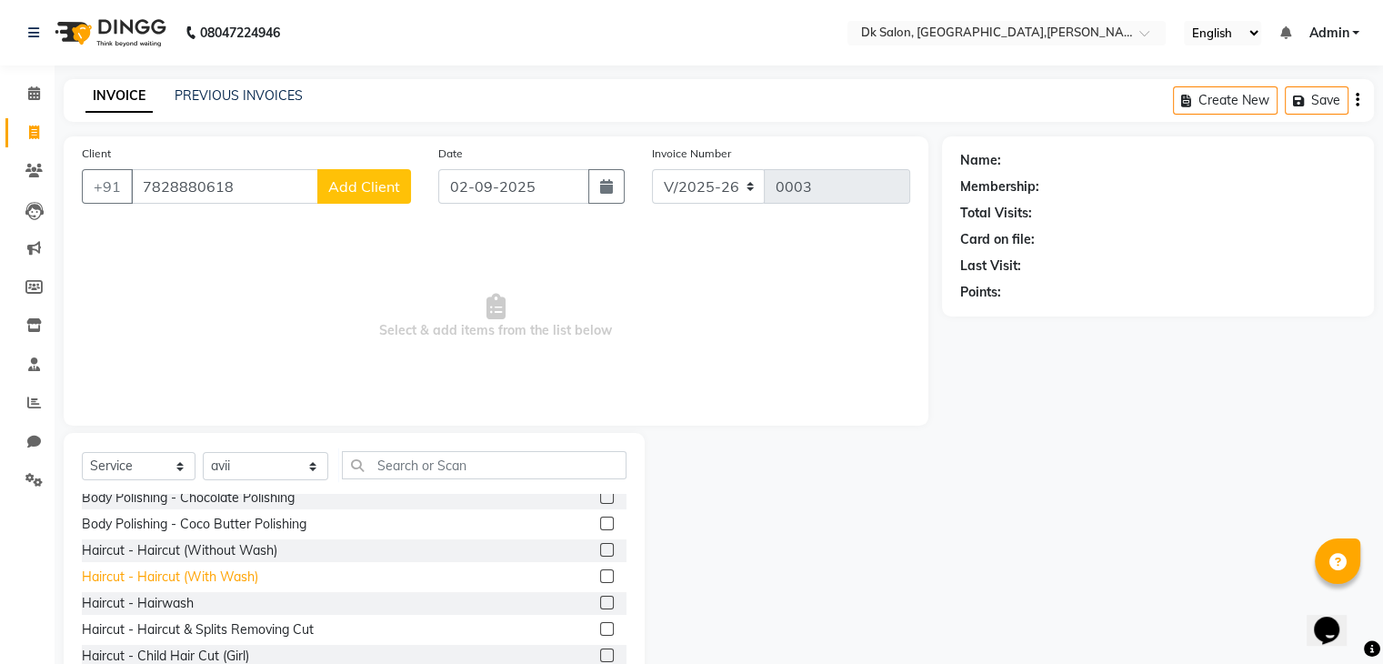
click at [189, 582] on div "Haircut - Haircut (With Wash)" at bounding box center [170, 576] width 176 height 19
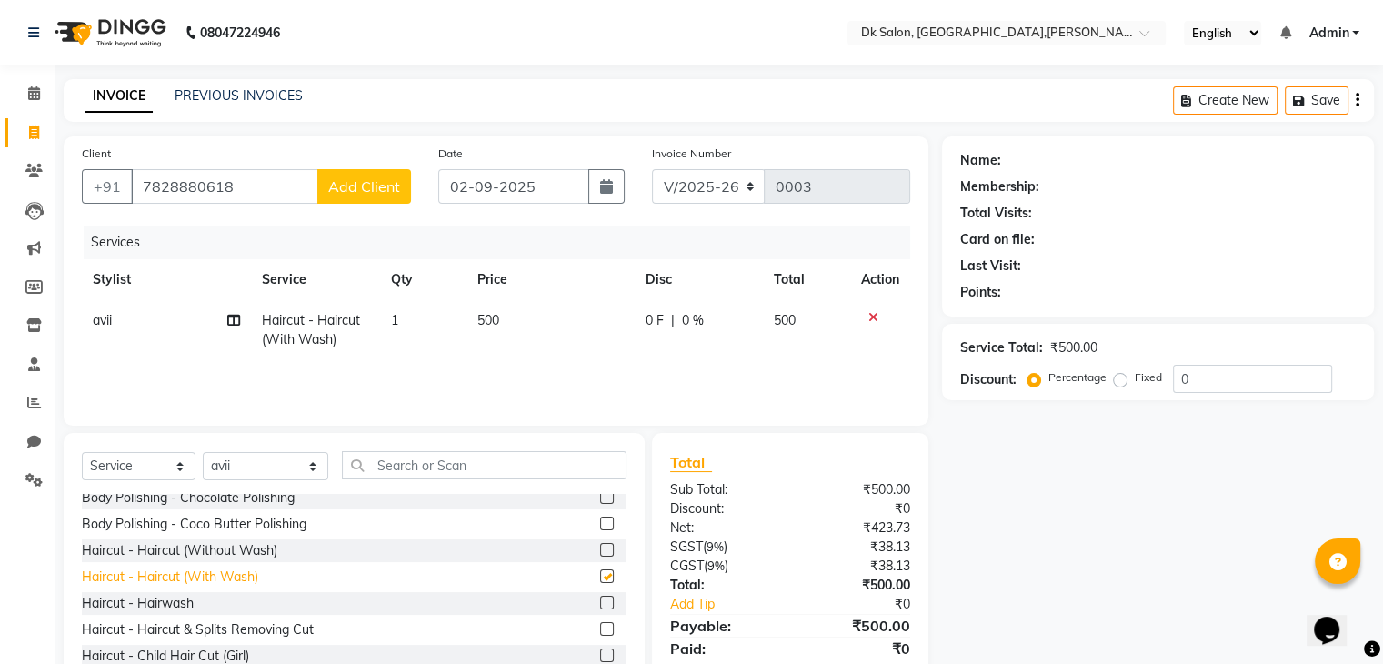
checkbox input "false"
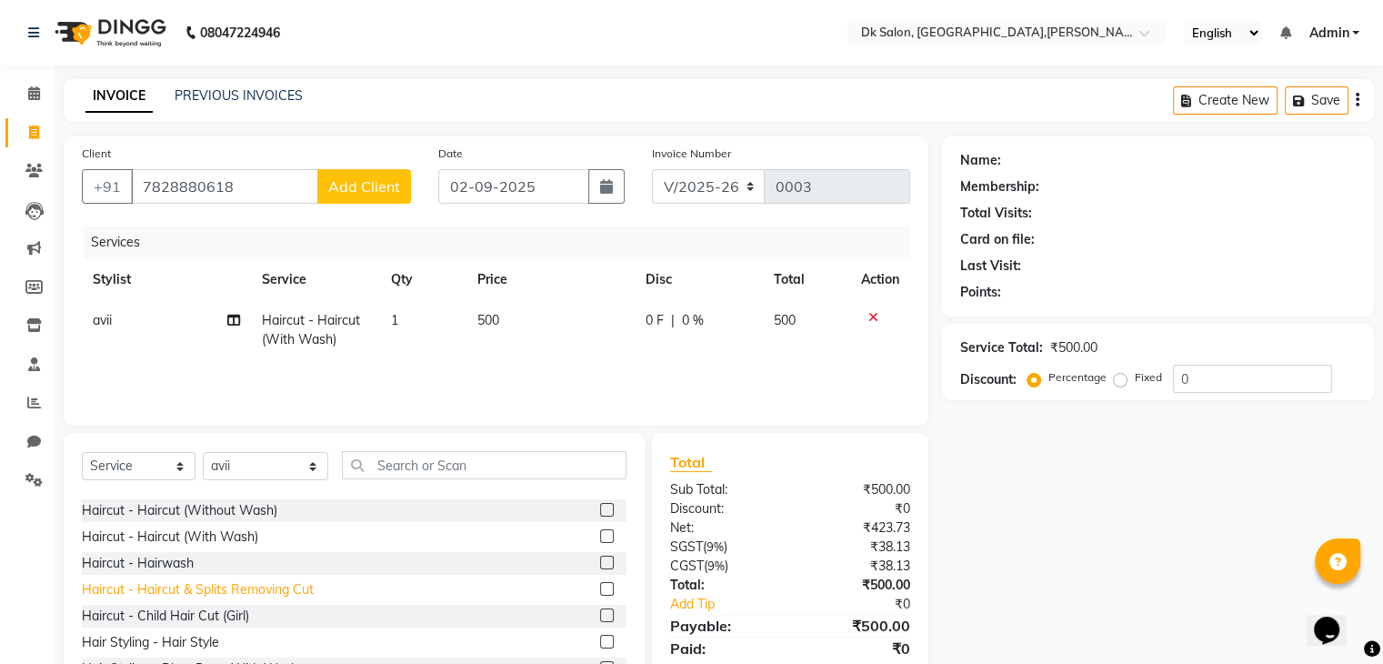
scroll to position [1735, 0]
click at [185, 623] on div "Haircut - Child Hair Cut (Girl)" at bounding box center [165, 615] width 167 height 19
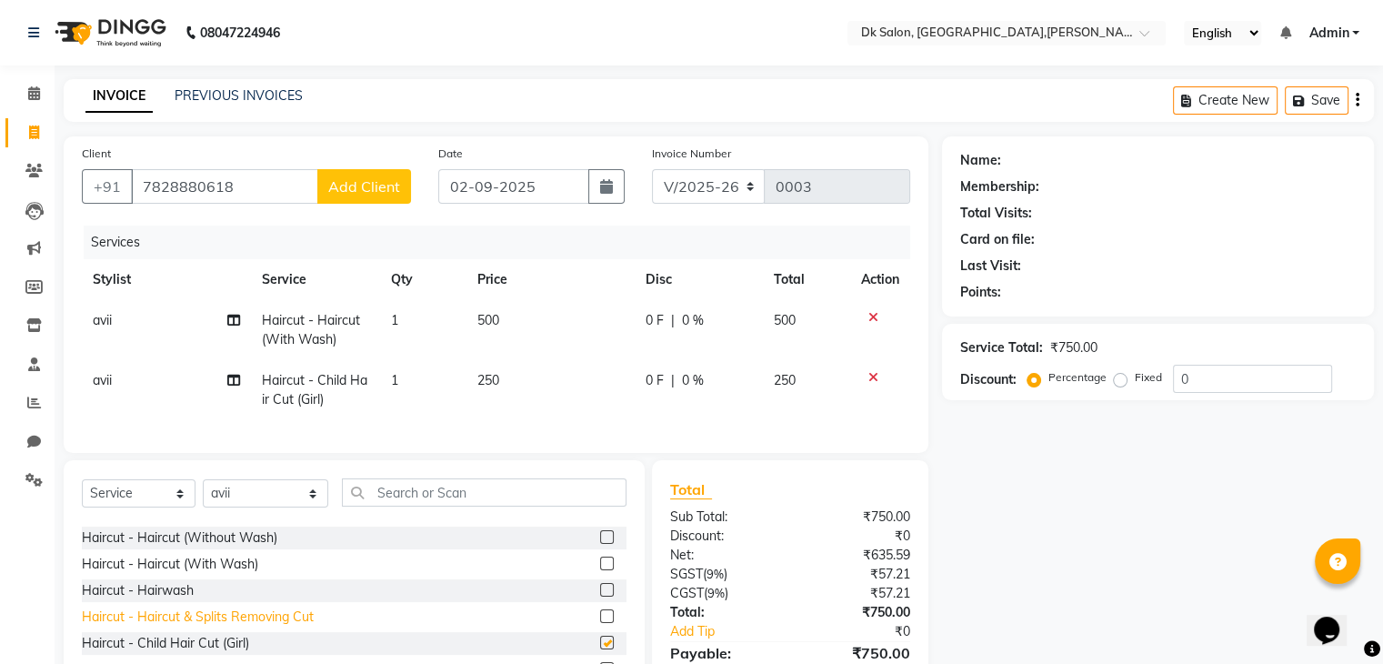
checkbox input "false"
click at [185, 623] on div "Haircut - Haircut & Splits Removing Cut" at bounding box center [198, 616] width 232 height 19
checkbox input "false"
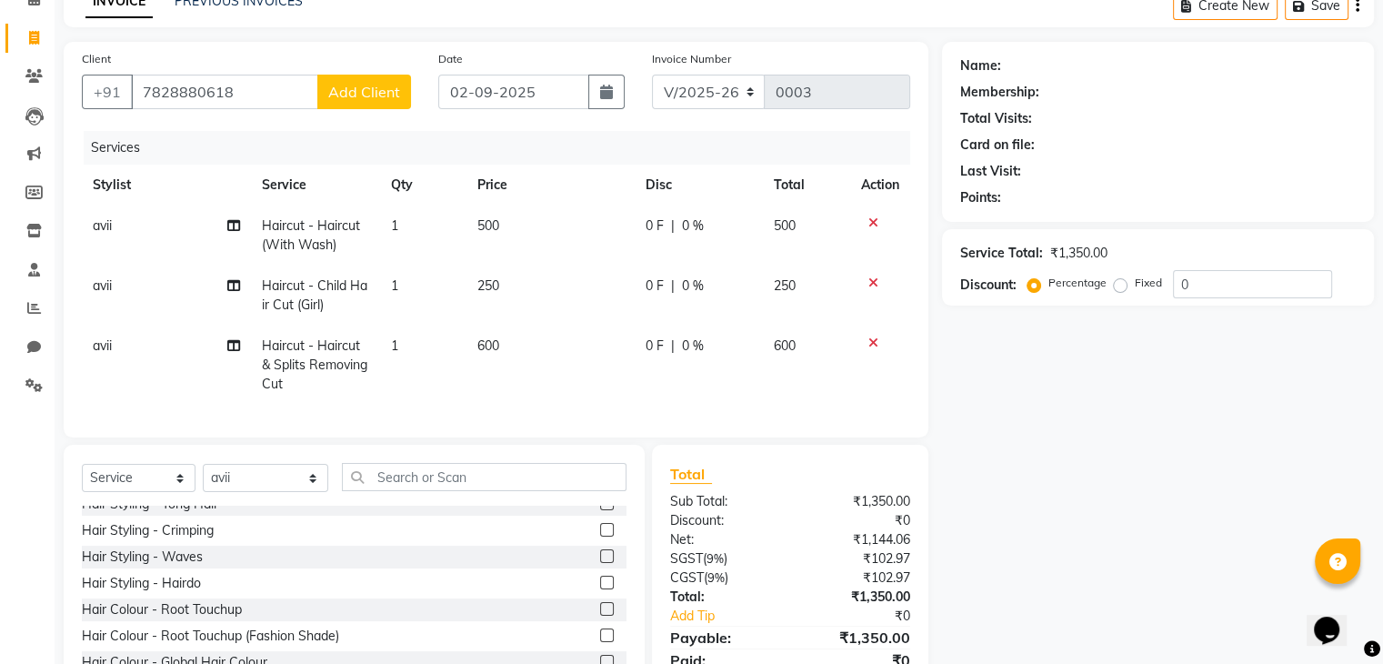
scroll to position [2029, 0]
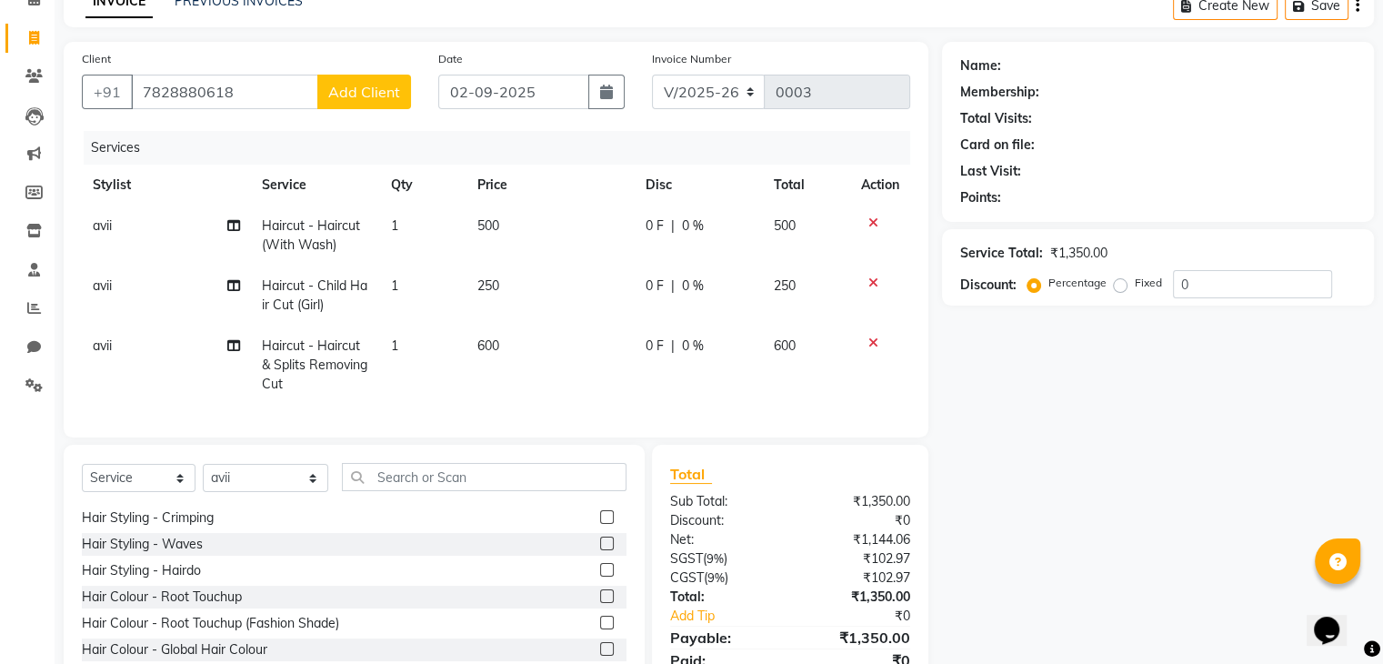
click at [870, 232] on td at bounding box center [880, 235] width 60 height 60
click at [869, 228] on icon at bounding box center [873, 222] width 10 height 13
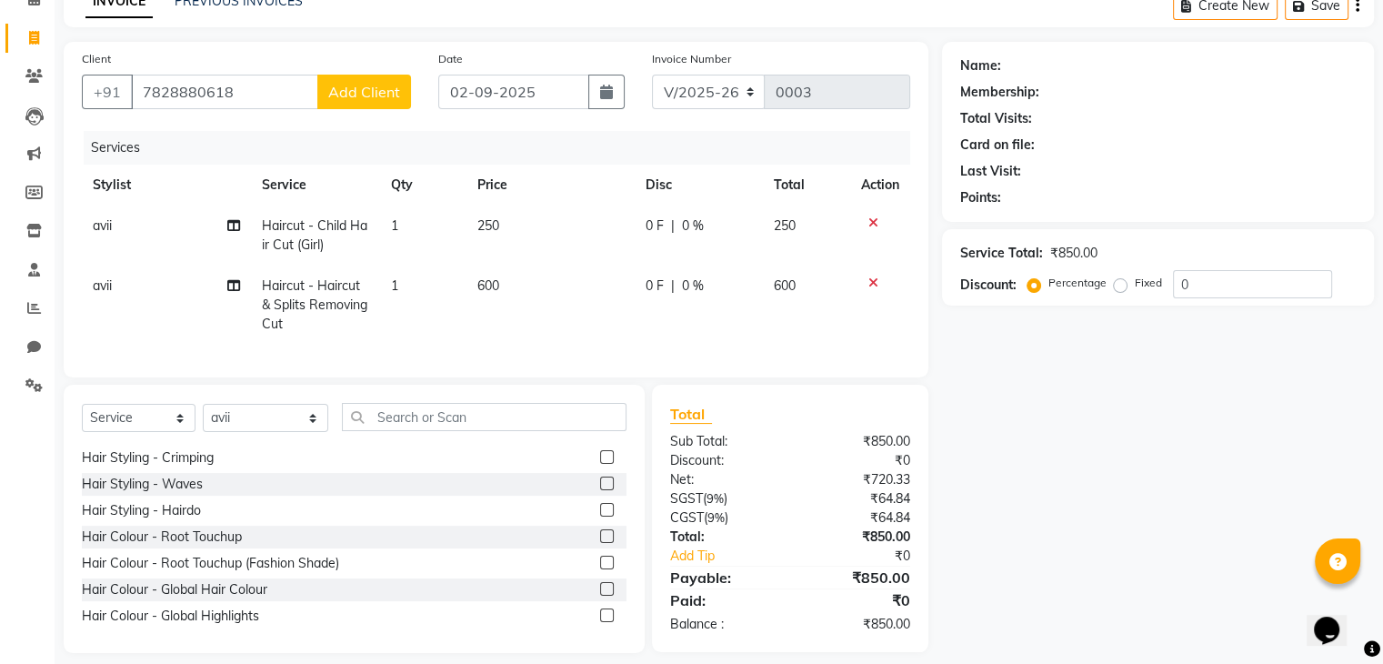
click at [869, 228] on icon at bounding box center [873, 222] width 10 height 13
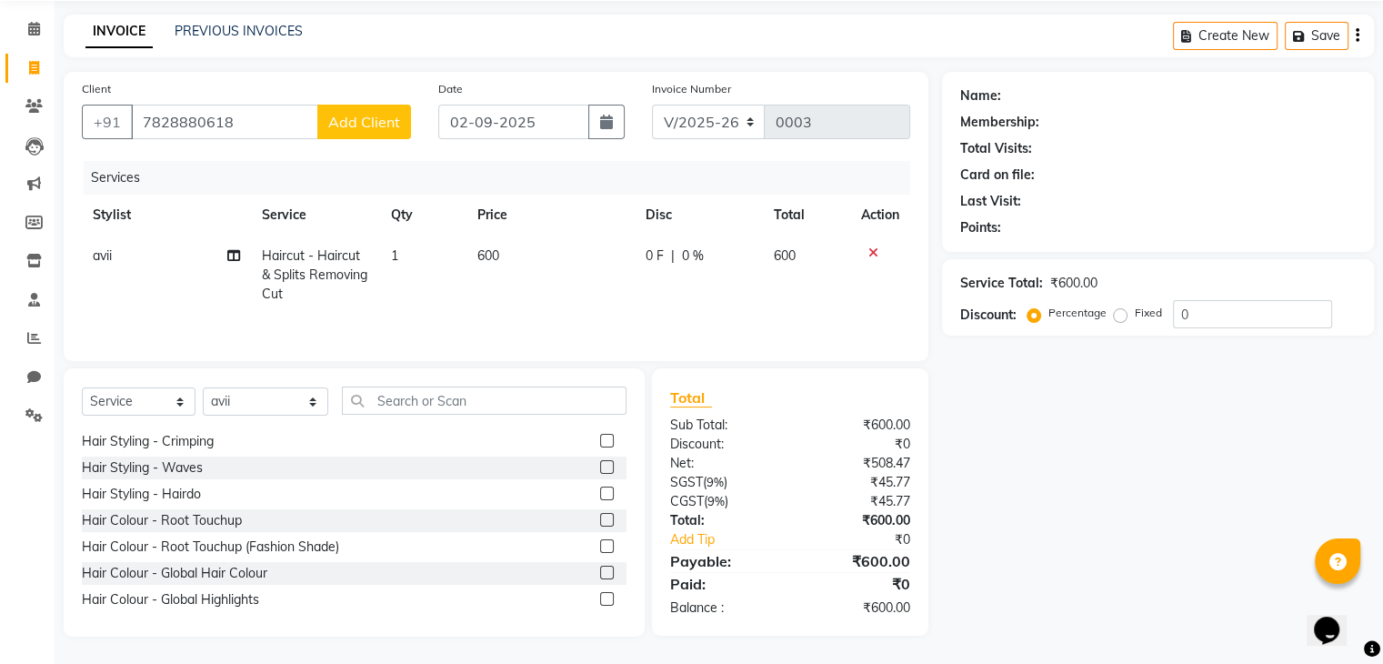
click at [869, 249] on icon at bounding box center [873, 252] width 10 height 13
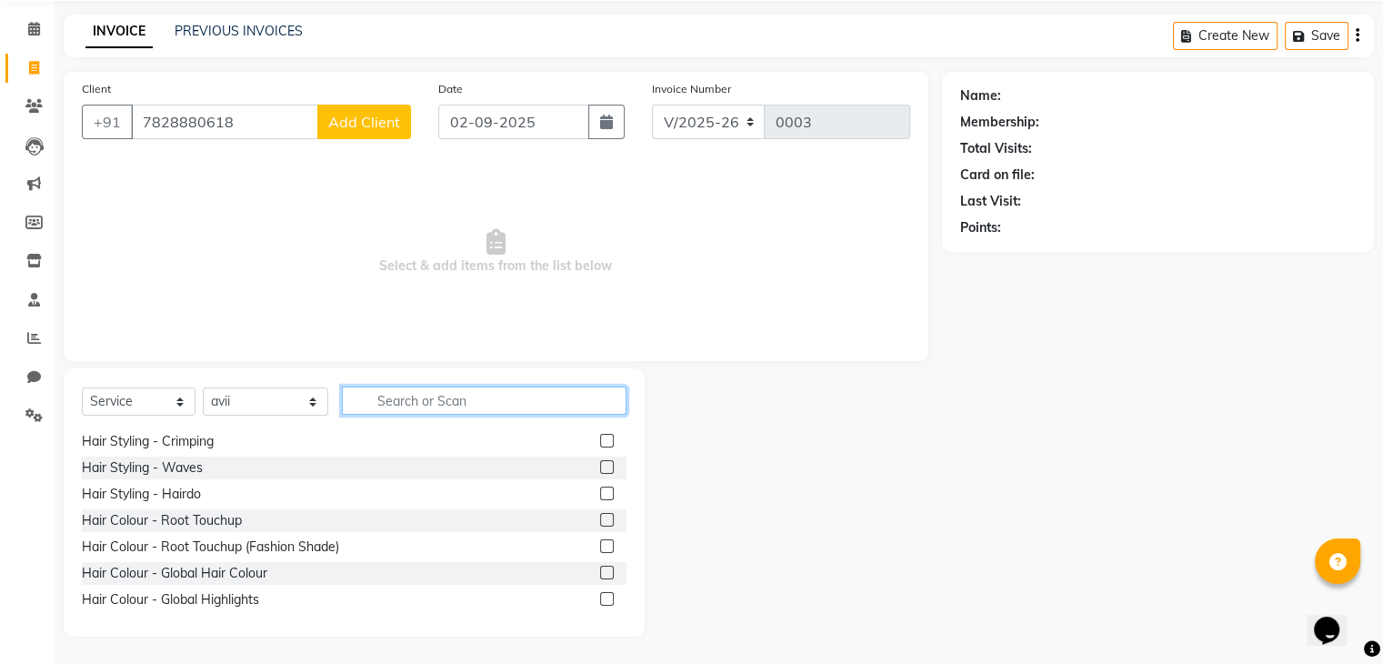
click at [401, 397] on input "text" at bounding box center [484, 400] width 284 height 28
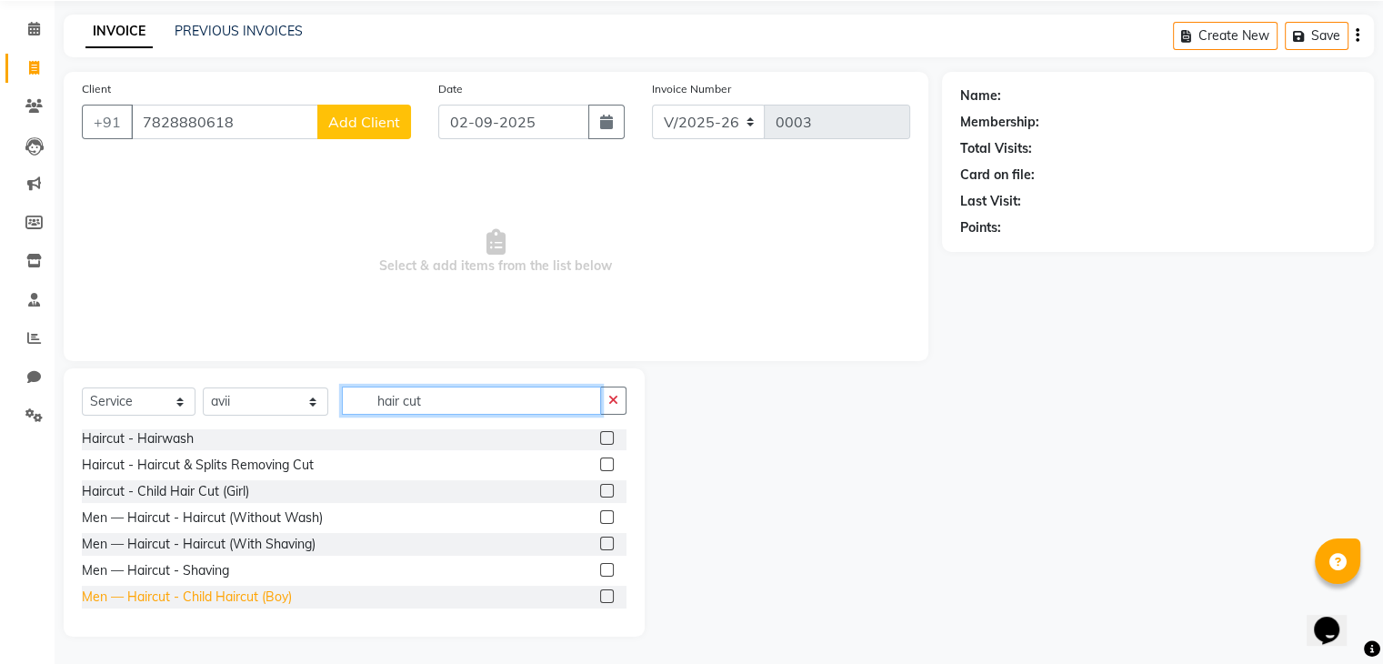
type input "hair cut"
click at [278, 590] on div "Men — Haircut - Child Haircut (Boy)" at bounding box center [187, 596] width 210 height 19
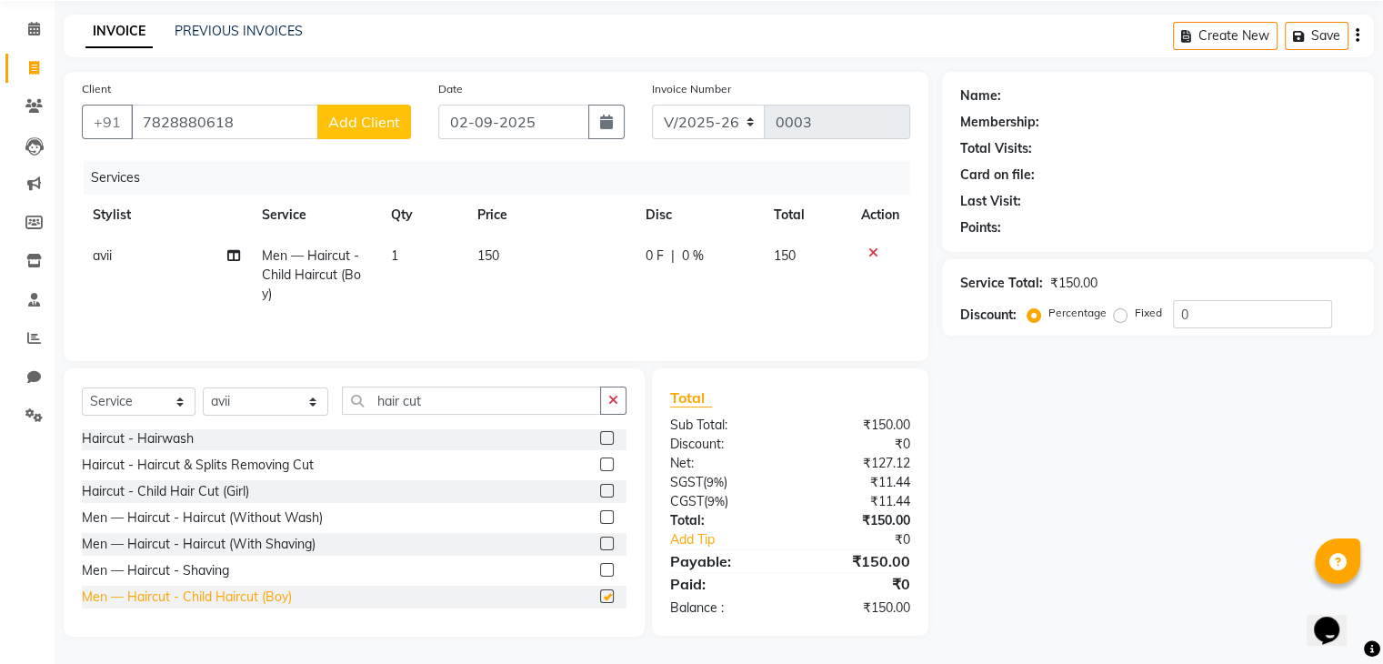
checkbox input "false"
click at [509, 252] on td "150" at bounding box center [550, 274] width 168 height 79
select select "90617"
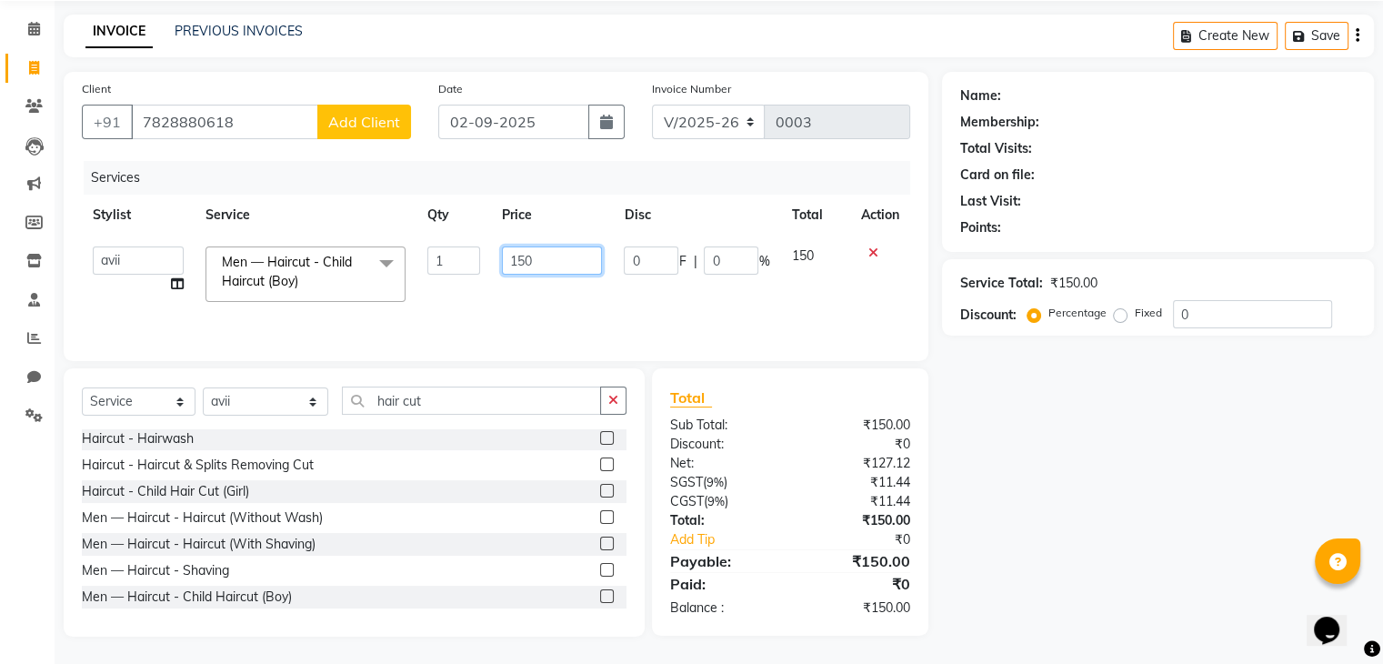
click at [564, 255] on input "150" at bounding box center [552, 260] width 100 height 28
type input "1"
type input "200"
click at [946, 435] on div "Name: Membership: Total Visits: Card on file: Last Visit: Points: Service Total…" at bounding box center [1165, 354] width 446 height 565
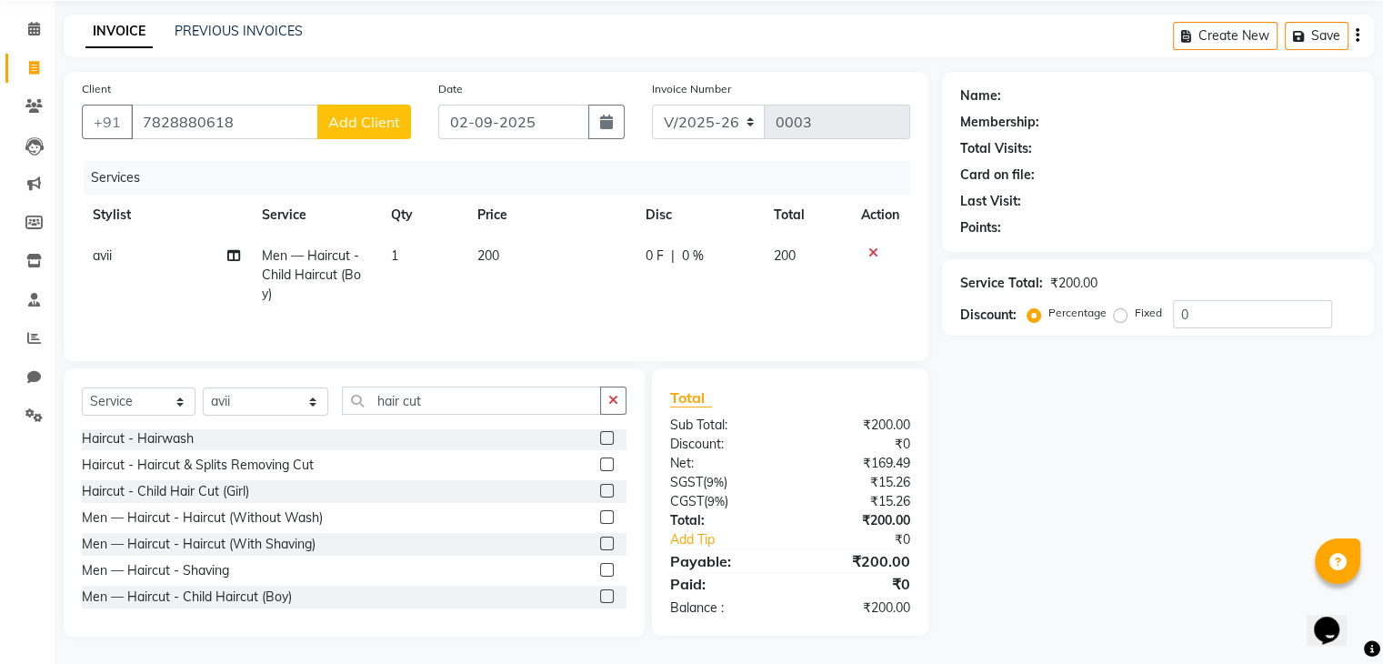
scroll to position [65, 0]
click at [946, 401] on div "Name: Membership: Total Visits: Card on file: Last Visit: Points: Service Total…" at bounding box center [1165, 354] width 446 height 565
click at [616, 396] on icon "button" at bounding box center [613, 400] width 10 height 13
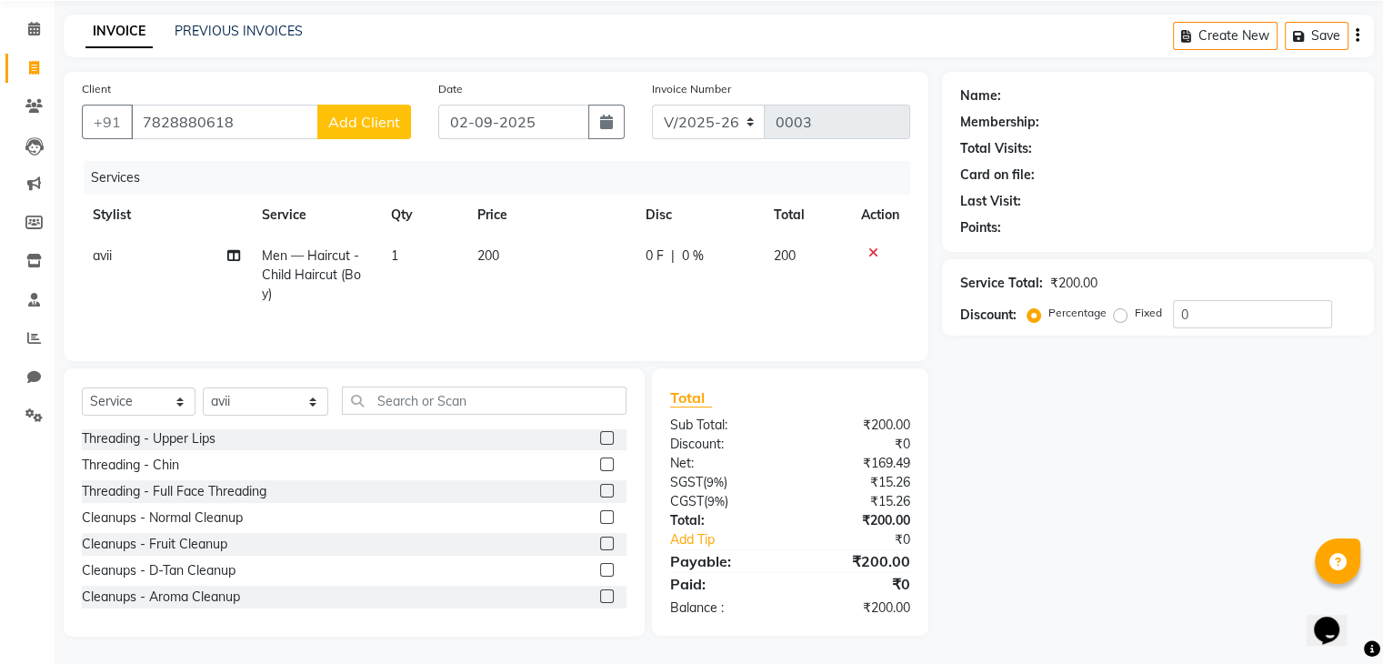
click at [946, 427] on div "Name: Membership: Total Visits: Card on file: Last Visit: Points: Service Total…" at bounding box center [1165, 354] width 446 height 565
click at [946, 616] on icon "Chat widget" at bounding box center [1326, 629] width 25 height 27
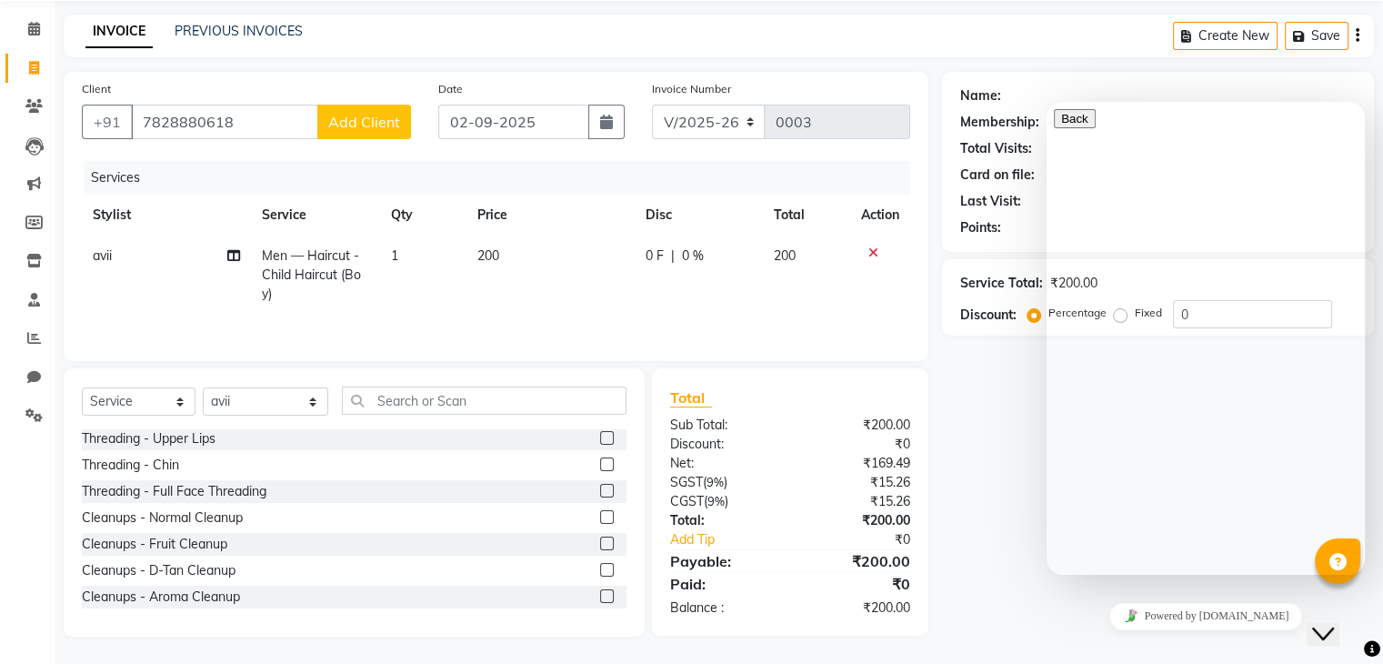
click at [946, 406] on div "Name: Membership: Total Visits: Card on file: Last Visit: Points: Service Total…" at bounding box center [1165, 354] width 446 height 565
click at [946, 96] on div "Name:" at bounding box center [1158, 95] width 396 height 19
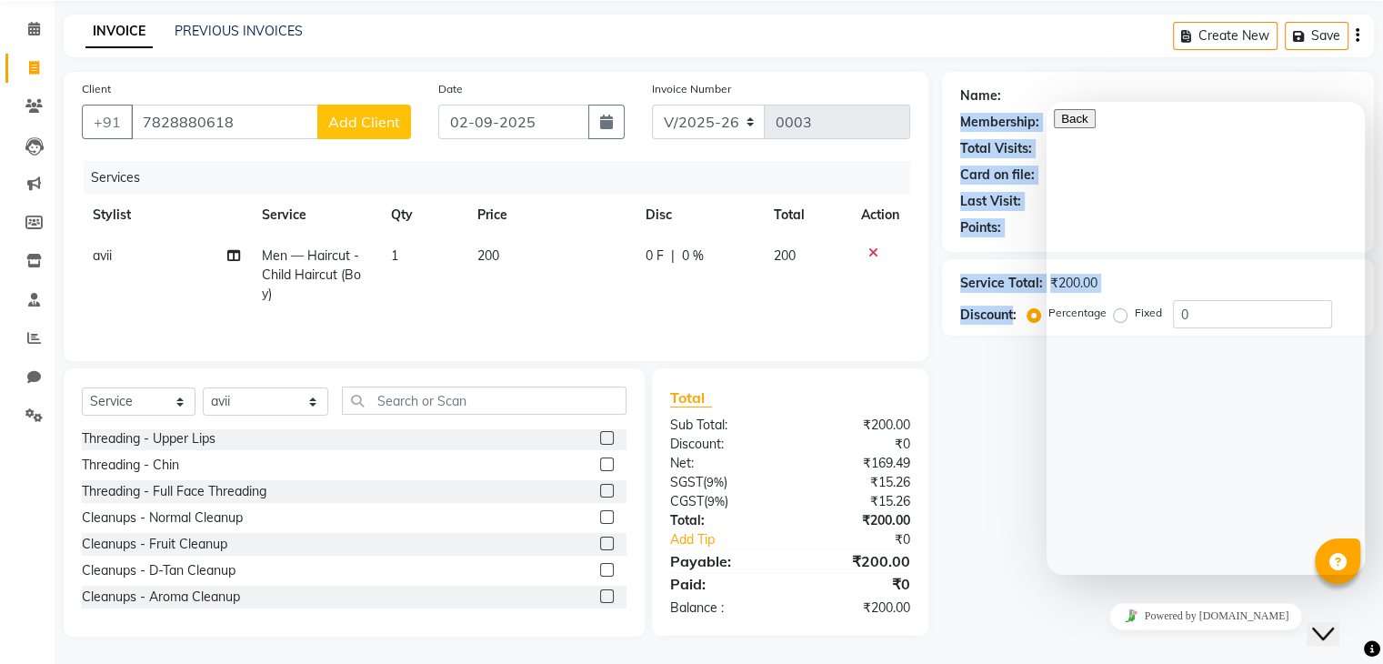
drag, startPoint x: 1165, startPoint y: 96, endPoint x: 990, endPoint y: 407, distance: 356.6
click at [946, 407] on div "Name: Membership: Total Visits: Card on file: Last Visit: Points: Service Total…" at bounding box center [1165, 354] width 446 height 565
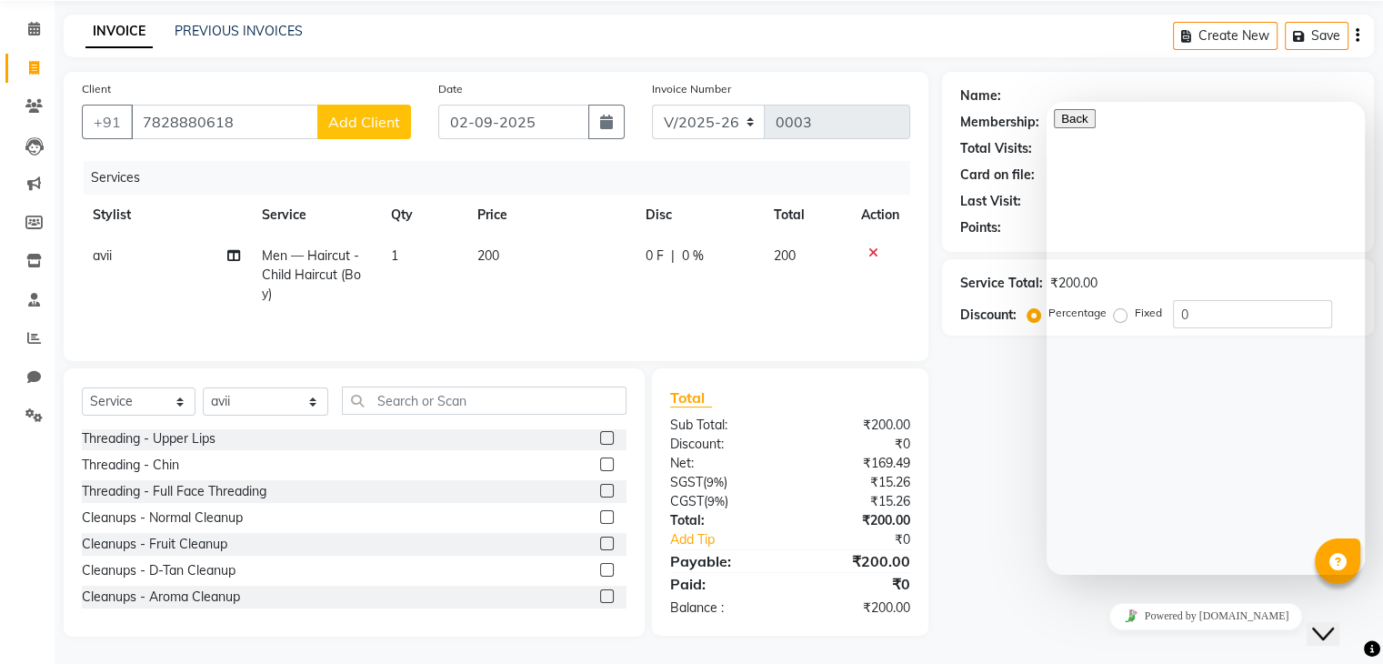
scroll to position [0, 13]
click at [946, 496] on div "Name: Membership: Total Visits: Card on file: Last Visit: Points: Service Total…" at bounding box center [1165, 354] width 446 height 565
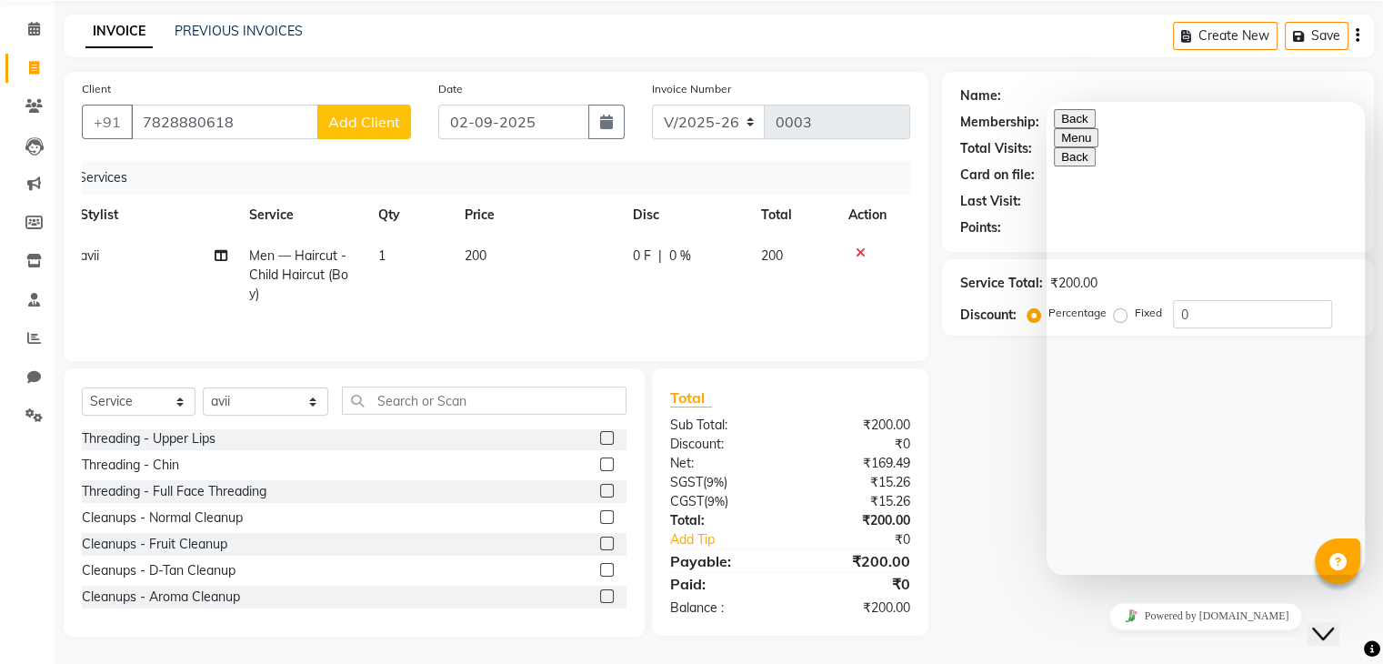
drag, startPoint x: 1191, startPoint y: 200, endPoint x: 1070, endPoint y: 123, distance: 143.5
click at [946, 123] on div "Back Menu Back Rate this chat Upload File Insert emoji Hi there Need help? Sear…" at bounding box center [1206, 402] width 304 height 586
click at [946, 123] on button "Back" at bounding box center [1075, 118] width 42 height 19
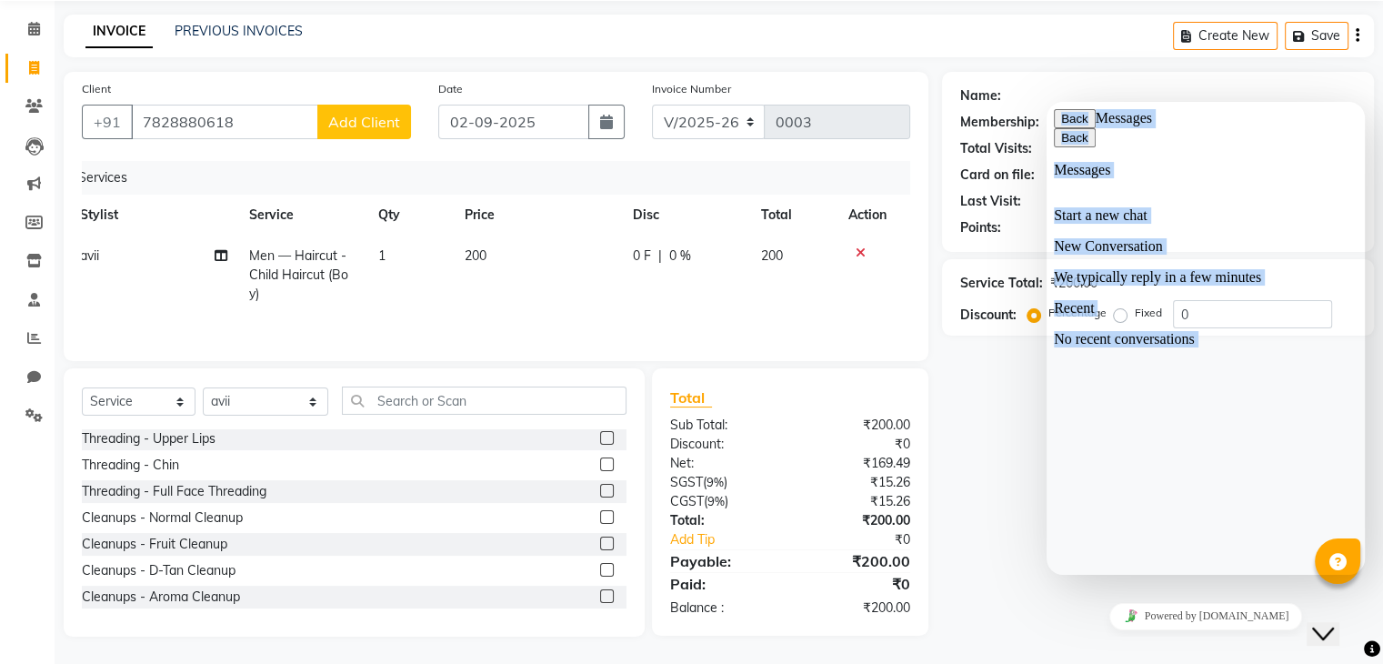
click at [946, 128] on button "Back" at bounding box center [1075, 118] width 42 height 19
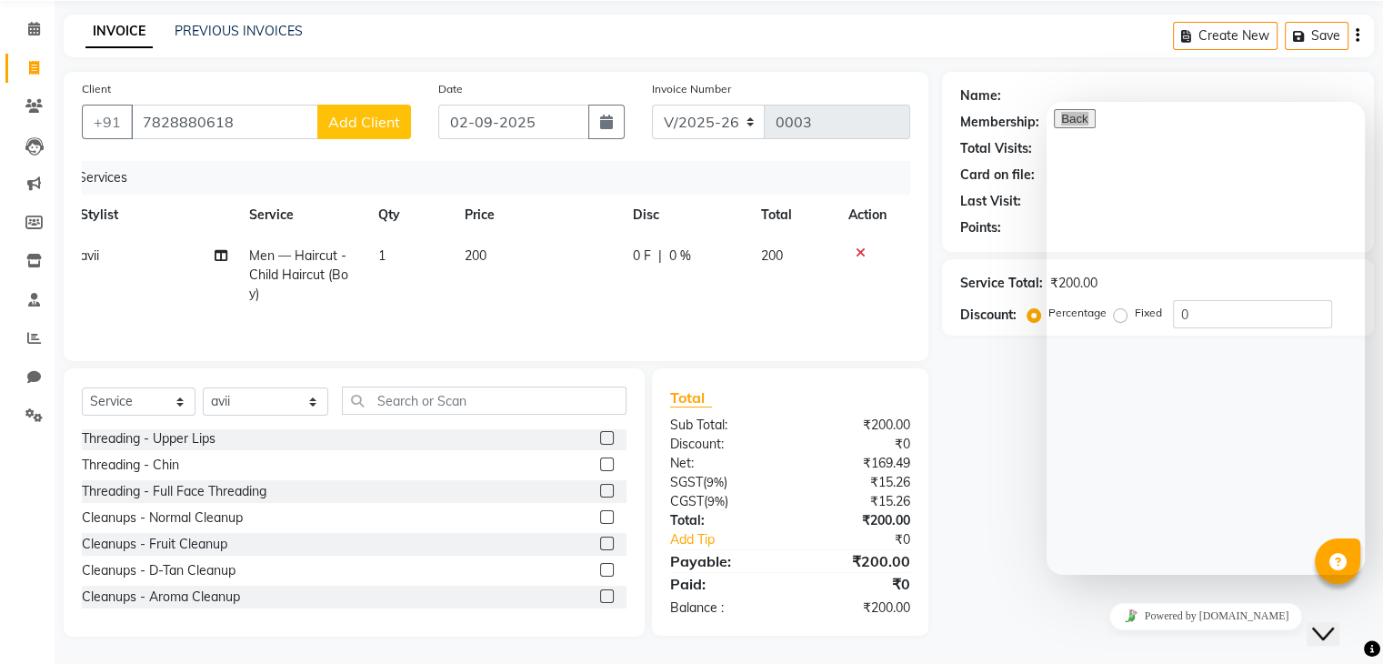
click at [946, 473] on div "Name: Membership: Total Visits: Card on file: Last Visit: Points: Service Total…" at bounding box center [1165, 354] width 446 height 565
click at [946, 627] on icon "Chat widget" at bounding box center [1323, 633] width 22 height 13
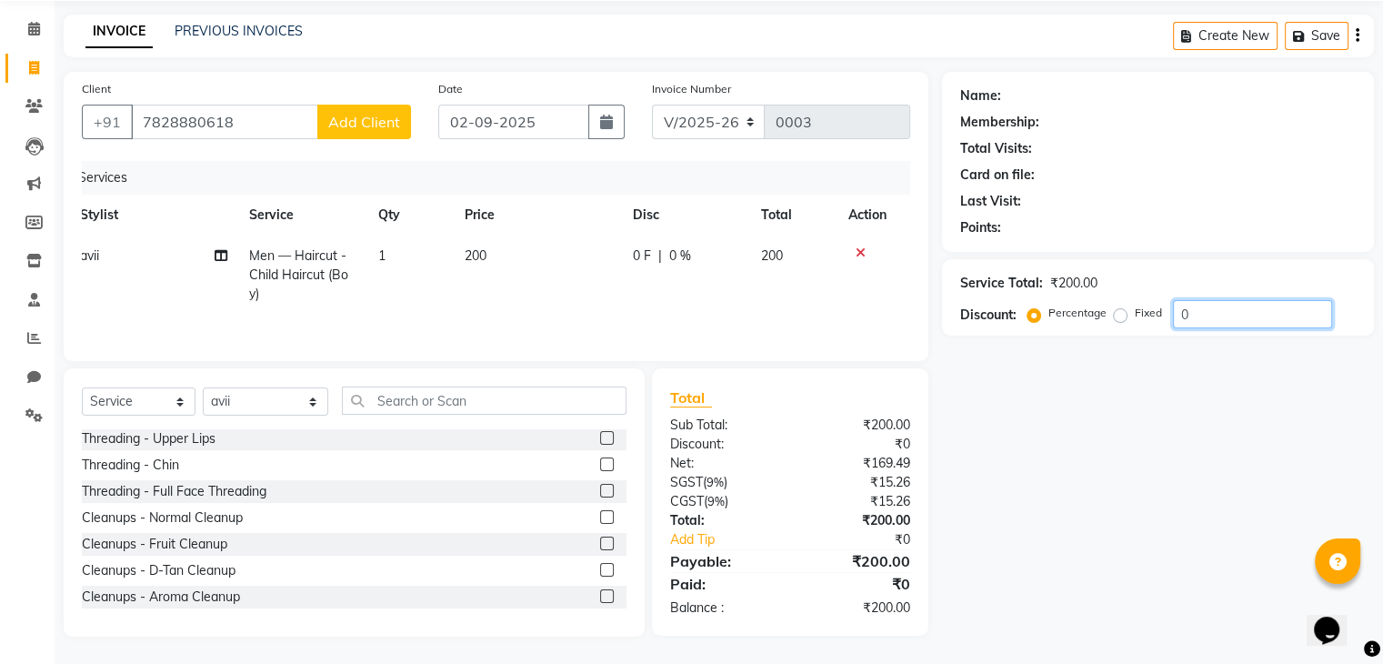
click at [946, 317] on input "0" at bounding box center [1252, 314] width 159 height 28
click at [946, 304] on div "Discount: Percentage Fixed 0" at bounding box center [1158, 314] width 396 height 28
click at [946, 350] on div "Name: Membership: Total Visits: Card on file: Last Visit: Points: Service Total…" at bounding box center [1165, 354] width 446 height 565
click at [861, 246] on icon at bounding box center [861, 252] width 10 height 13
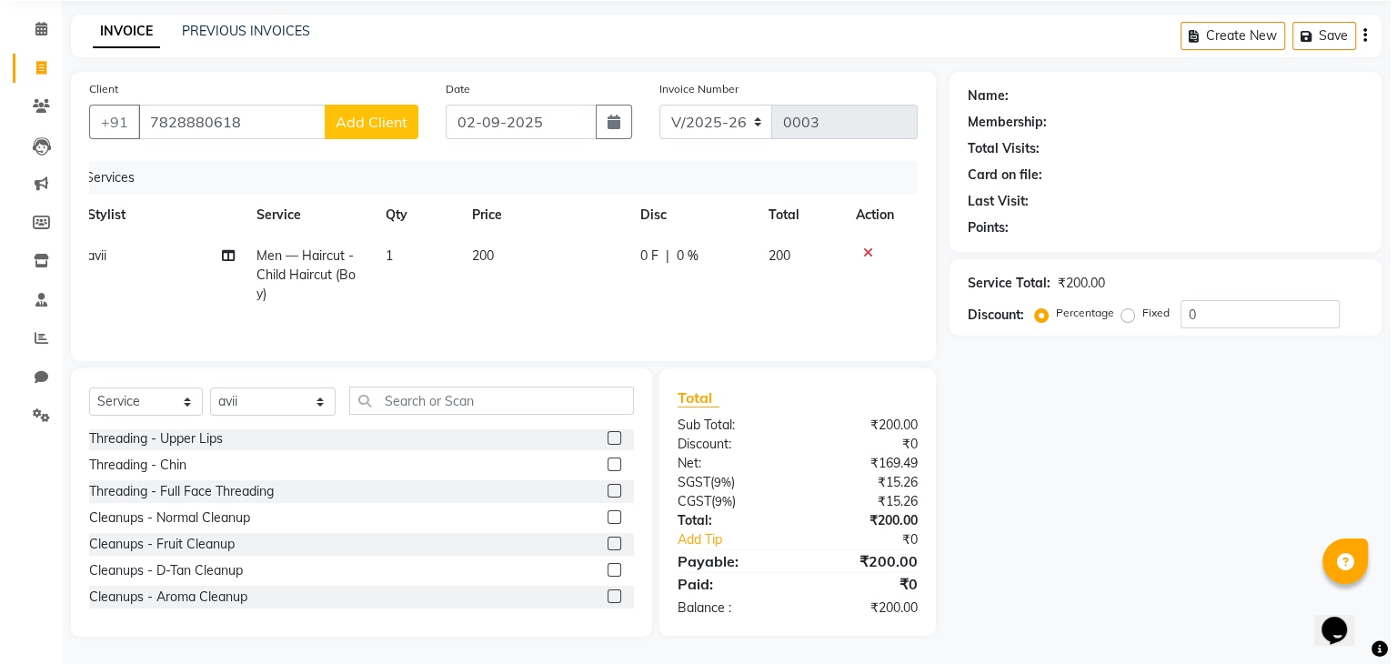
scroll to position [0, 0]
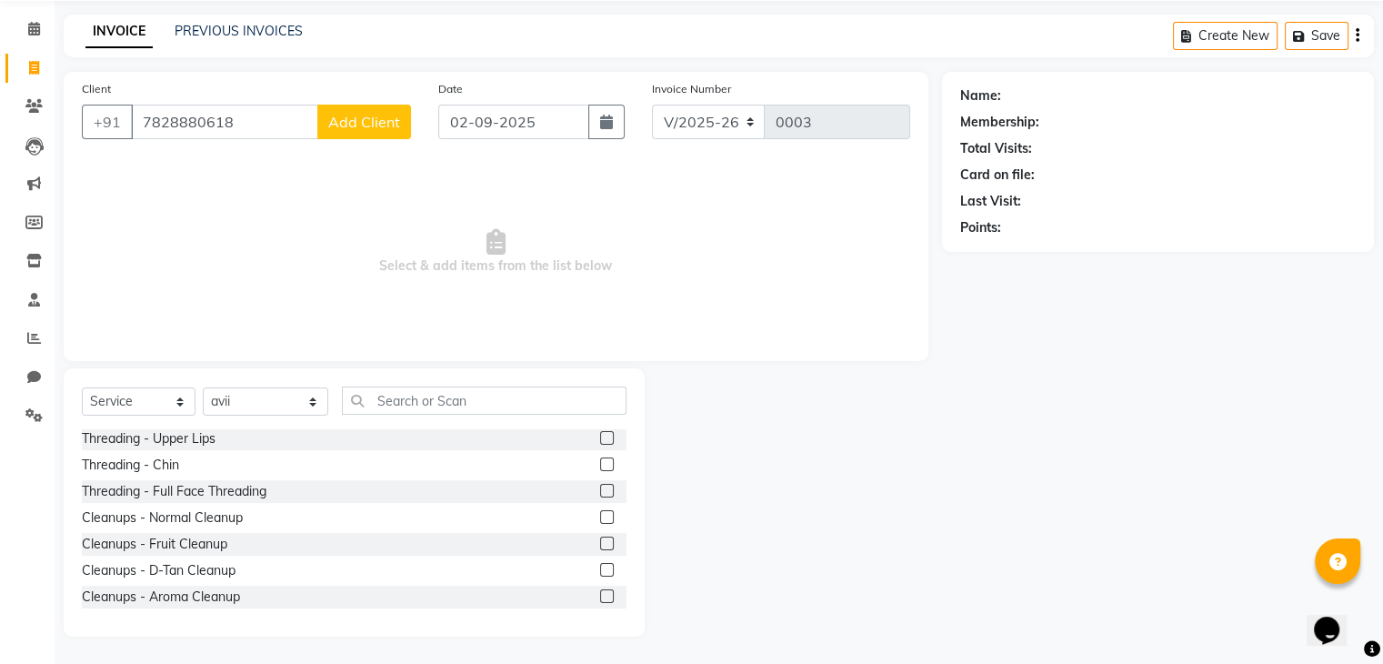
click at [318, 115] on button "Add Client" at bounding box center [364, 122] width 94 height 35
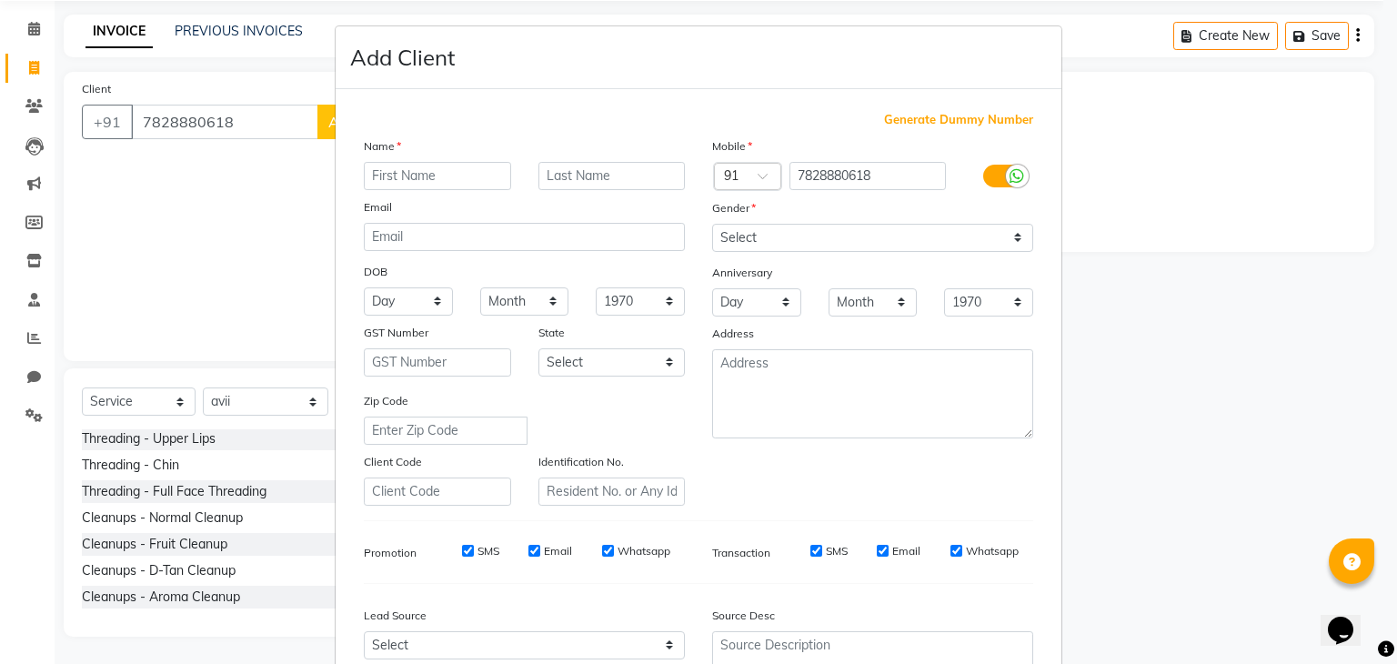
click at [229, 175] on ngb-modal-window "Add Client Generate Dummy Number Name Email DOB Day 01 02 03 04 05 06 07 08 09 …" at bounding box center [698, 332] width 1397 height 664
click at [251, 143] on ngb-modal-window "Add Client Generate Dummy Number Name Email DOB Day 01 02 03 04 05 06 07 08 09 …" at bounding box center [698, 332] width 1397 height 664
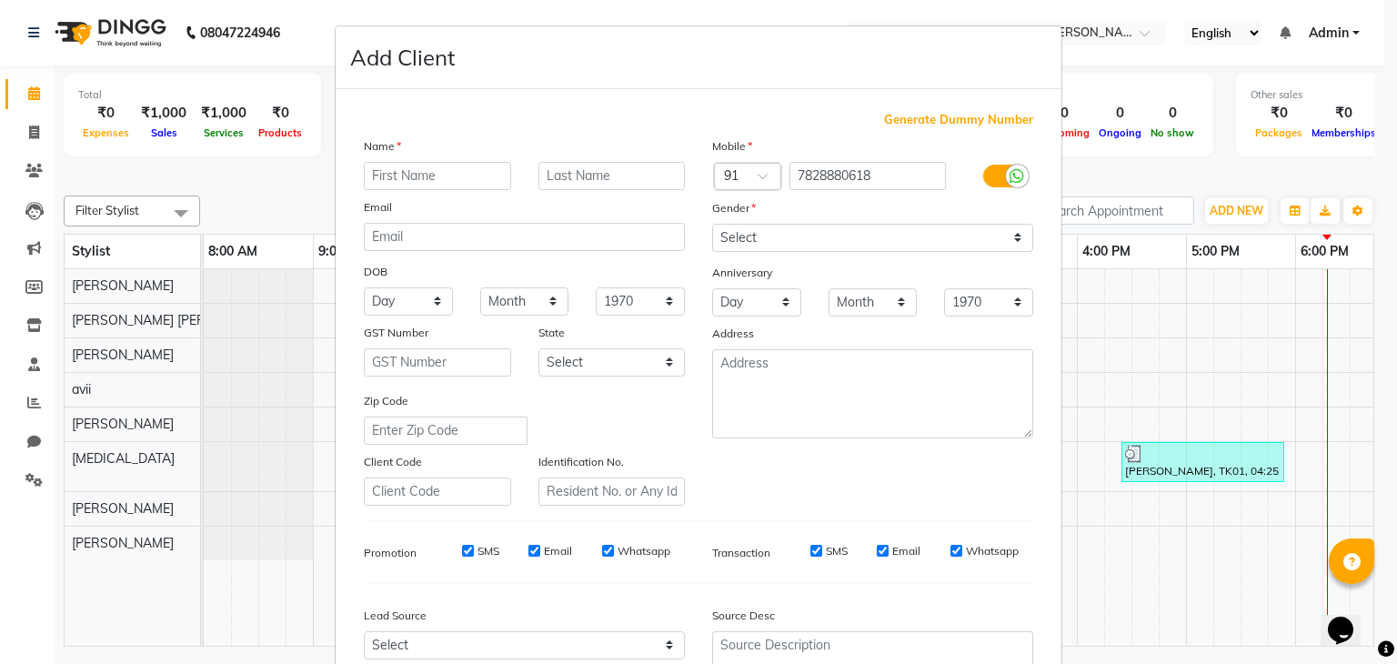
click at [26, 26] on ngb-modal-window "Add Client Generate Dummy Number Name Email DOB Day 01 02 03 04 05 06 07 08 09 …" at bounding box center [698, 332] width 1397 height 664
click at [35, 90] on ngb-modal-window "Add Client Generate Dummy Number Name Email DOB Day 01 02 03 04 05 06 07 08 09 …" at bounding box center [698, 332] width 1397 height 664
click at [249, 274] on ngb-modal-window "Add Client Generate Dummy Number Name Email DOB Day 01 02 03 04 05 06 07 08 09 …" at bounding box center [698, 332] width 1397 height 664
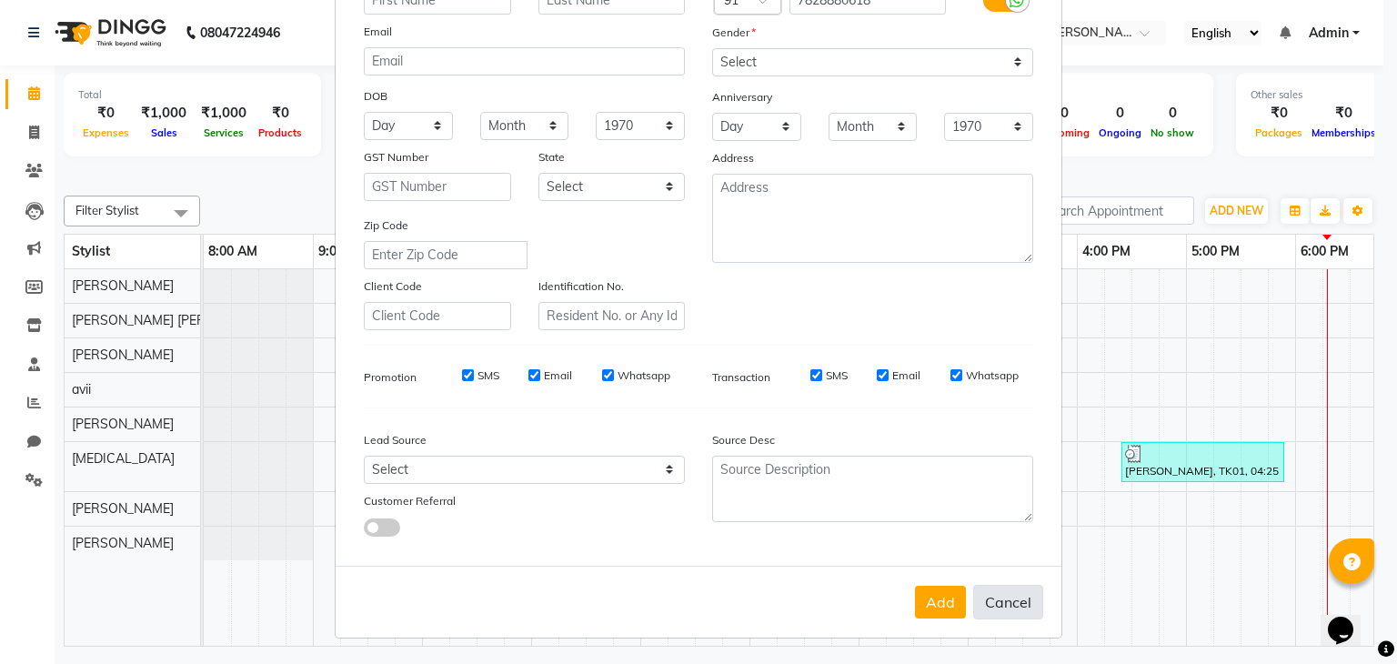
click at [946, 608] on button "Cancel" at bounding box center [1008, 602] width 70 height 35
select select
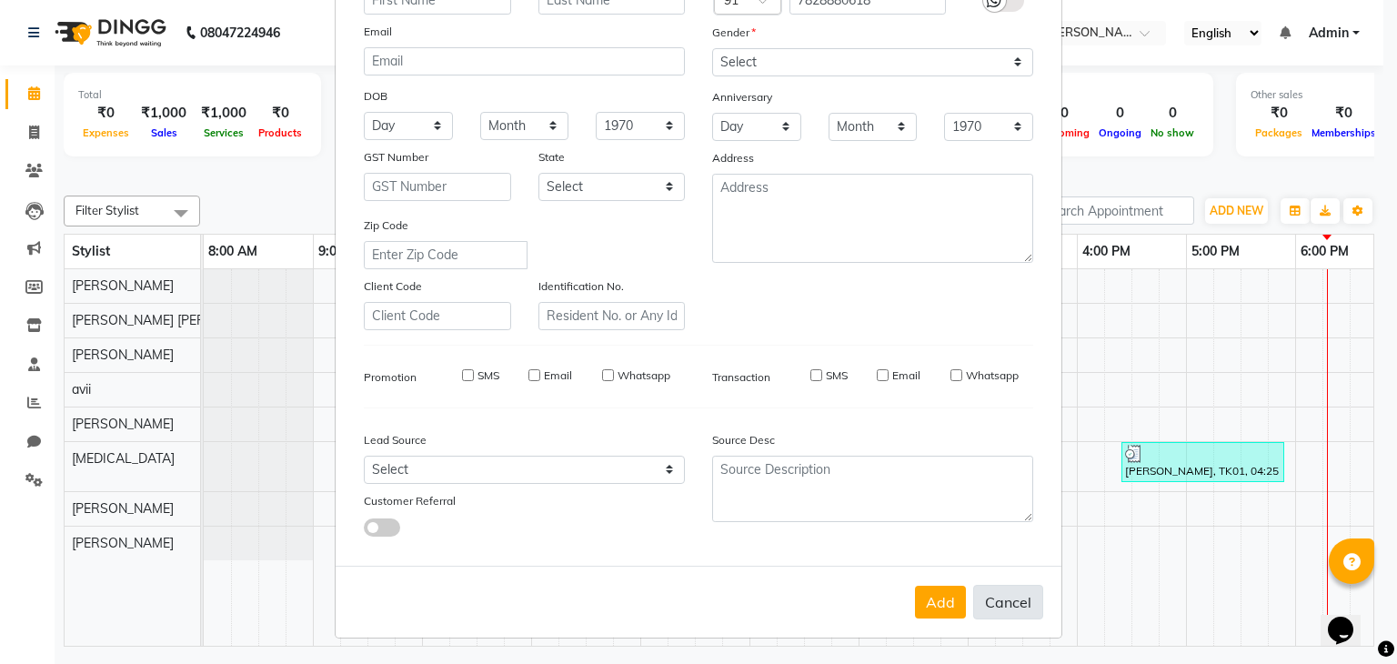
select select
checkbox input "false"
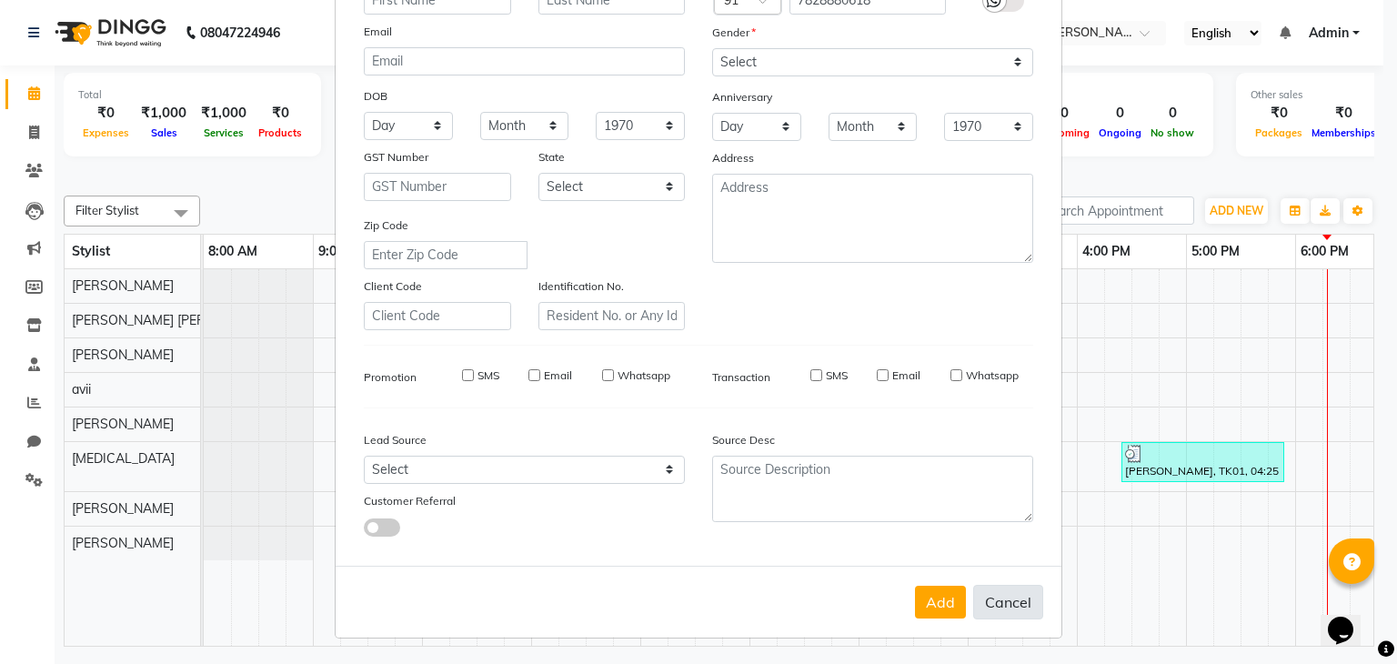
checkbox input "false"
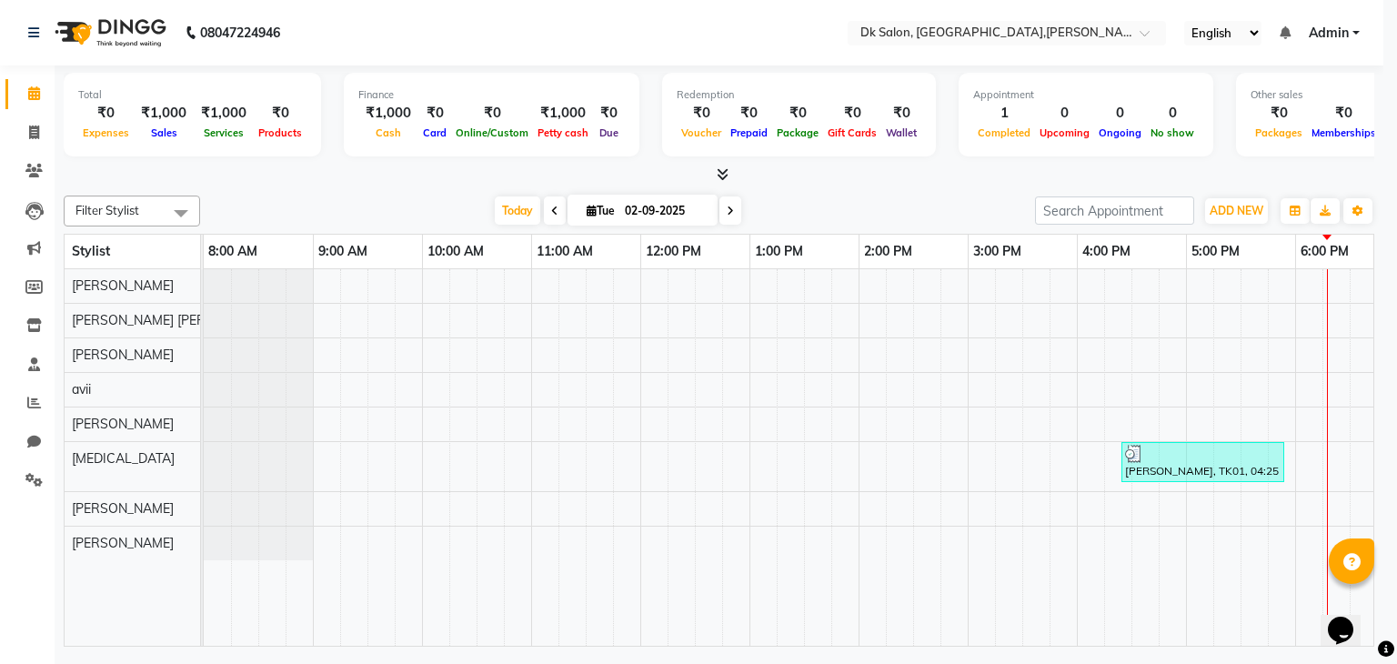
click at [946, 602] on div "Add Cancel" at bounding box center [698, 566] width 726 height 72
